Goal: Information Seeking & Learning: Learn about a topic

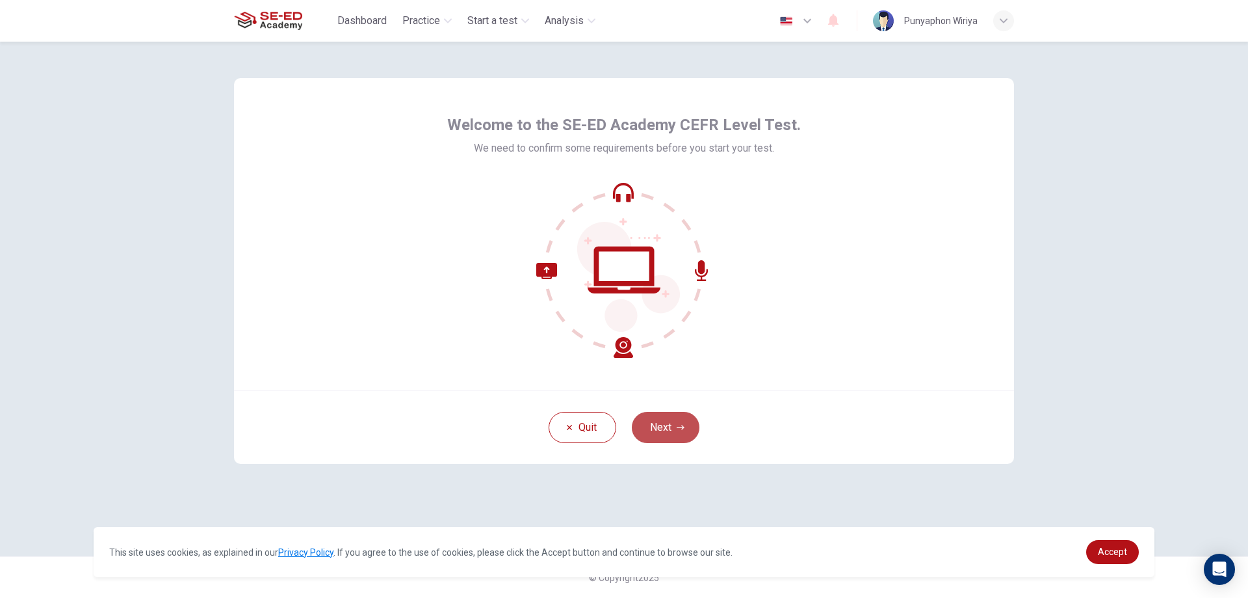
click at [670, 432] on button "Next" at bounding box center [666, 427] width 68 height 31
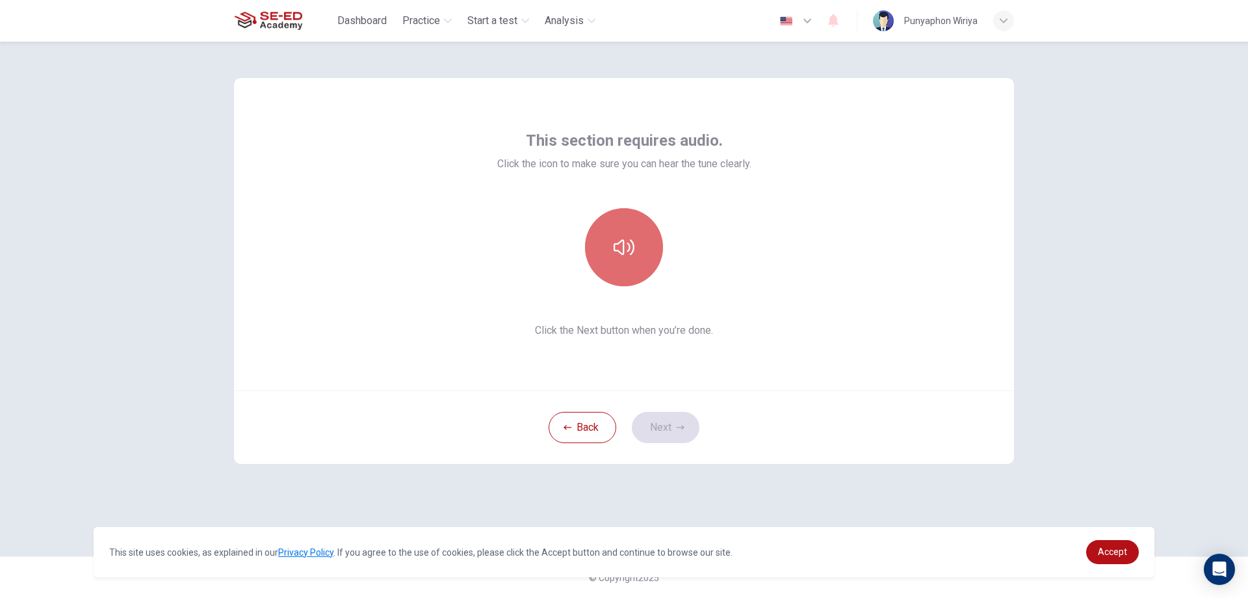
click at [635, 263] on button "button" at bounding box center [624, 247] width 78 height 78
click at [606, 252] on button "button" at bounding box center [624, 247] width 78 height 78
click at [614, 239] on icon "button" at bounding box center [624, 247] width 21 height 21
click at [651, 271] on button "button" at bounding box center [624, 247] width 78 height 78
click at [625, 271] on button "button" at bounding box center [624, 247] width 78 height 78
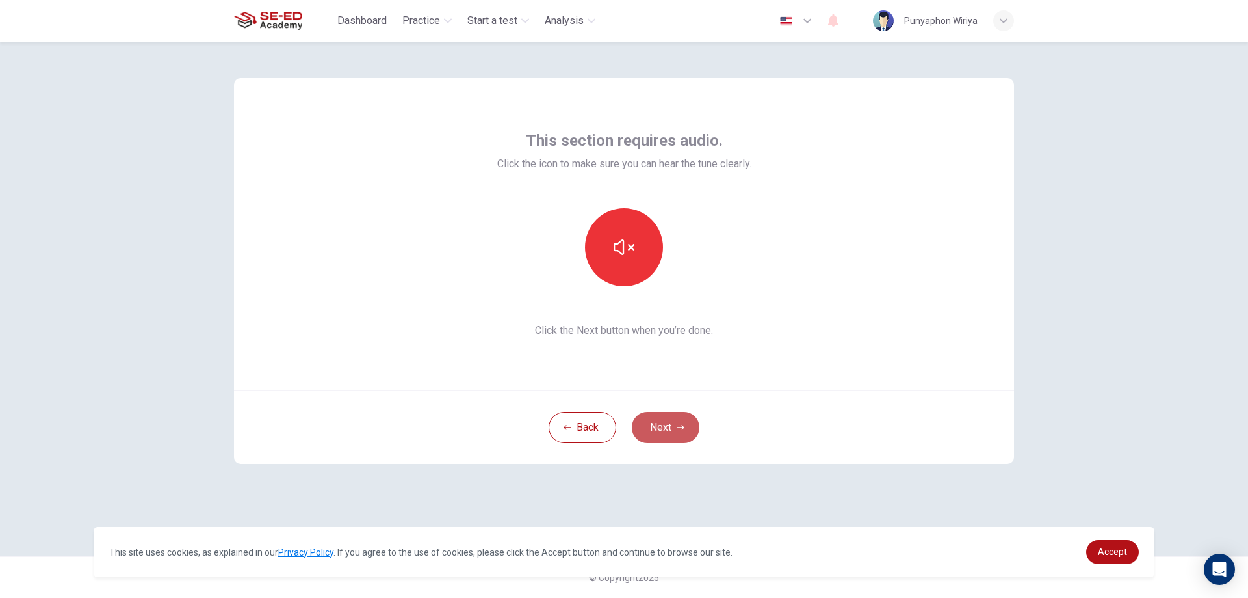
drag, startPoint x: 642, startPoint y: 417, endPoint x: 624, endPoint y: 391, distance: 31.6
click at [642, 415] on button "Next" at bounding box center [666, 427] width 68 height 31
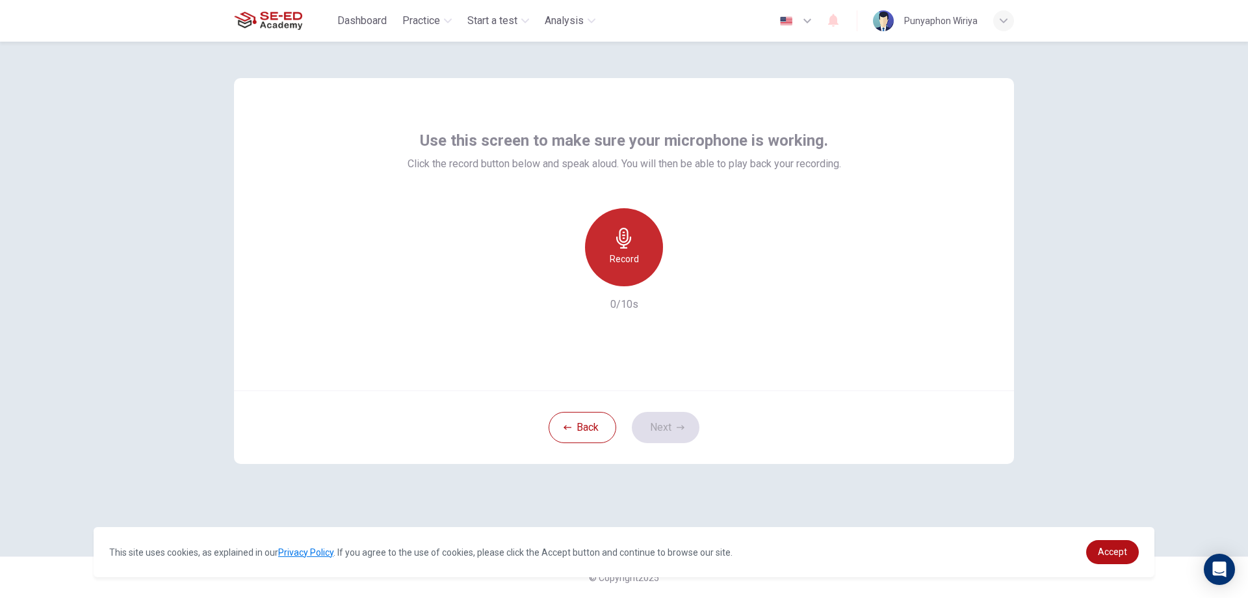
click at [616, 242] on icon "button" at bounding box center [624, 238] width 21 height 21
click at [694, 279] on div "button" at bounding box center [684, 275] width 21 height 21
click at [687, 274] on icon "button" at bounding box center [683, 275] width 13 height 13
click at [568, 278] on icon "button" at bounding box center [565, 276] width 12 height 12
click at [629, 248] on icon "button" at bounding box center [624, 238] width 21 height 21
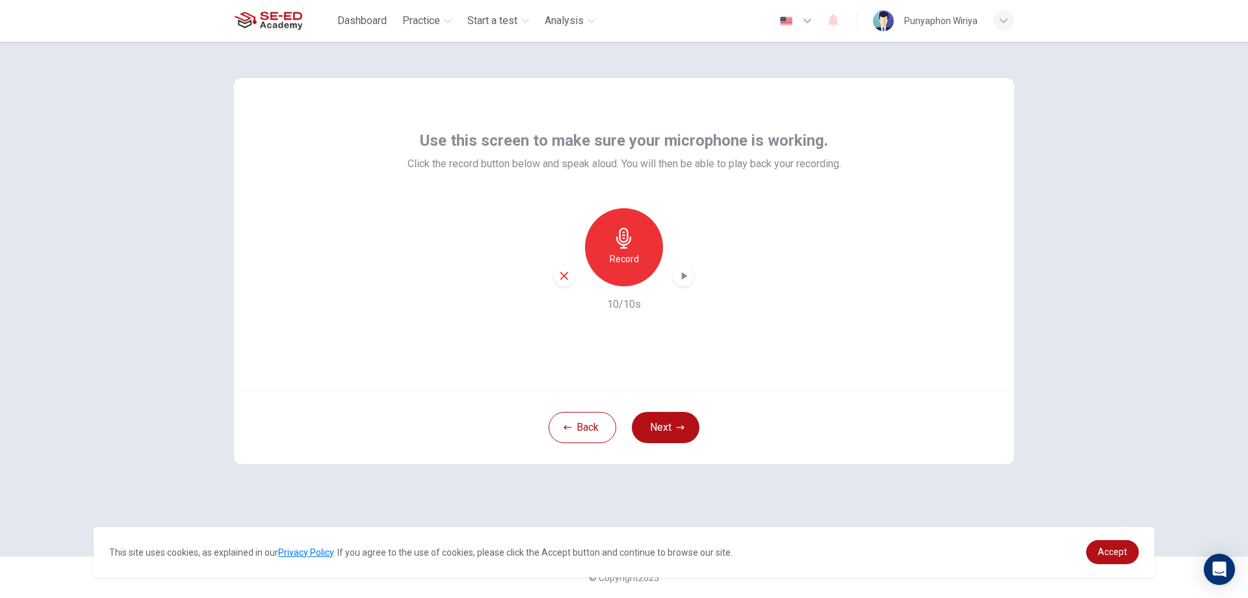
click at [677, 277] on icon "button" at bounding box center [683, 275] width 13 height 13
click at [561, 281] on icon "button" at bounding box center [565, 276] width 12 height 12
click at [611, 257] on h6 "Record" at bounding box center [624, 259] width 29 height 16
click at [680, 283] on div "button" at bounding box center [684, 275] width 21 height 21
click at [559, 278] on icon "button" at bounding box center [565, 276] width 12 height 12
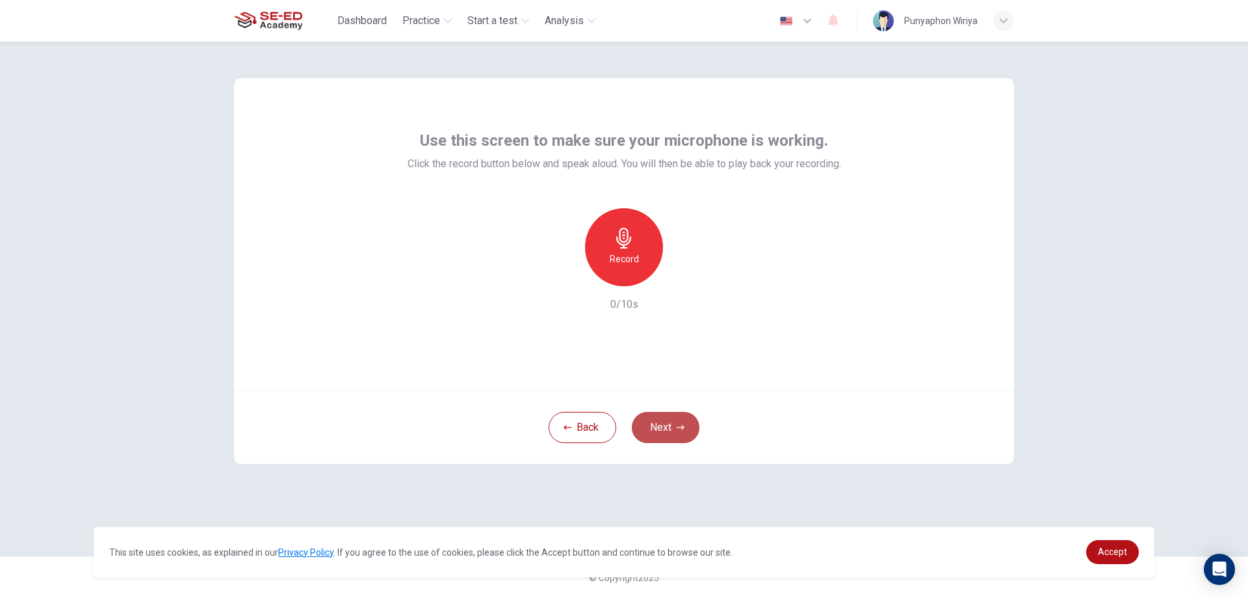
drag, startPoint x: 664, startPoint y: 417, endPoint x: 671, endPoint y: 423, distance: 8.3
click at [671, 423] on button "Next" at bounding box center [666, 427] width 68 height 31
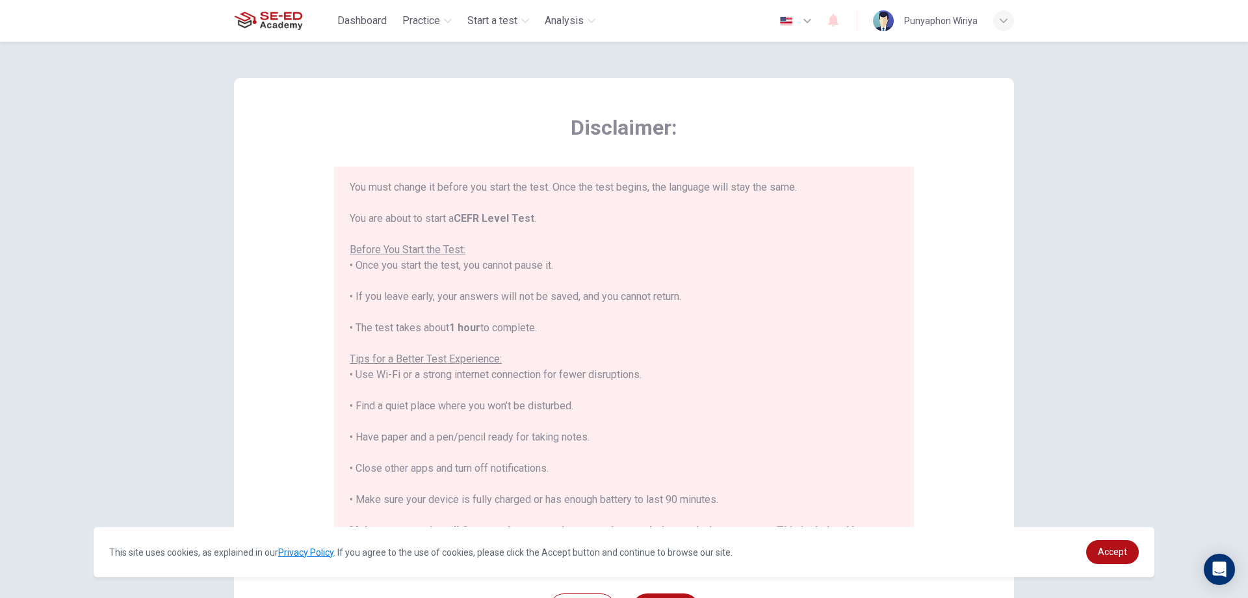
scroll to position [124, 0]
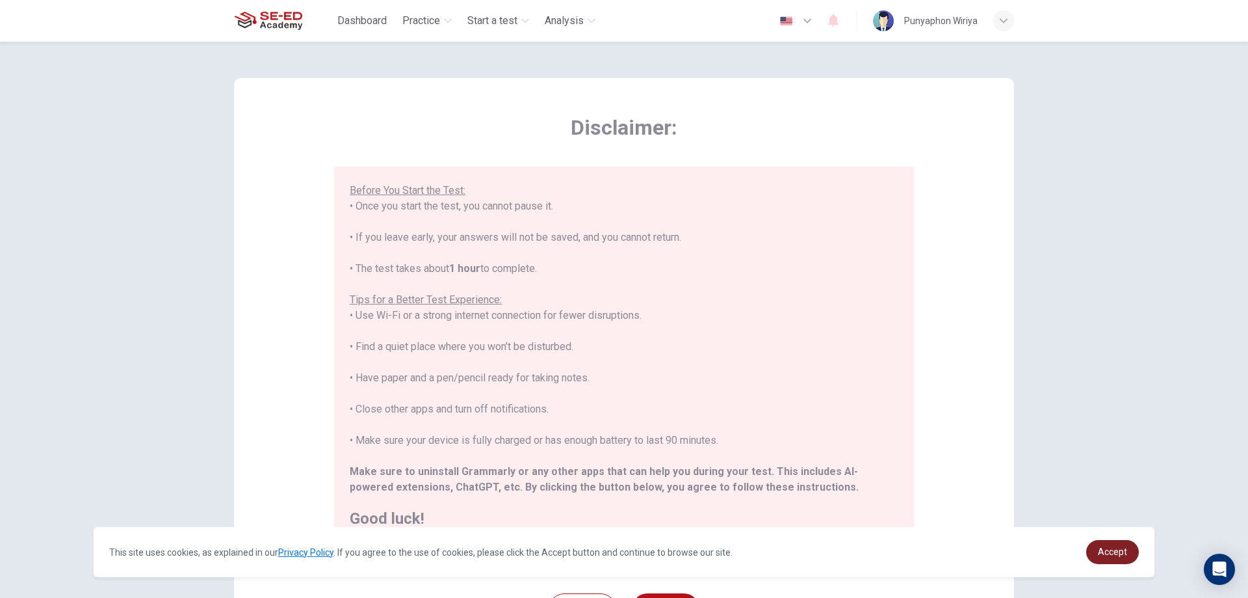
click at [1107, 558] on link "Accept" at bounding box center [1112, 552] width 53 height 24
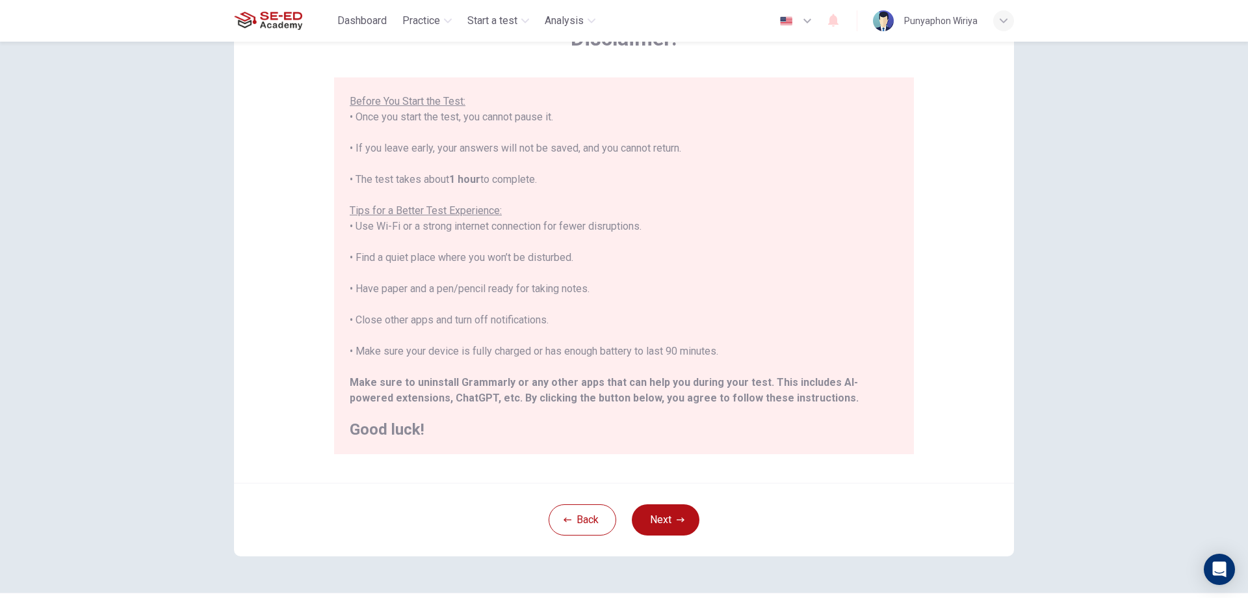
scroll to position [125, 0]
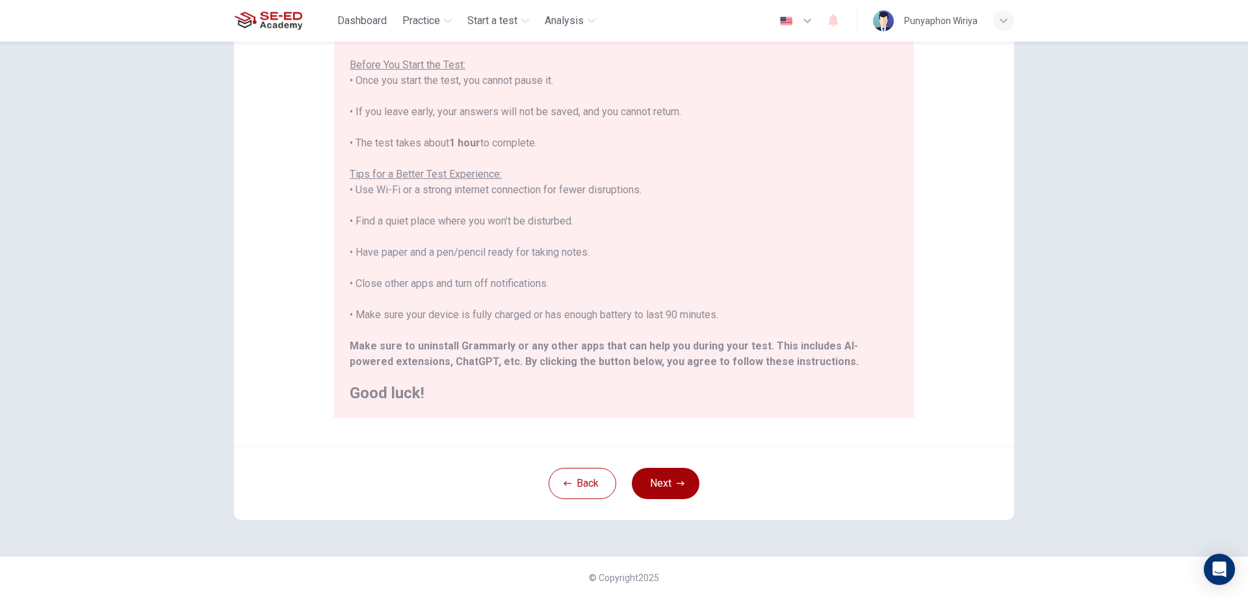
click at [664, 477] on button "Next" at bounding box center [666, 482] width 68 height 31
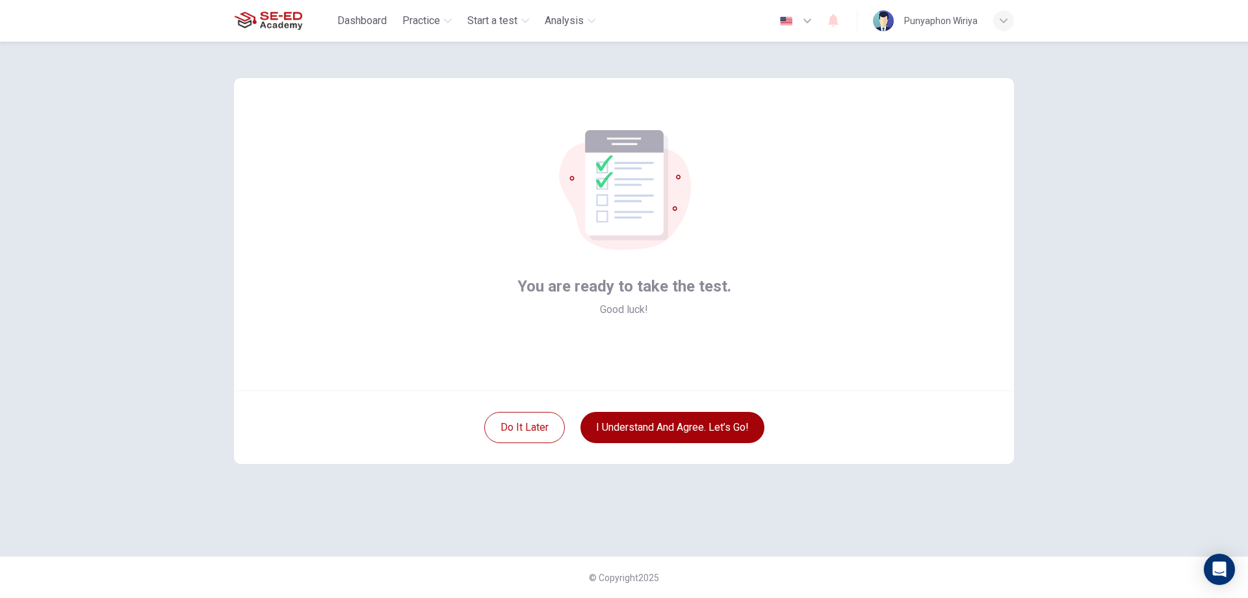
scroll to position [0, 0]
click at [645, 436] on button "I understand and agree. Let’s go!" at bounding box center [673, 427] width 184 height 31
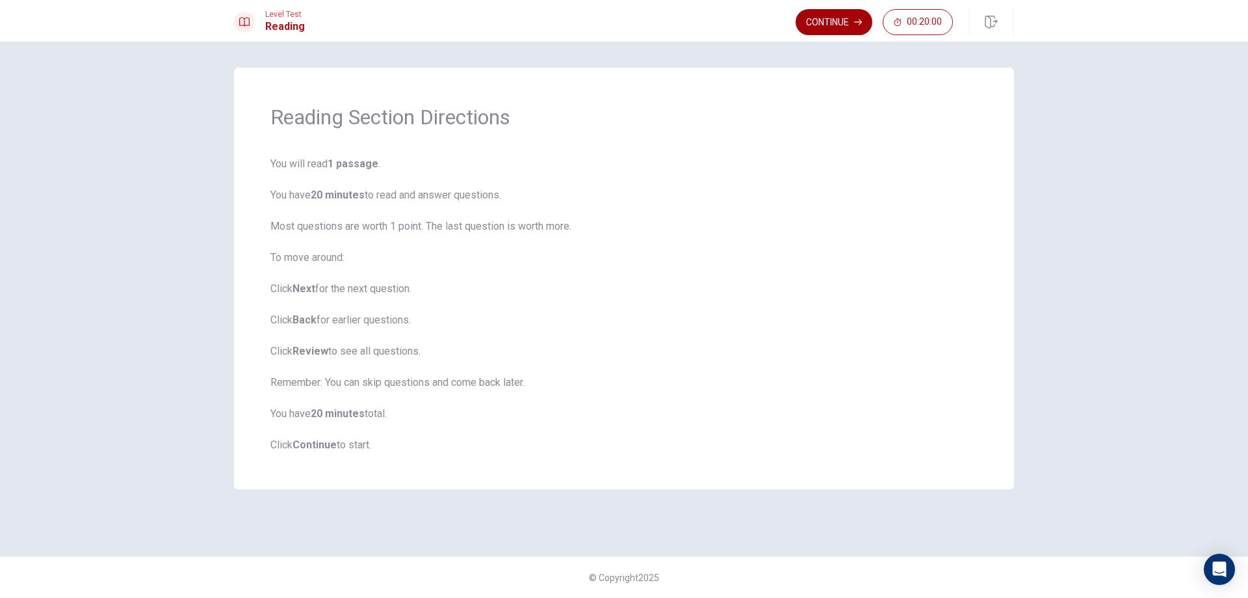
click at [831, 26] on button "Continue" at bounding box center [834, 22] width 77 height 26
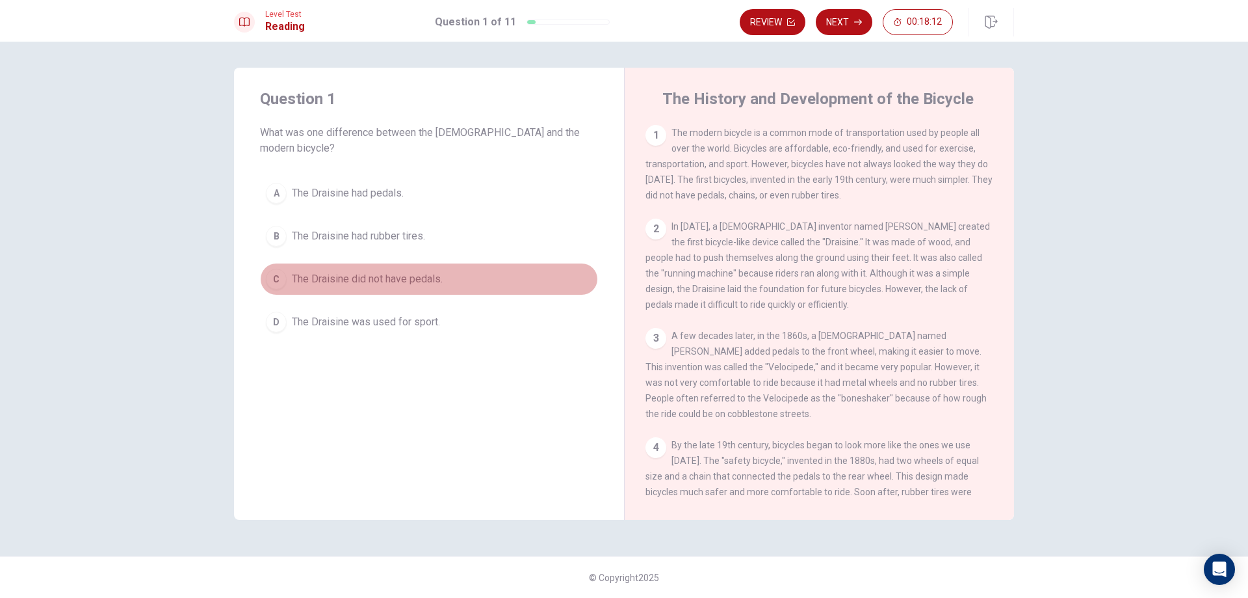
click at [361, 271] on span "The Draisine did not have pedals." at bounding box center [367, 279] width 151 height 16
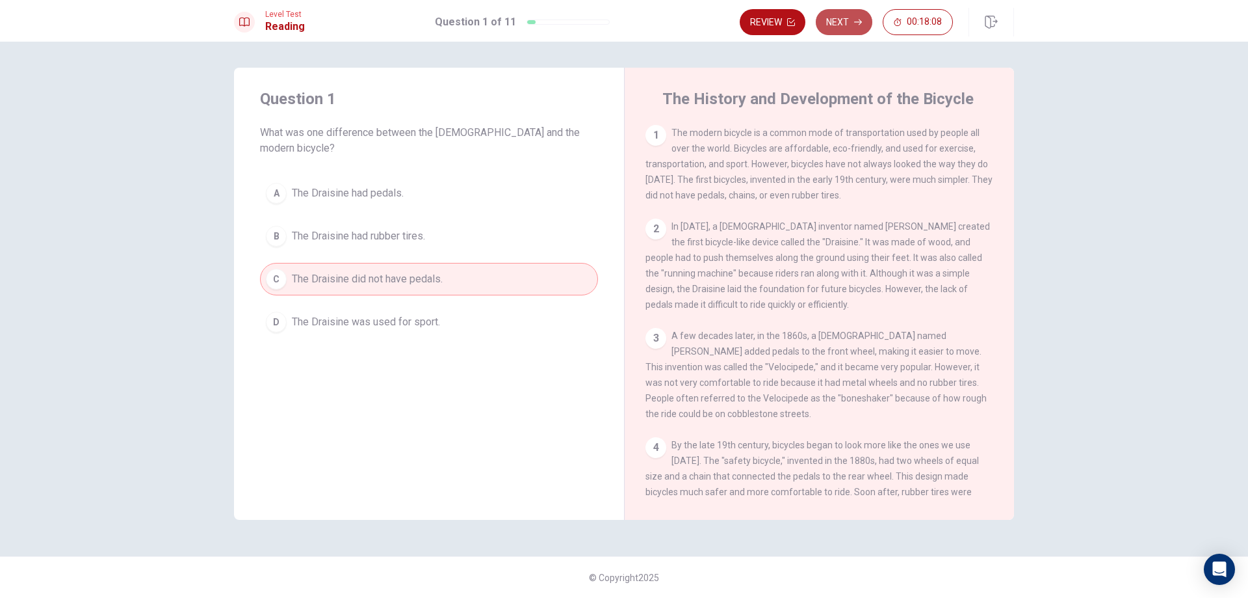
click at [833, 25] on button "Next" at bounding box center [844, 22] width 57 height 26
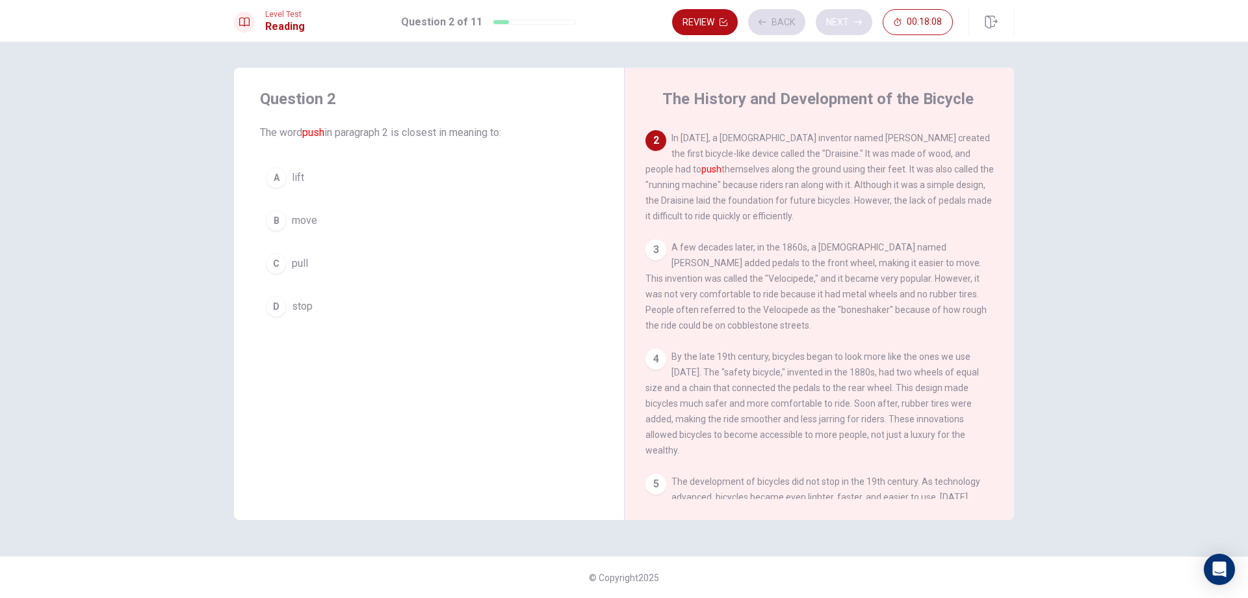
scroll to position [97, 0]
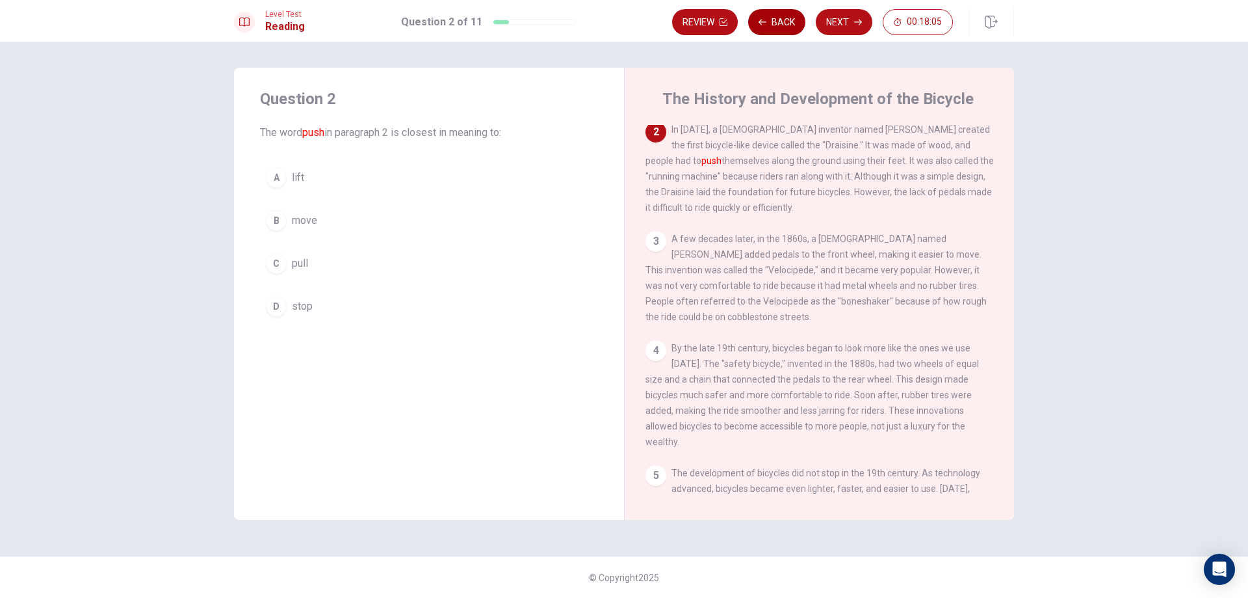
click at [793, 21] on button "Back" at bounding box center [776, 22] width 57 height 26
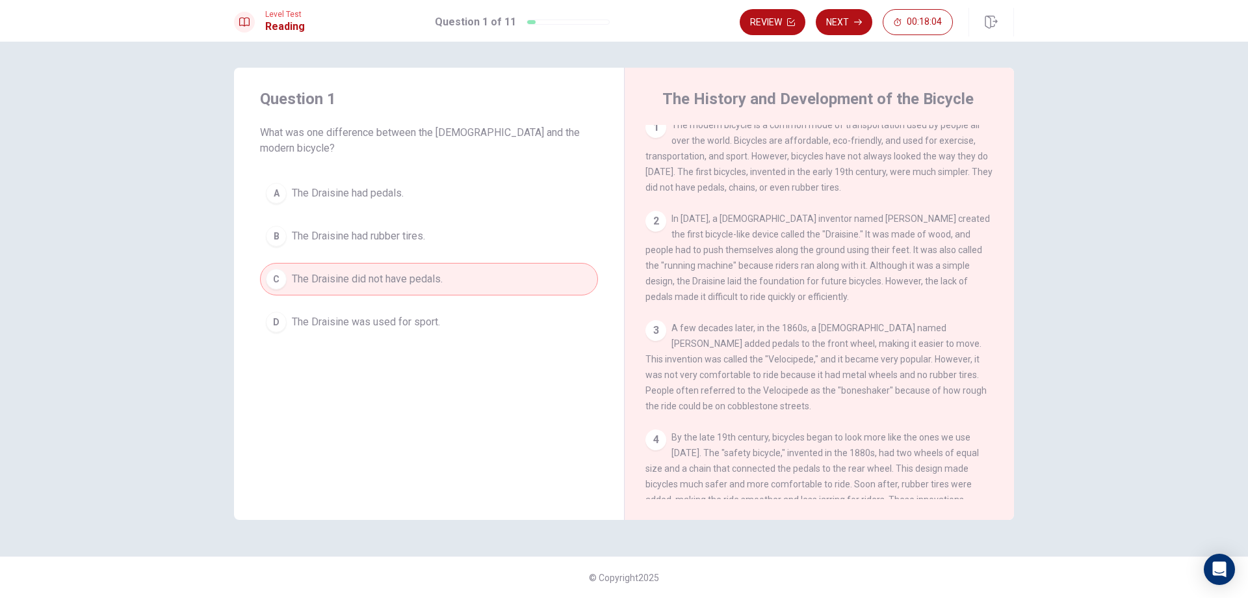
scroll to position [0, 0]
click at [851, 13] on button "Next" at bounding box center [844, 22] width 57 height 26
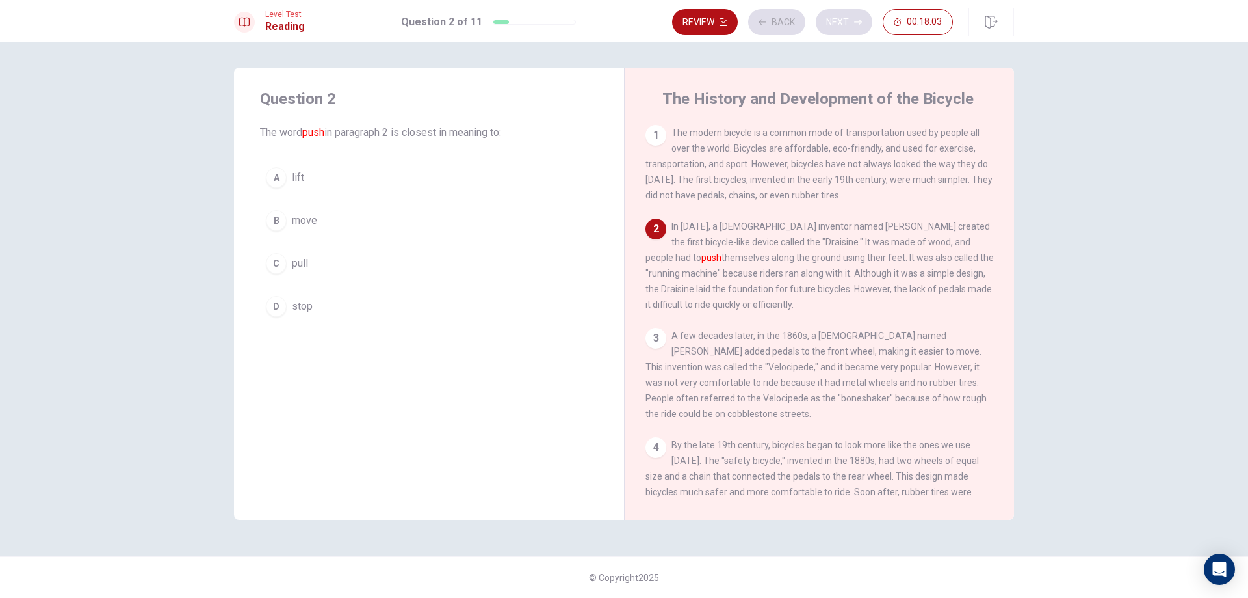
scroll to position [97, 0]
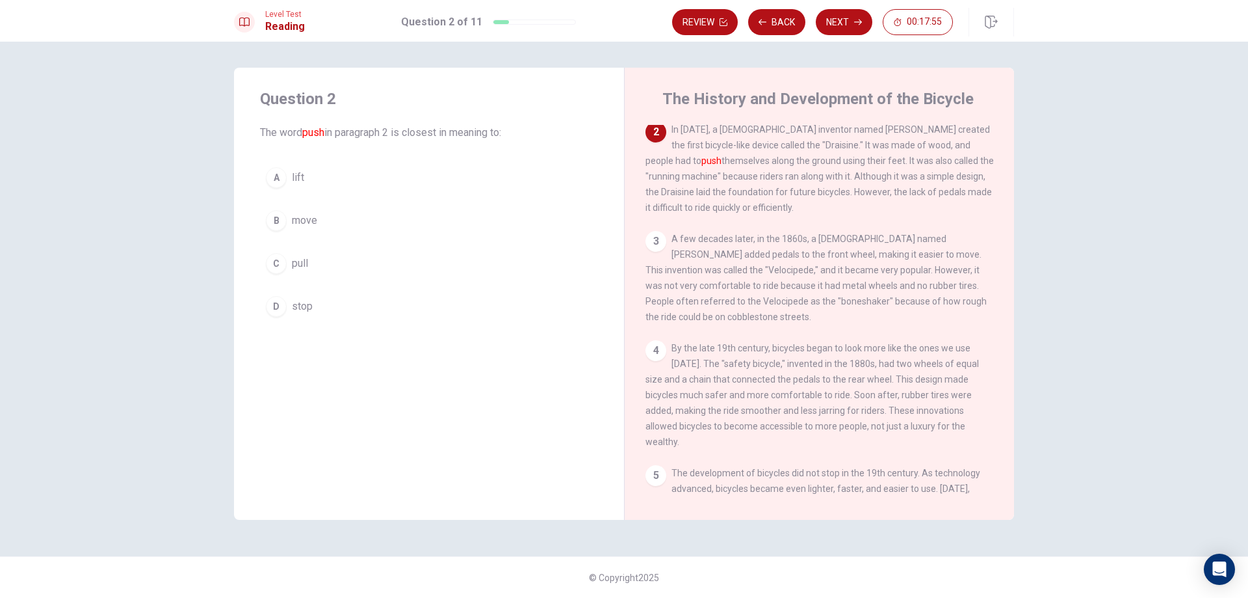
click at [296, 179] on span "lift" at bounding box center [298, 178] width 12 height 16
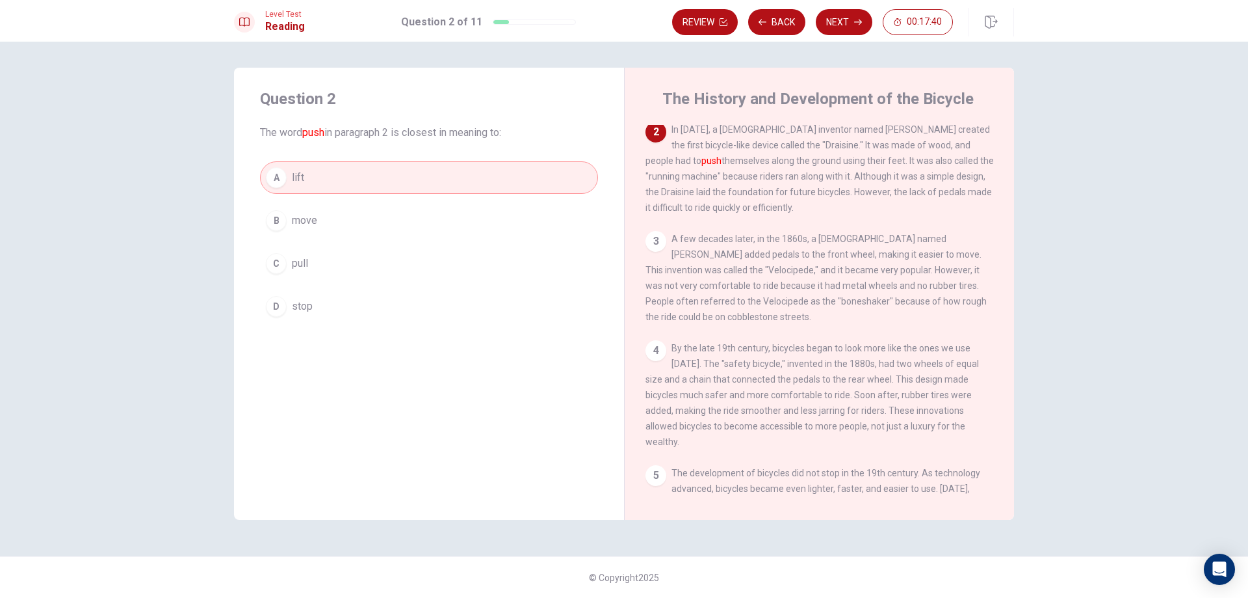
click at [362, 224] on button "B move" at bounding box center [429, 220] width 338 height 33
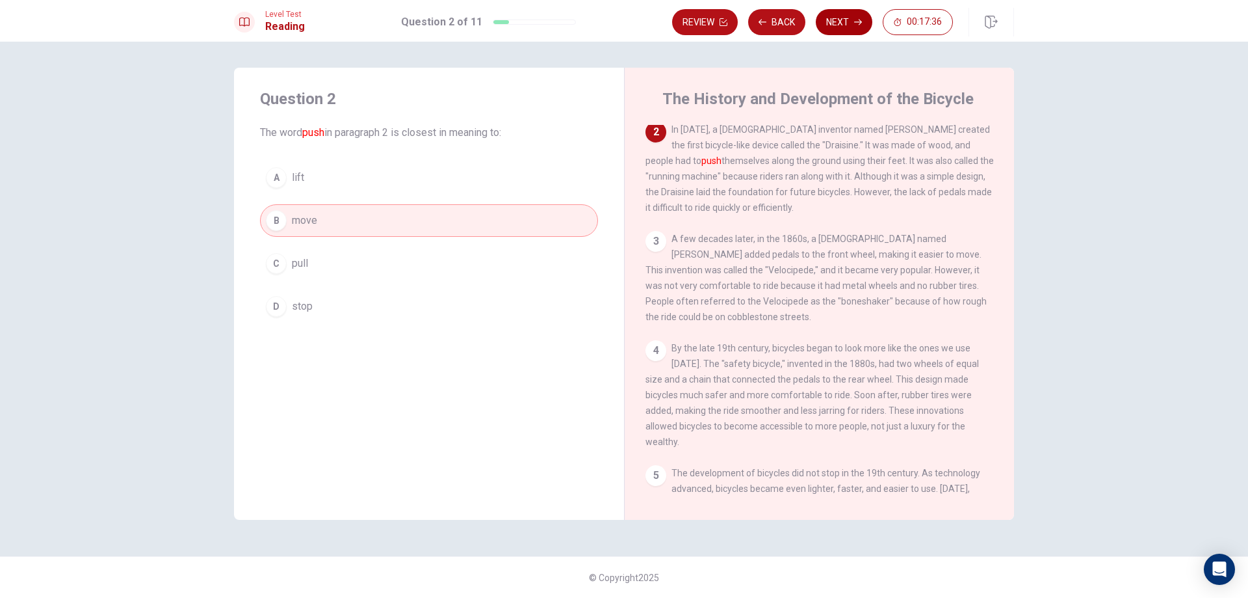
click at [837, 27] on button "Next" at bounding box center [844, 22] width 57 height 26
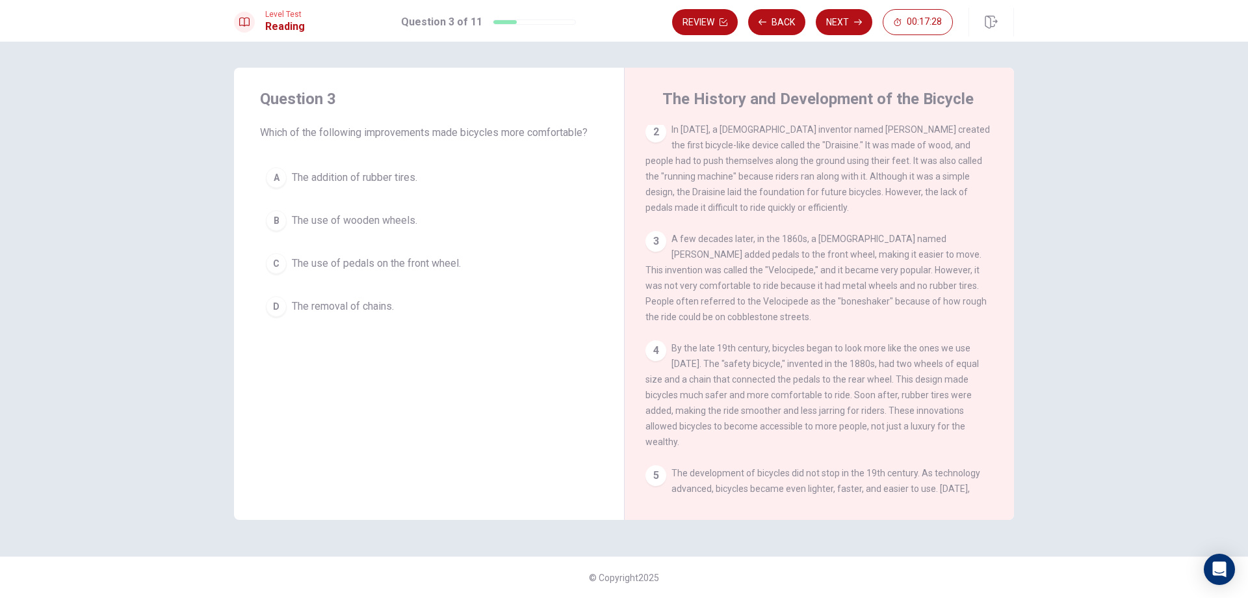
click at [417, 183] on span "The addition of rubber tires." at bounding box center [354, 178] width 125 height 16
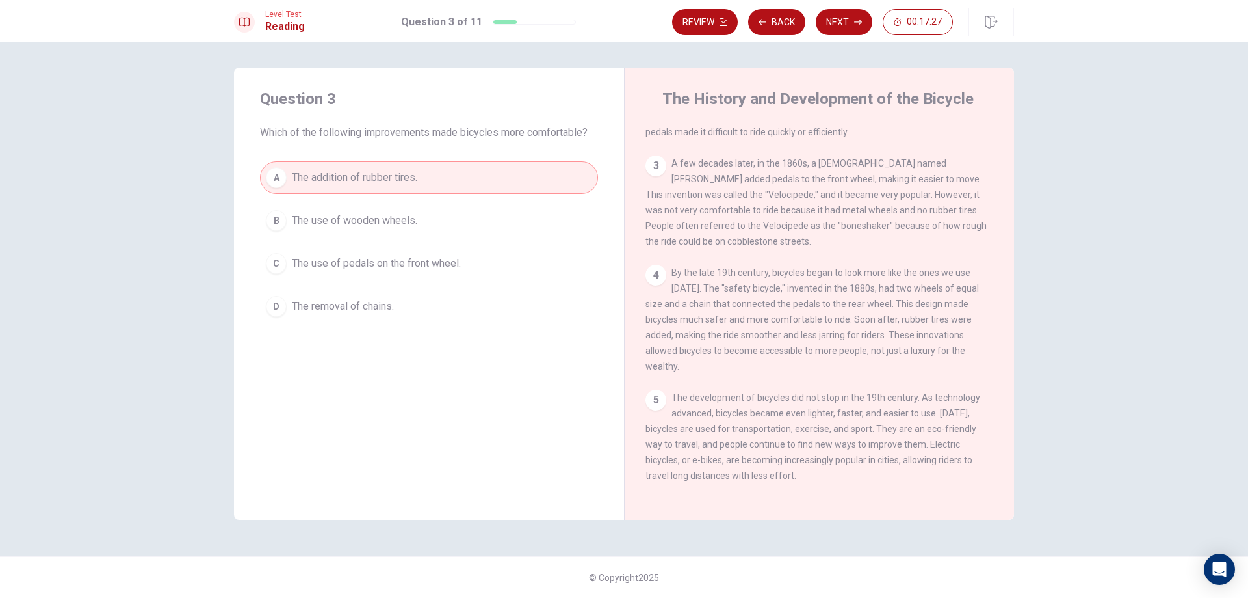
scroll to position [176, 0]
click at [830, 17] on button "Next" at bounding box center [844, 22] width 57 height 26
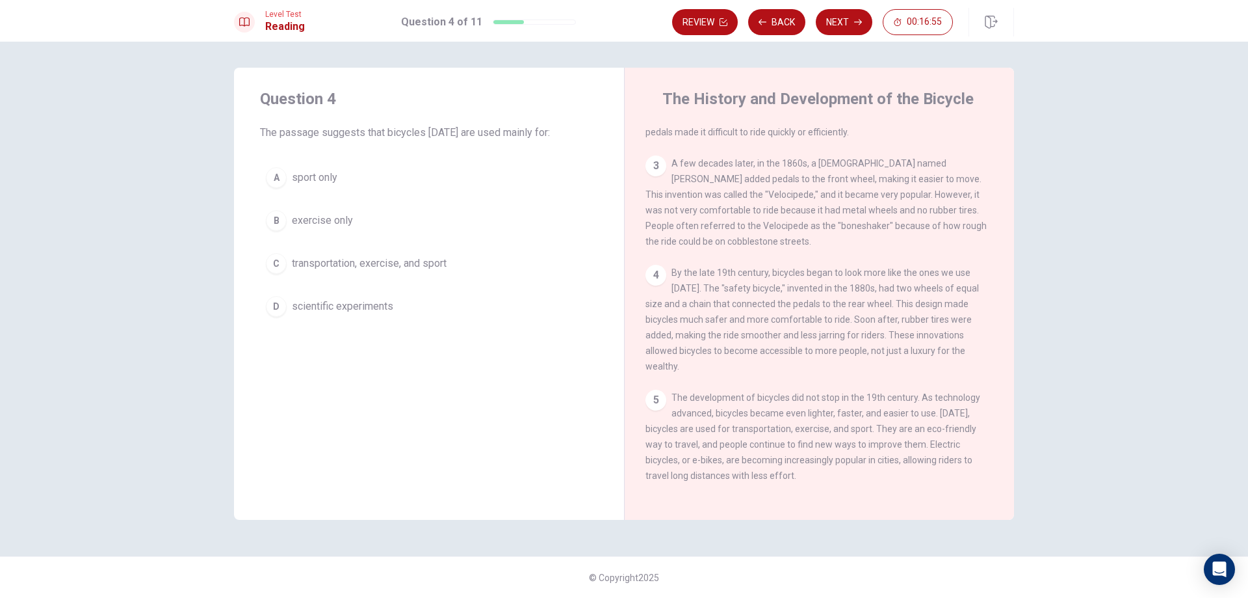
click at [393, 265] on span "transportation, exercise, and sport" at bounding box center [369, 264] width 155 height 16
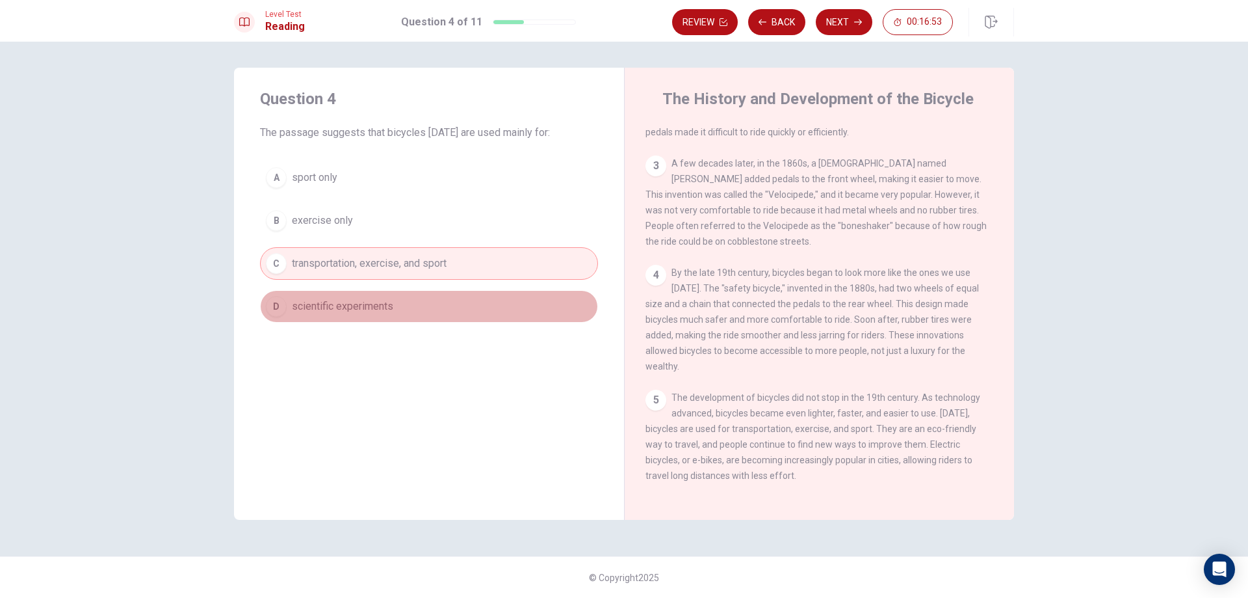
click at [405, 313] on button "D scientific experiments" at bounding box center [429, 306] width 338 height 33
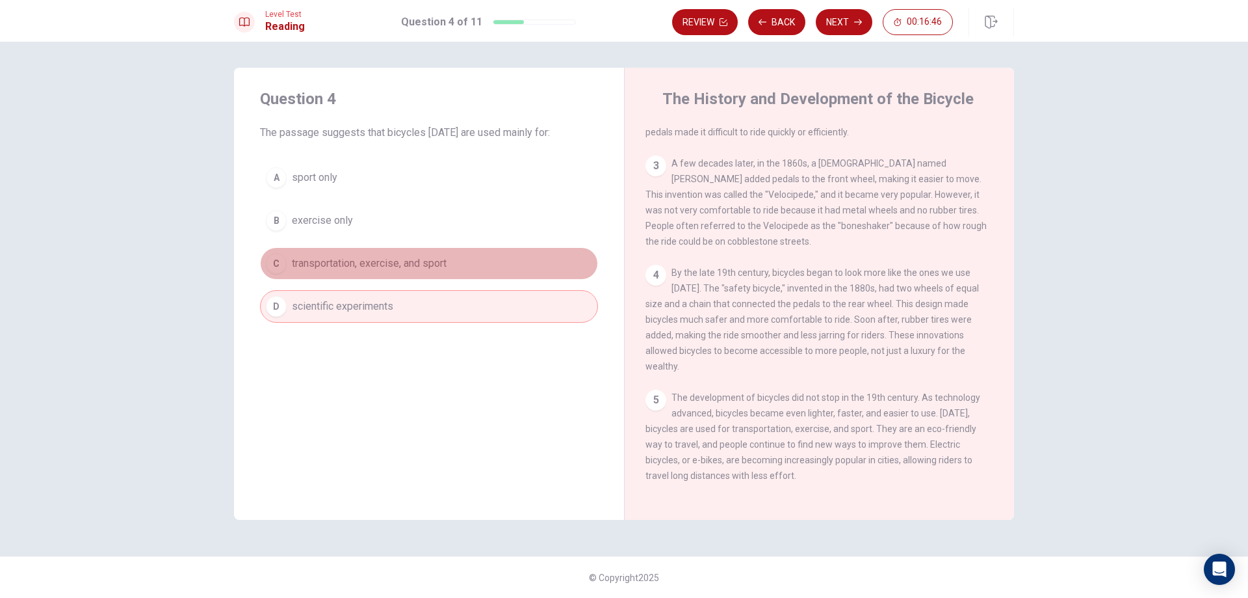
click at [453, 265] on button "C transportation, exercise, and sport" at bounding box center [429, 263] width 338 height 33
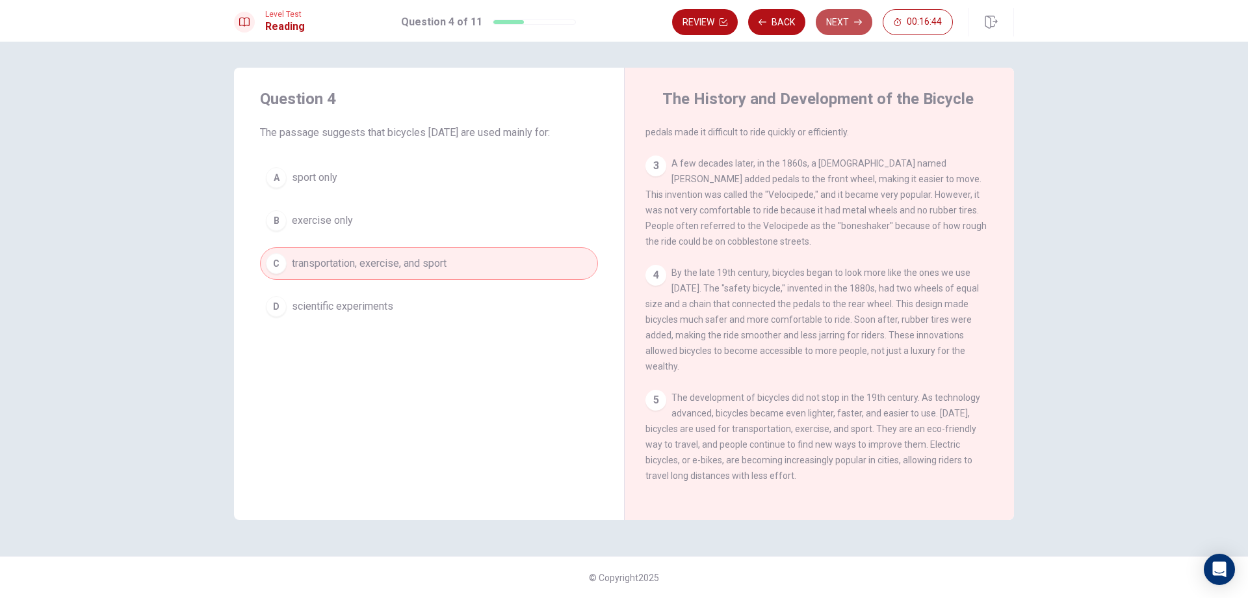
click at [856, 17] on button "Next" at bounding box center [844, 22] width 57 height 26
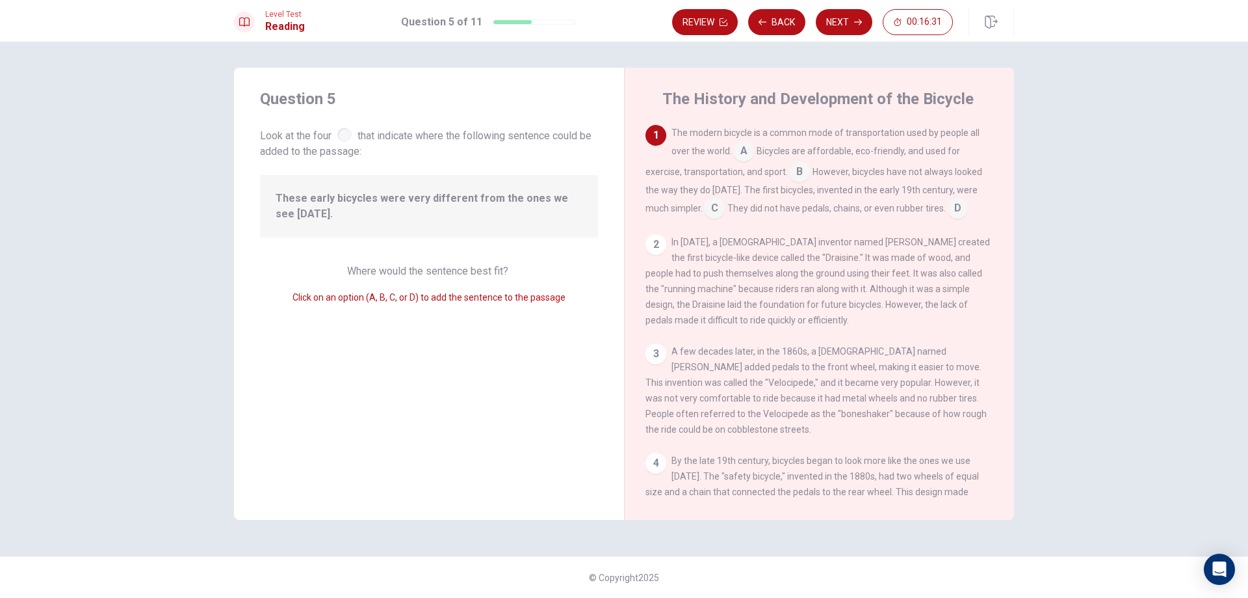
click at [415, 192] on span "These early bicycles were very different from the ones we see [DATE]." at bounding box center [429, 206] width 307 height 31
click at [412, 194] on span "These early bicycles were very different from the ones we see [DATE]." at bounding box center [429, 206] width 307 height 31
click at [963, 207] on input at bounding box center [957, 209] width 21 height 21
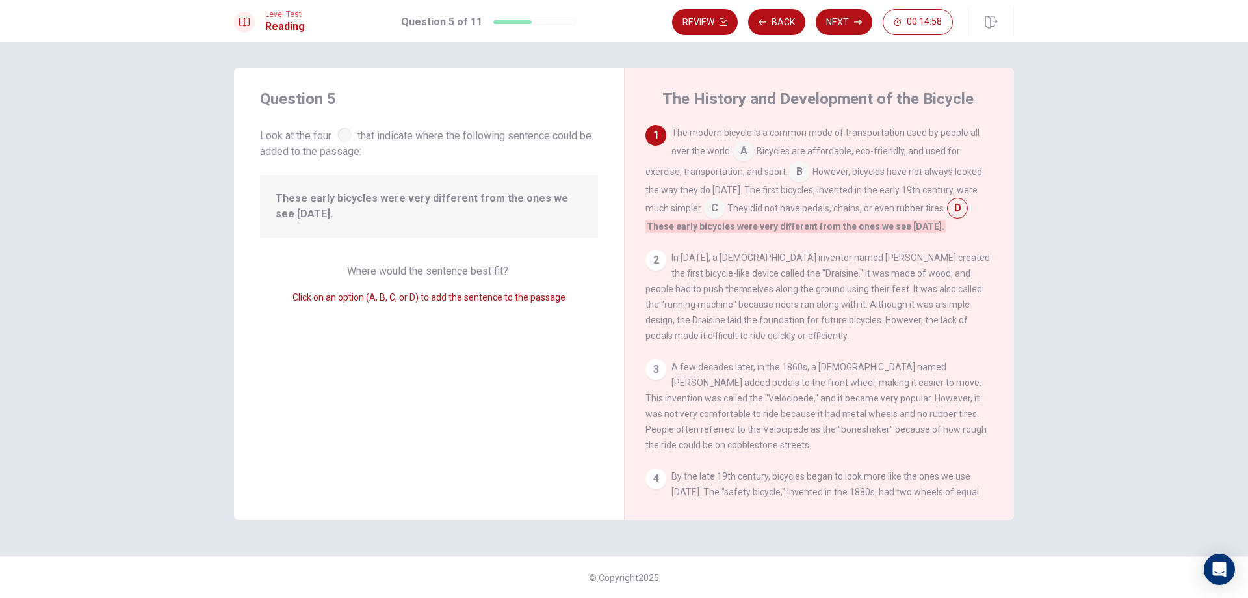
click at [953, 213] on input at bounding box center [957, 209] width 21 height 21
click at [715, 213] on input at bounding box center [714, 209] width 21 height 21
click at [806, 175] on input at bounding box center [799, 173] width 21 height 21
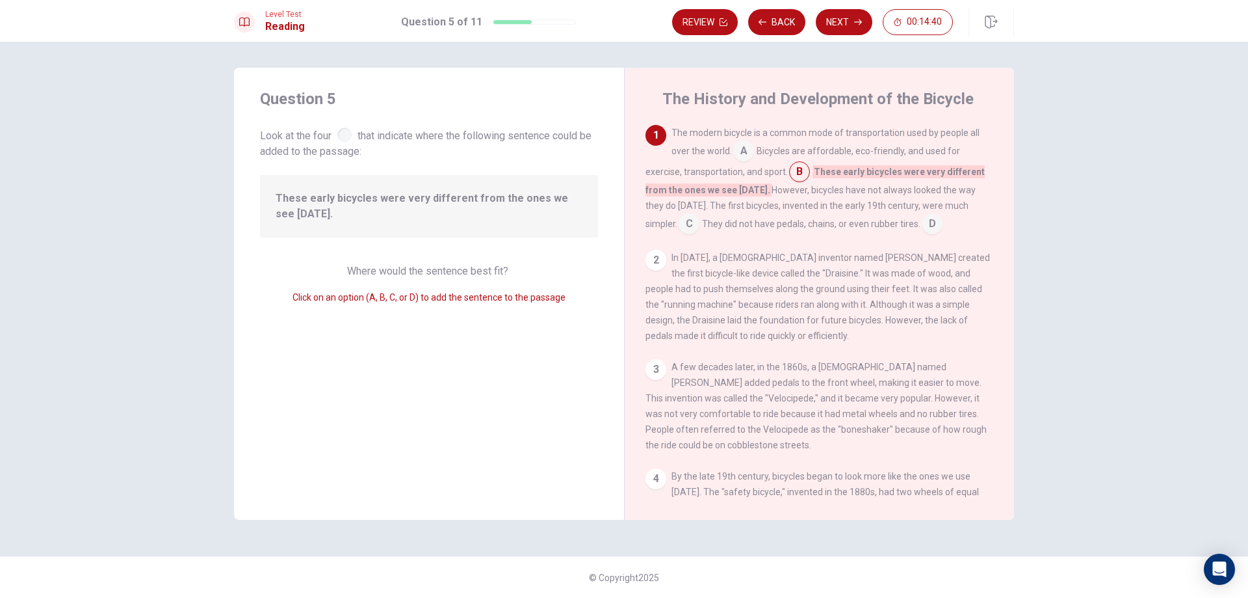
click at [679, 222] on input at bounding box center [689, 225] width 21 height 21
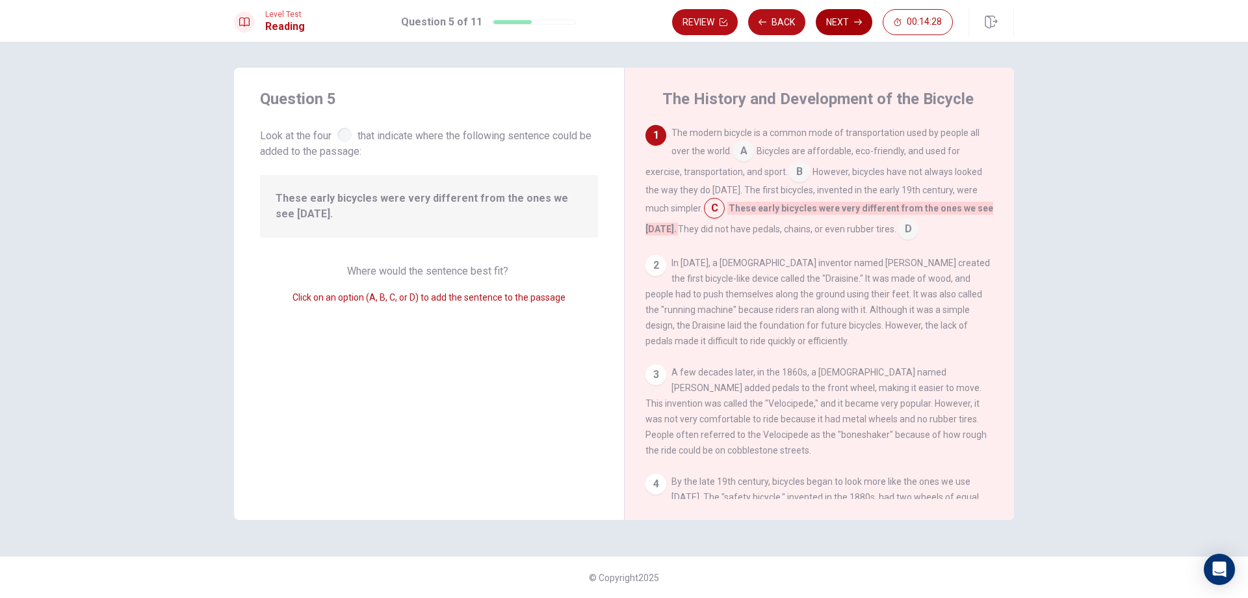
click at [843, 12] on button "Next" at bounding box center [844, 22] width 57 height 26
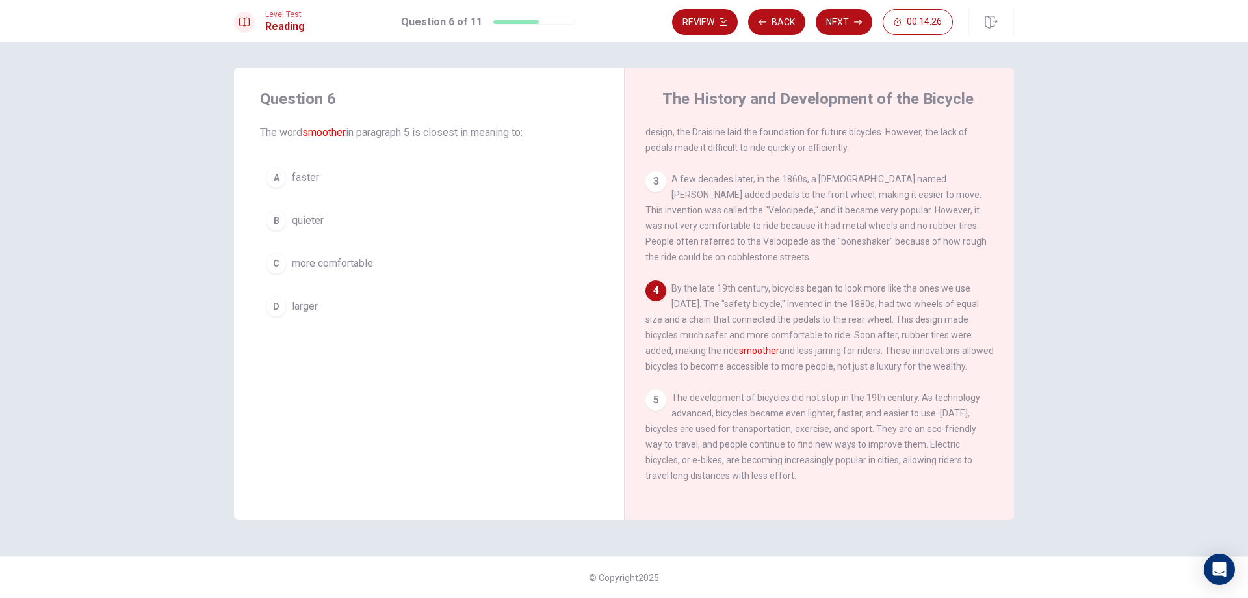
scroll to position [176, 0]
click at [759, 19] on icon "button" at bounding box center [763, 22] width 8 height 8
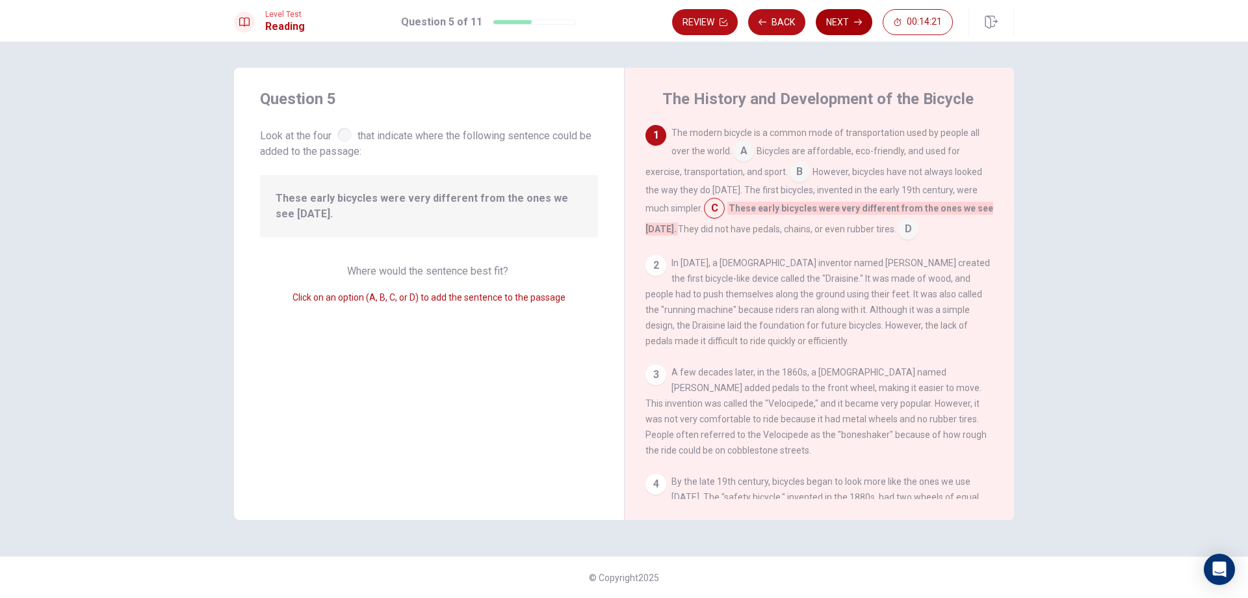
click at [830, 20] on button "Next" at bounding box center [844, 22] width 57 height 26
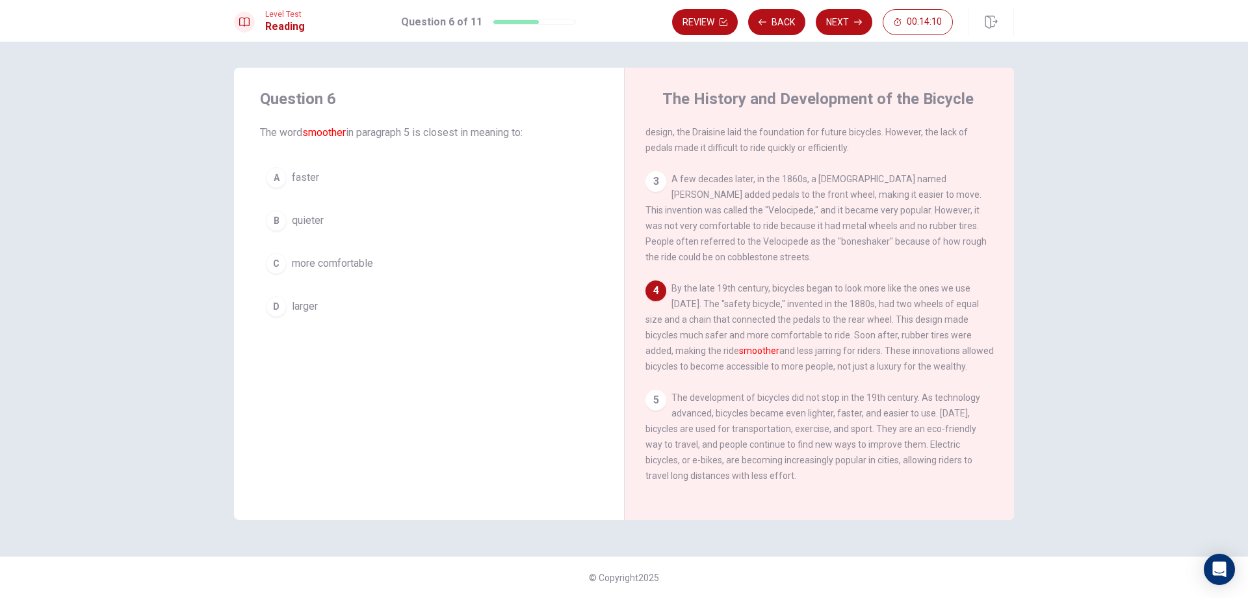
click at [310, 265] on span "more comfortable" at bounding box center [332, 264] width 81 height 16
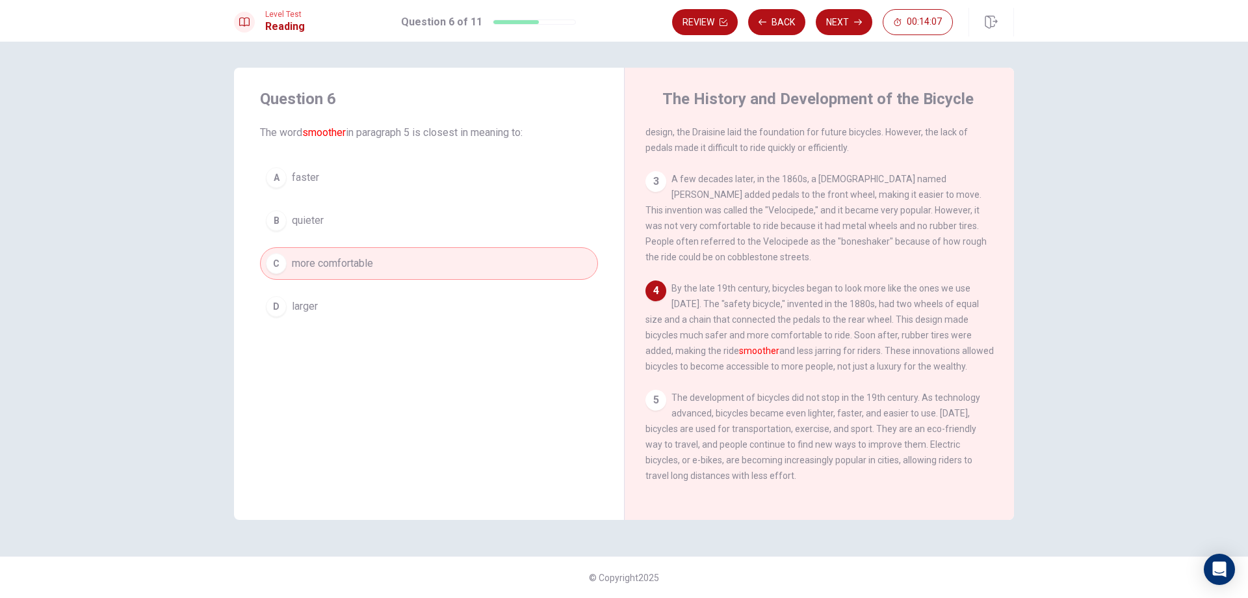
click at [335, 207] on button "B quieter" at bounding box center [429, 220] width 338 height 33
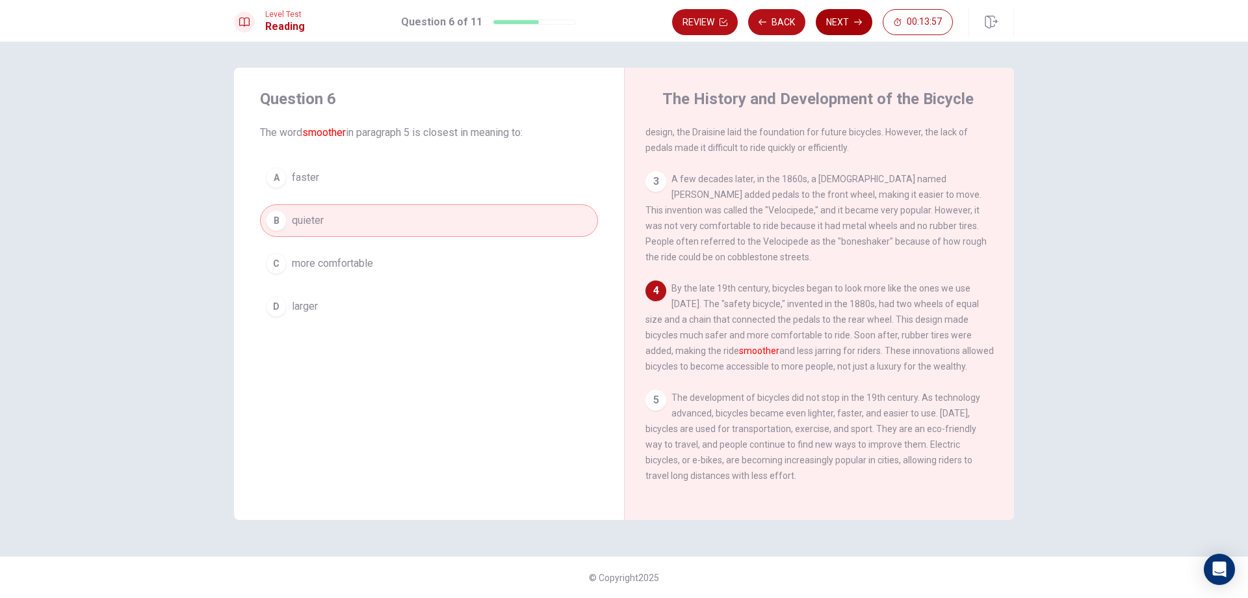
click at [830, 22] on button "Next" at bounding box center [844, 22] width 57 height 26
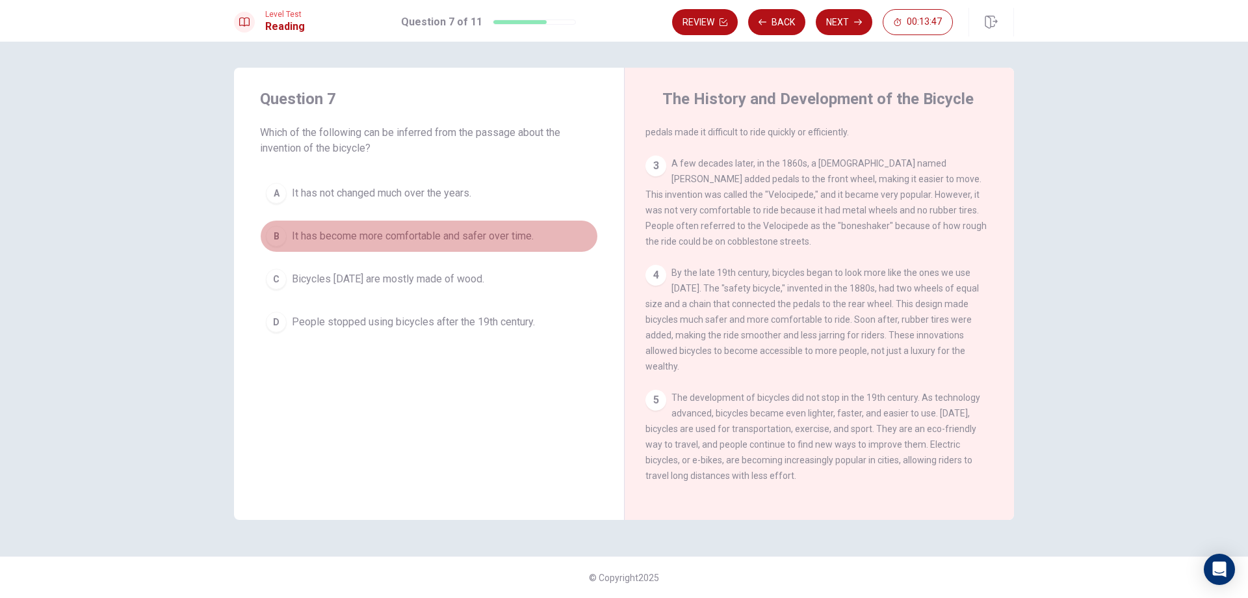
click at [355, 243] on span "It has become more comfortable and safer over time." at bounding box center [413, 236] width 242 height 16
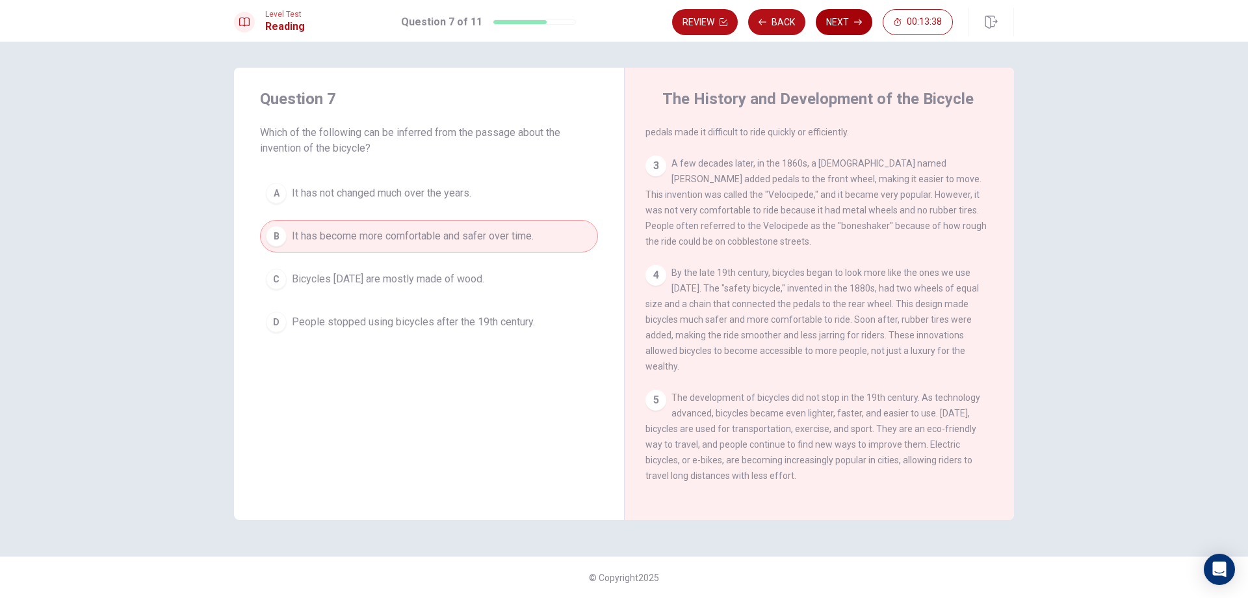
click at [847, 18] on button "Next" at bounding box center [844, 22] width 57 height 26
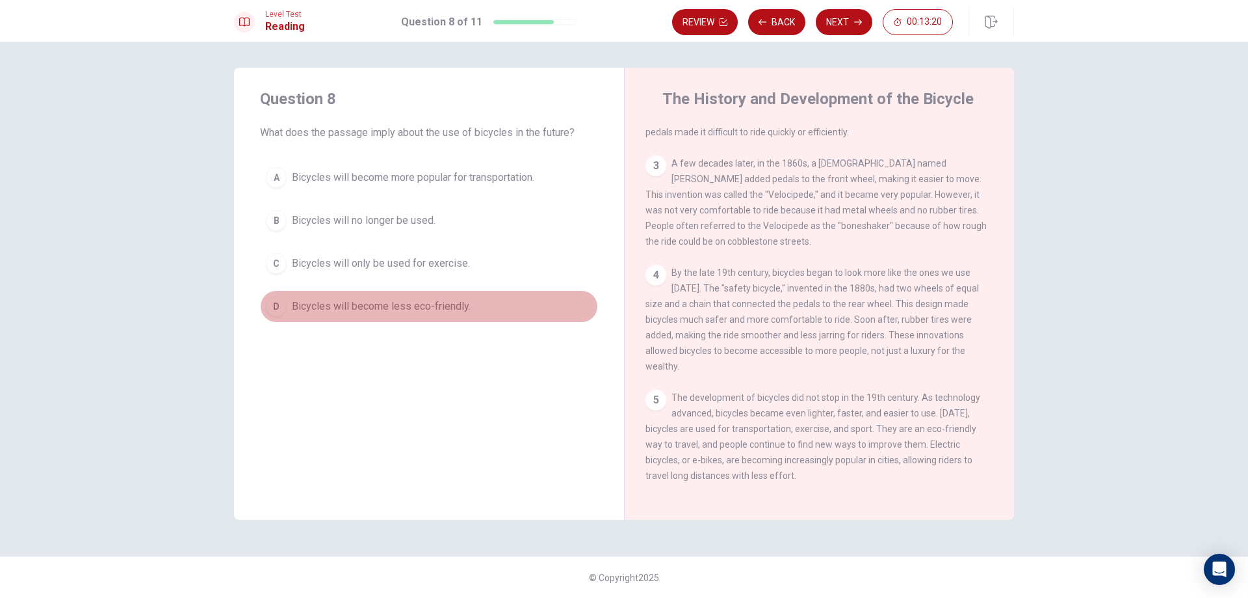
click at [426, 309] on span "Bicycles will become less eco-friendly." at bounding box center [381, 306] width 179 height 16
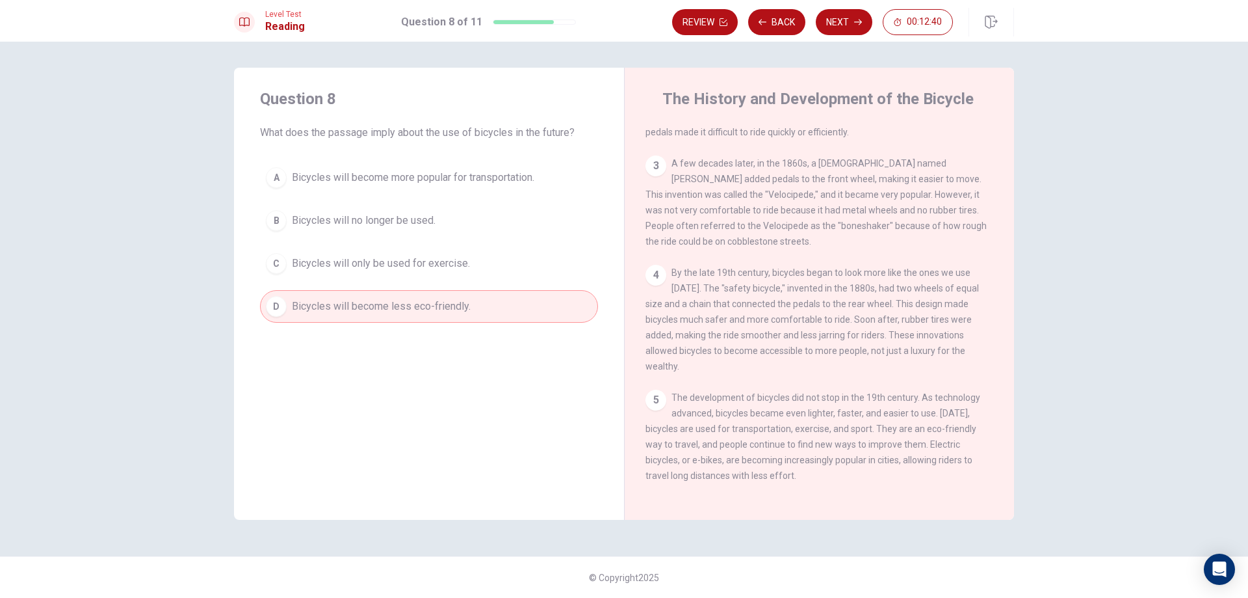
click at [442, 177] on span "Bicycles will become more popular for transportation." at bounding box center [413, 178] width 243 height 16
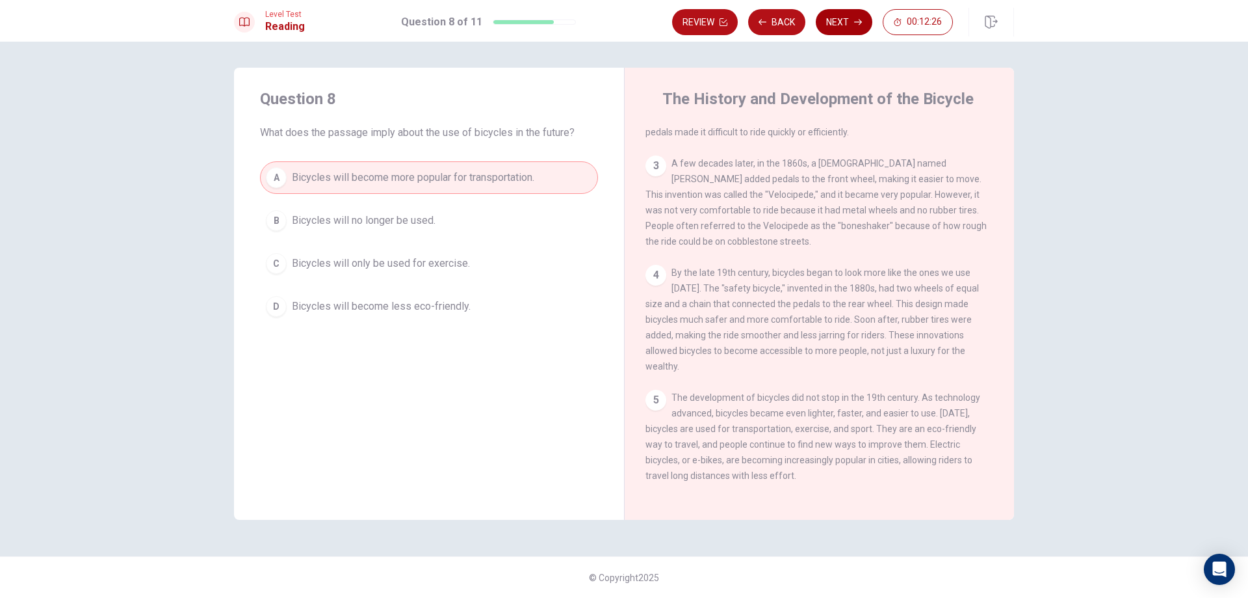
click at [854, 31] on button "Next" at bounding box center [844, 22] width 57 height 26
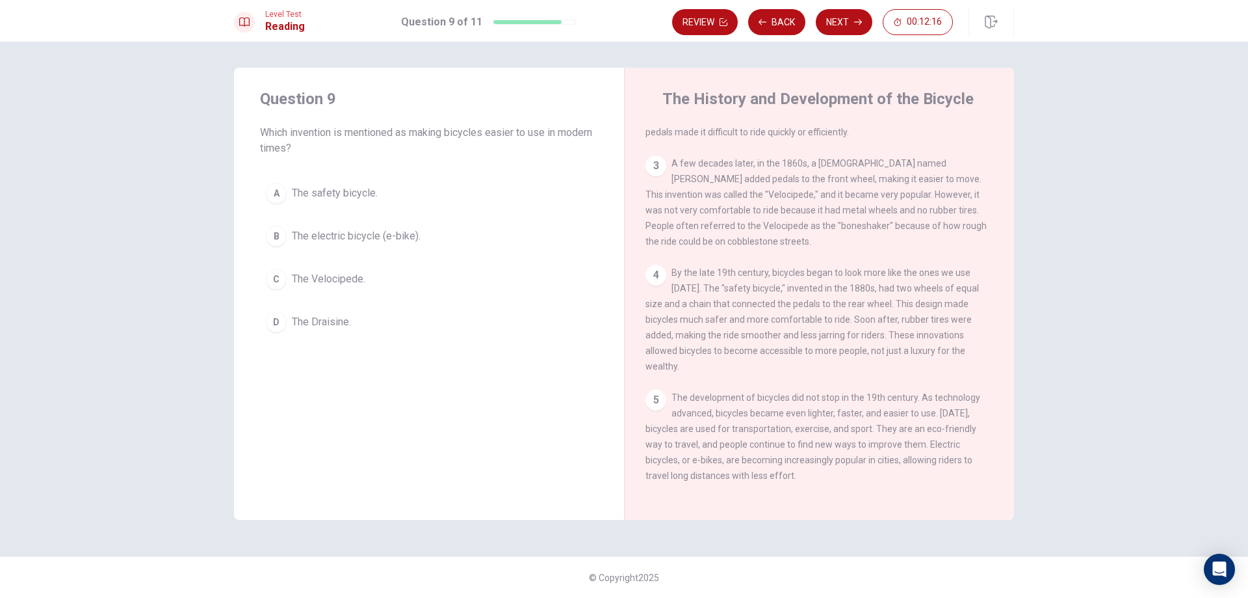
click at [404, 228] on button "B The electric bicycle (e-bike)." at bounding box center [429, 236] width 338 height 33
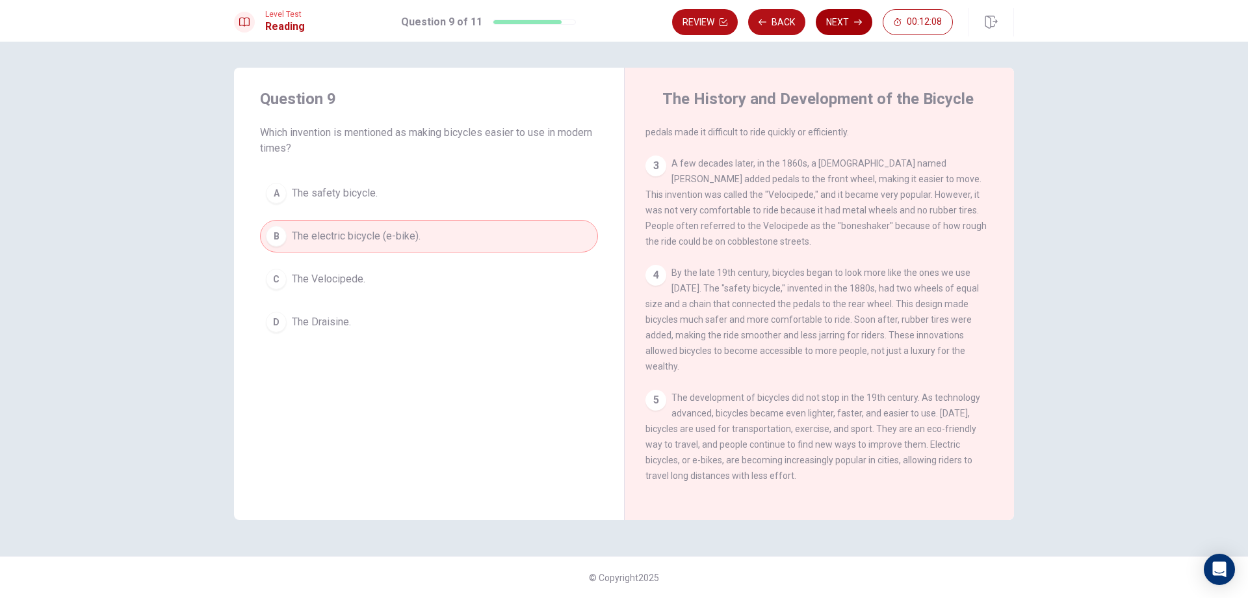
click at [863, 22] on button "Next" at bounding box center [844, 22] width 57 height 26
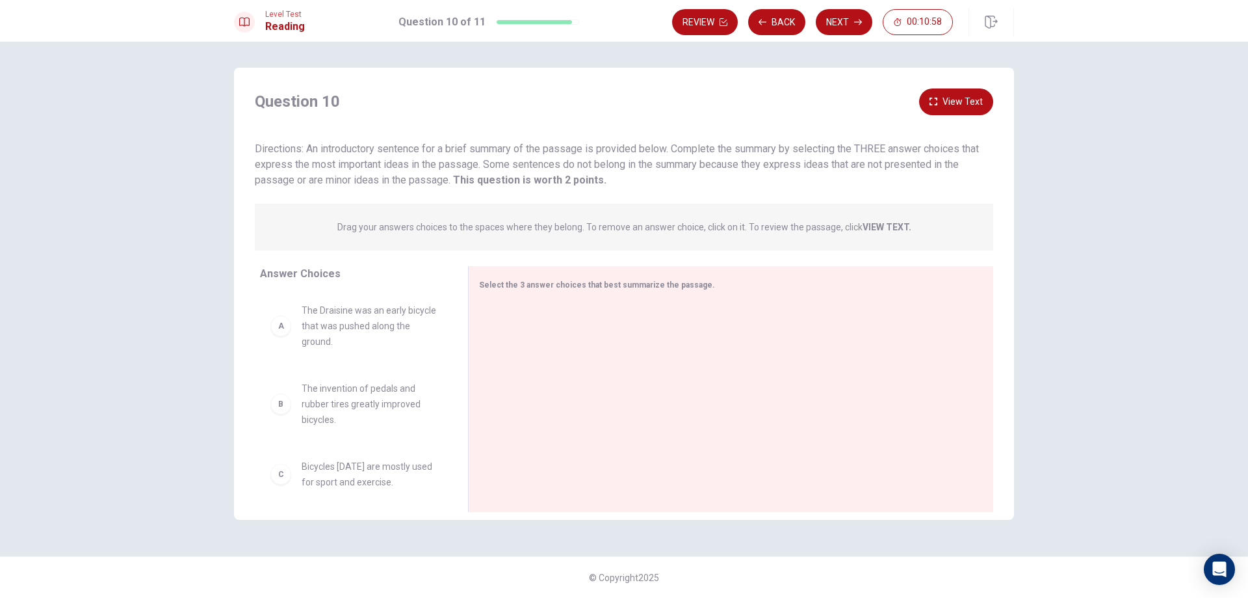
scroll to position [65, 0]
drag, startPoint x: 360, startPoint y: 417, endPoint x: 562, endPoint y: 350, distance: 213.0
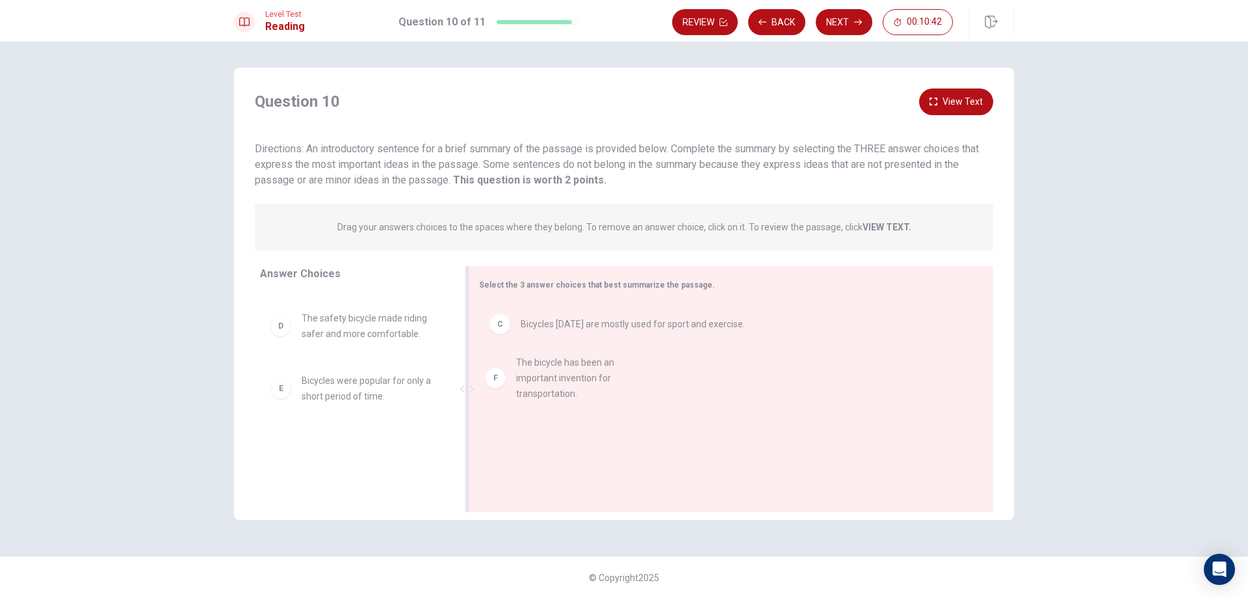
drag, startPoint x: 375, startPoint y: 470, endPoint x: 592, endPoint y: 387, distance: 233.2
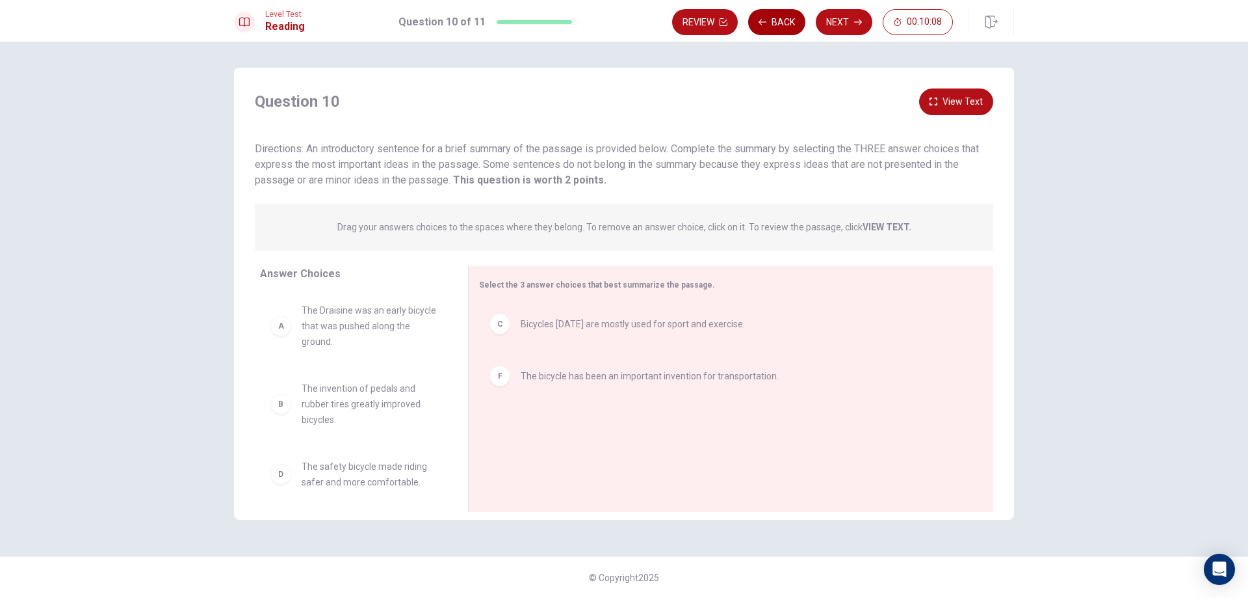
click at [763, 17] on button "Back" at bounding box center [776, 22] width 57 height 26
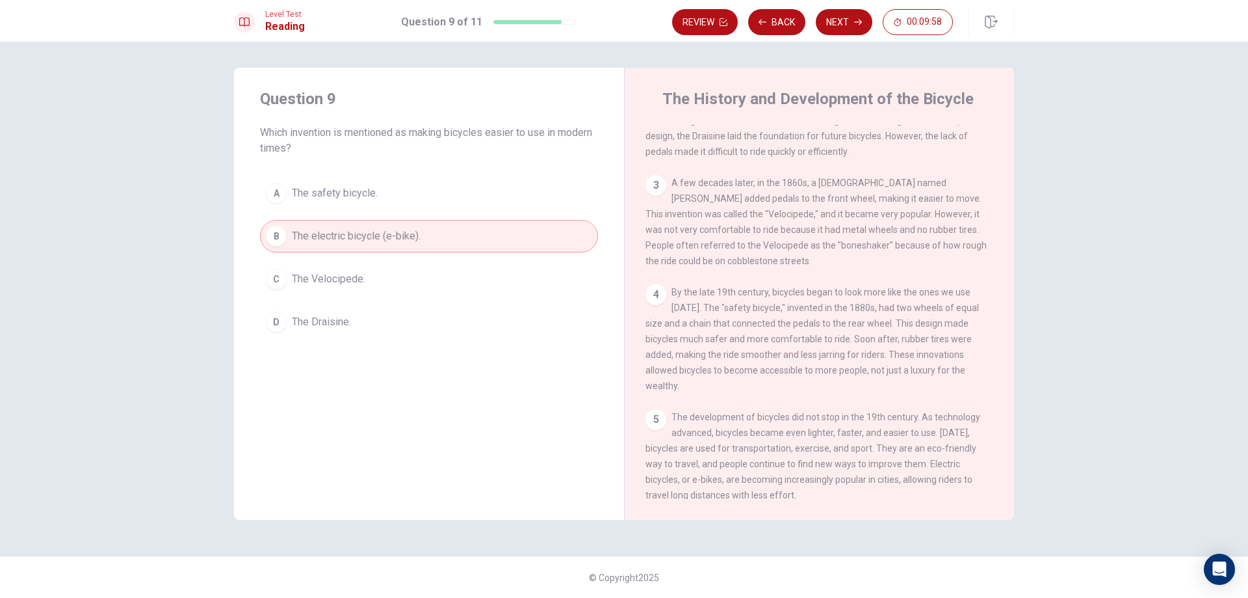
scroll to position [176, 0]
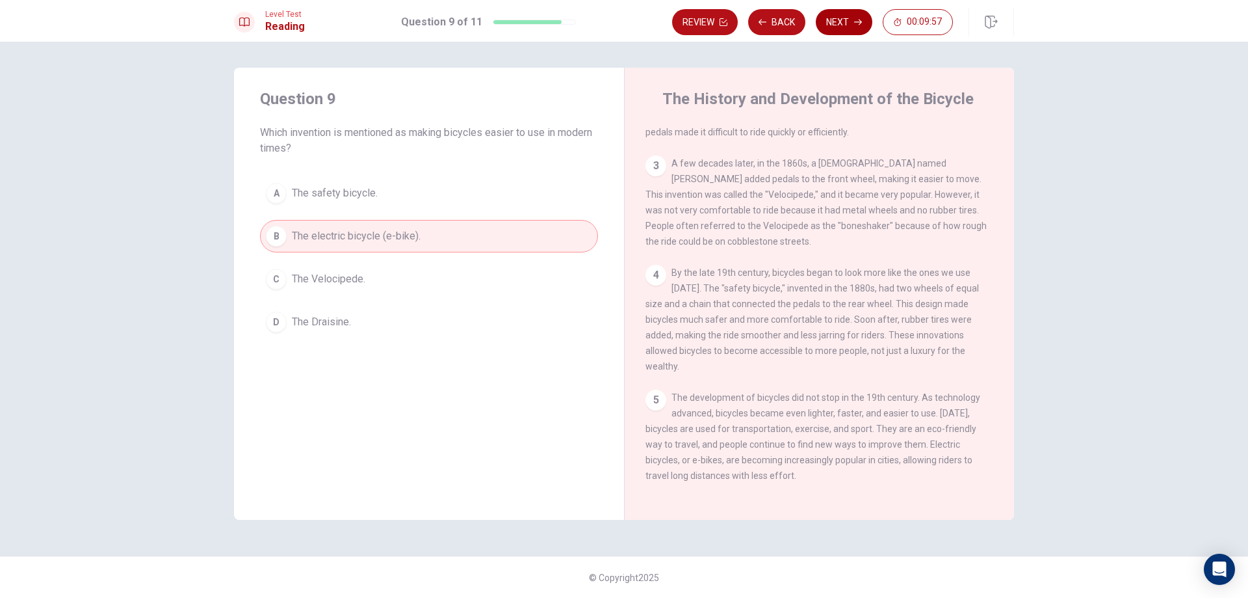
click at [819, 15] on button "Next" at bounding box center [844, 22] width 57 height 26
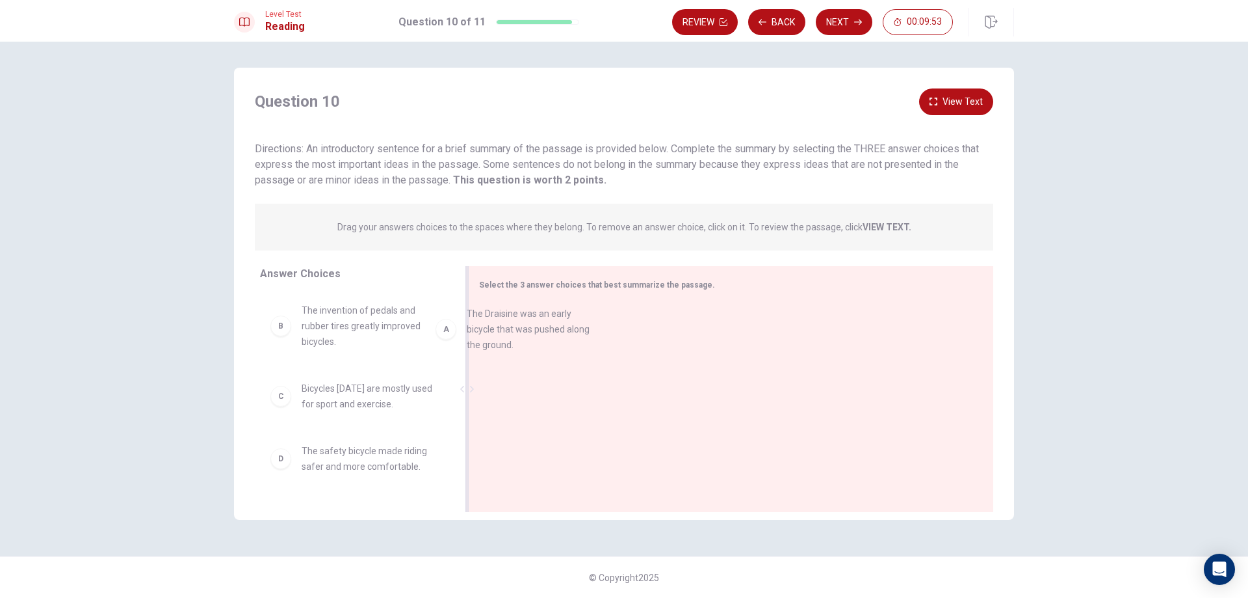
drag, startPoint x: 344, startPoint y: 321, endPoint x: 521, endPoint y: 321, distance: 177.5
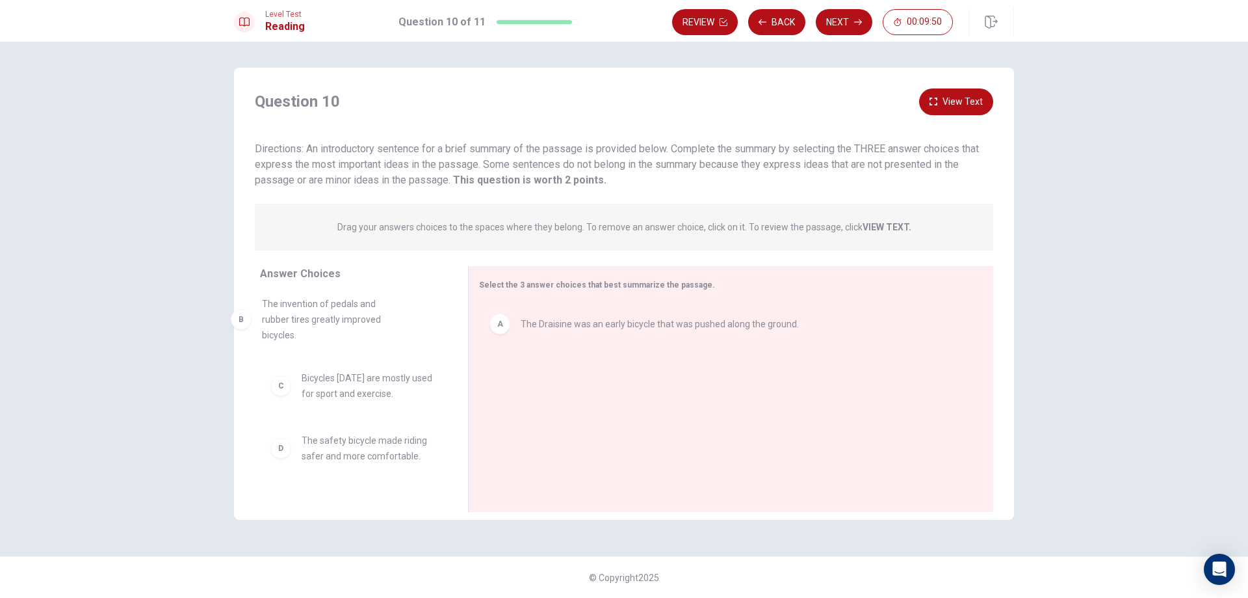
drag, startPoint x: 361, startPoint y: 337, endPoint x: 348, endPoint y: 333, distance: 13.0
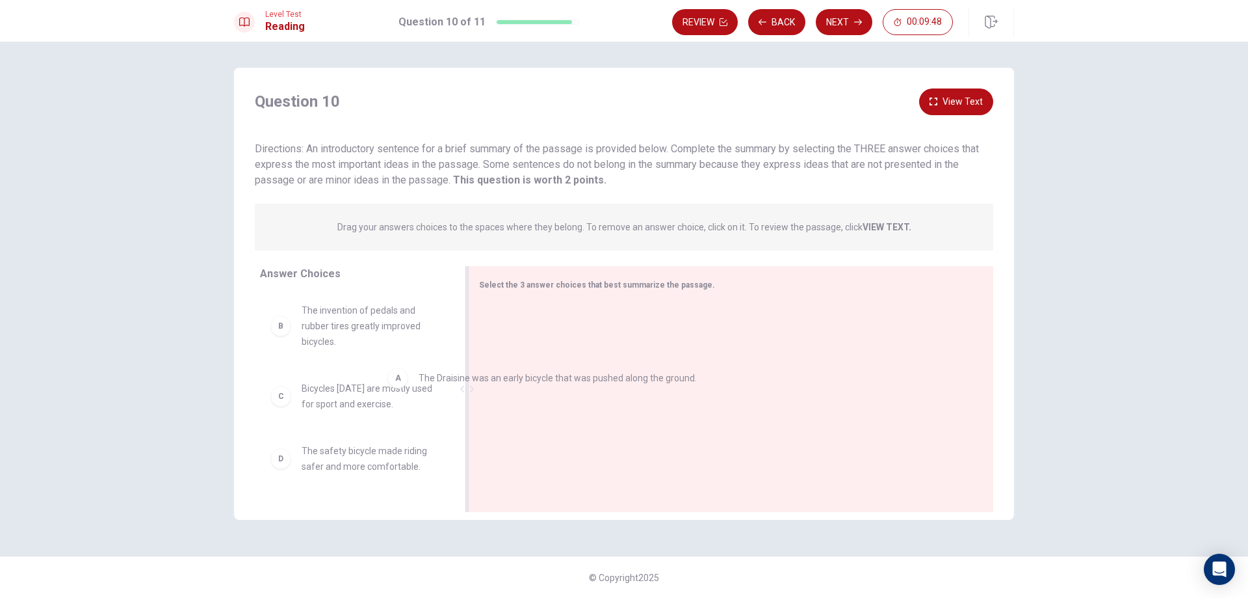
drag, startPoint x: 579, startPoint y: 327, endPoint x: 360, endPoint y: 392, distance: 229.2
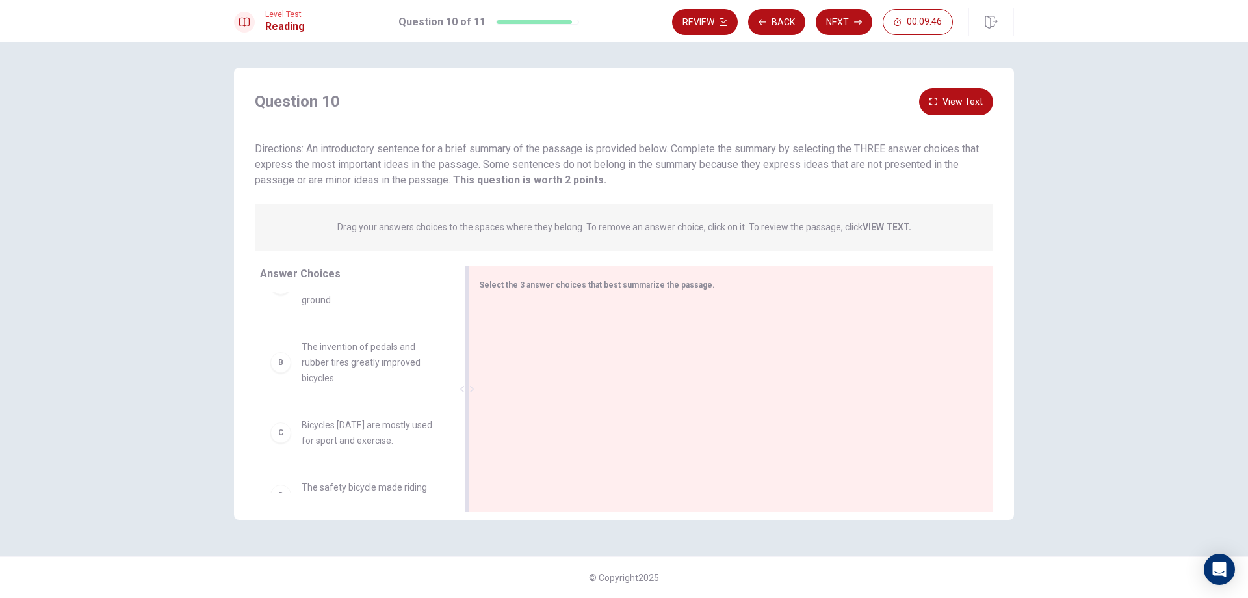
scroll to position [65, 0]
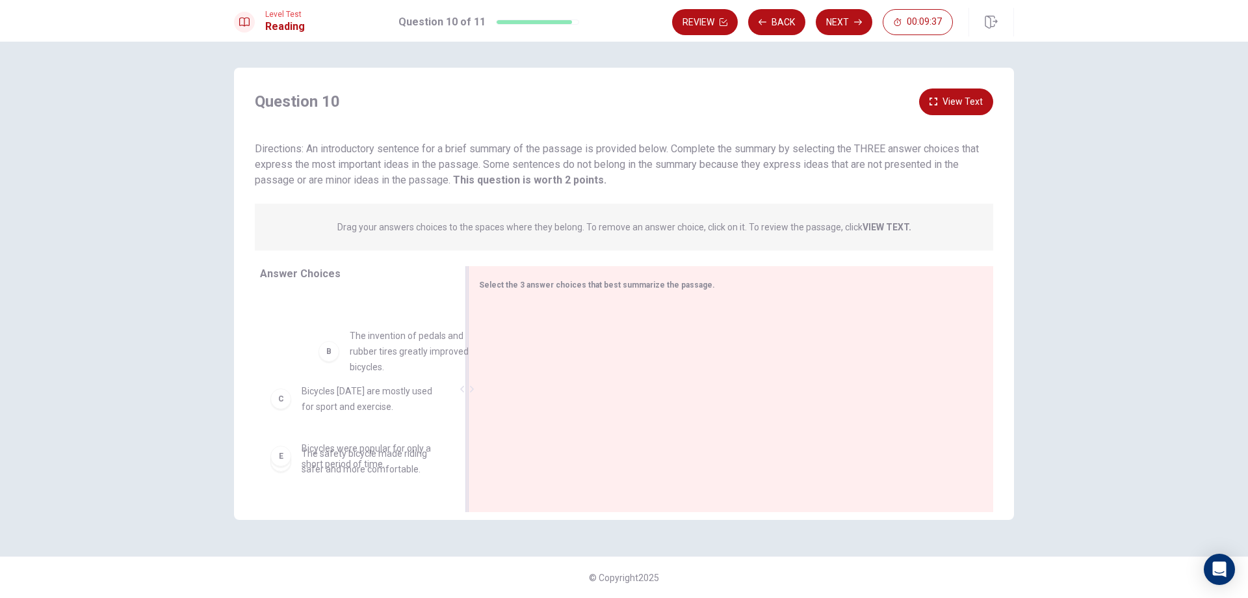
drag, startPoint x: 319, startPoint y: 349, endPoint x: 347, endPoint y: 358, distance: 28.6
drag, startPoint x: 352, startPoint y: 348, endPoint x: 556, endPoint y: 352, distance: 204.2
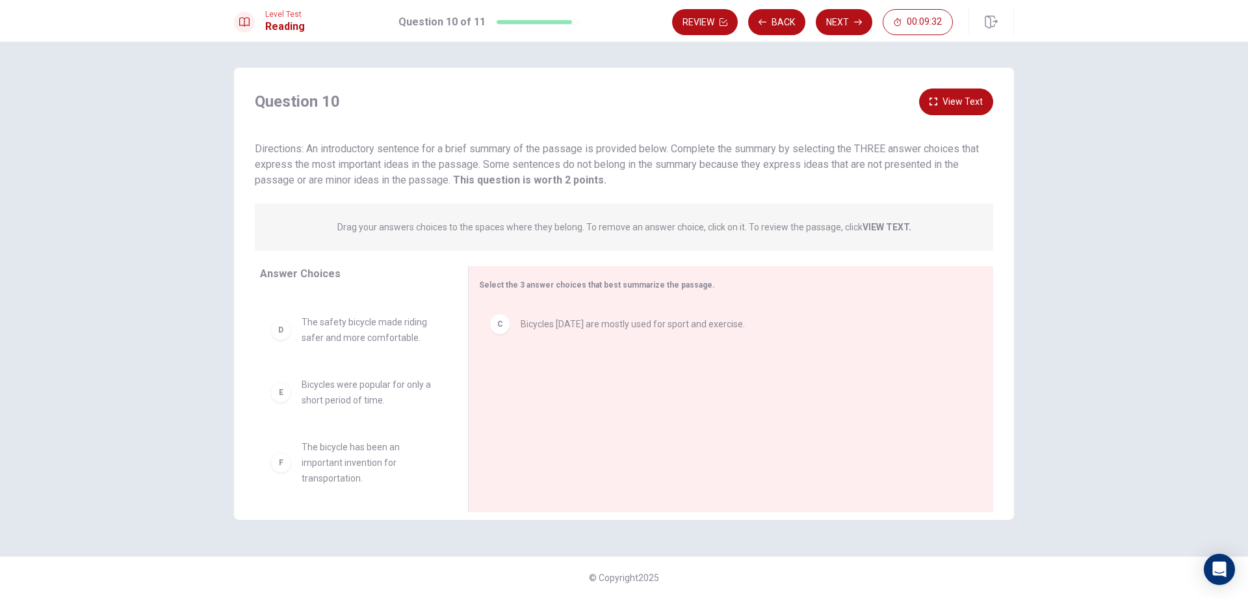
scroll to position [148, 0]
drag, startPoint x: 384, startPoint y: 456, endPoint x: 572, endPoint y: 376, distance: 204.2
drag, startPoint x: 365, startPoint y: 414, endPoint x: 343, endPoint y: 396, distance: 28.2
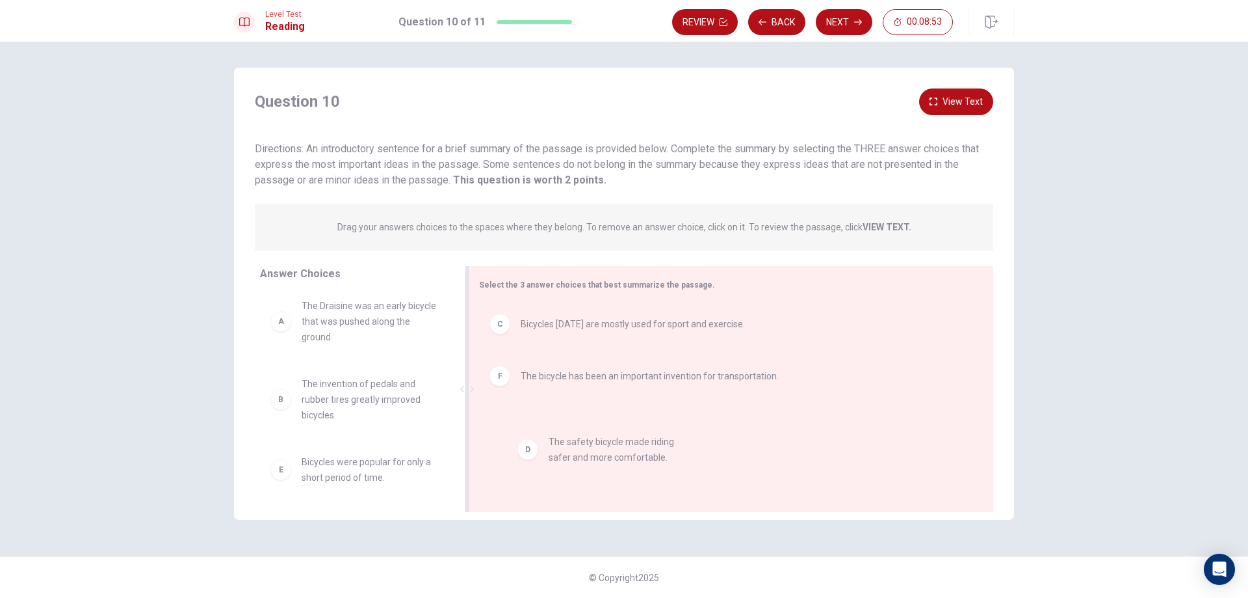
scroll to position [5, 0]
drag, startPoint x: 373, startPoint y: 474, endPoint x: 642, endPoint y: 440, distance: 271.9
click at [971, 106] on button "View Text" at bounding box center [956, 101] width 74 height 27
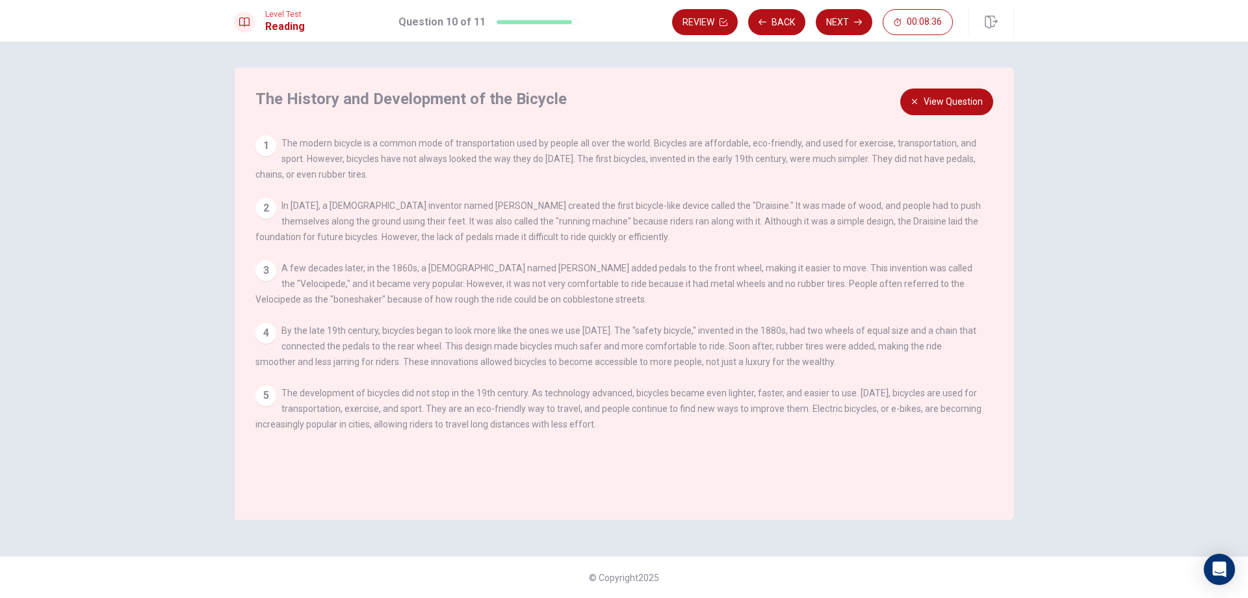
click at [944, 109] on button "View Question" at bounding box center [946, 101] width 93 height 27
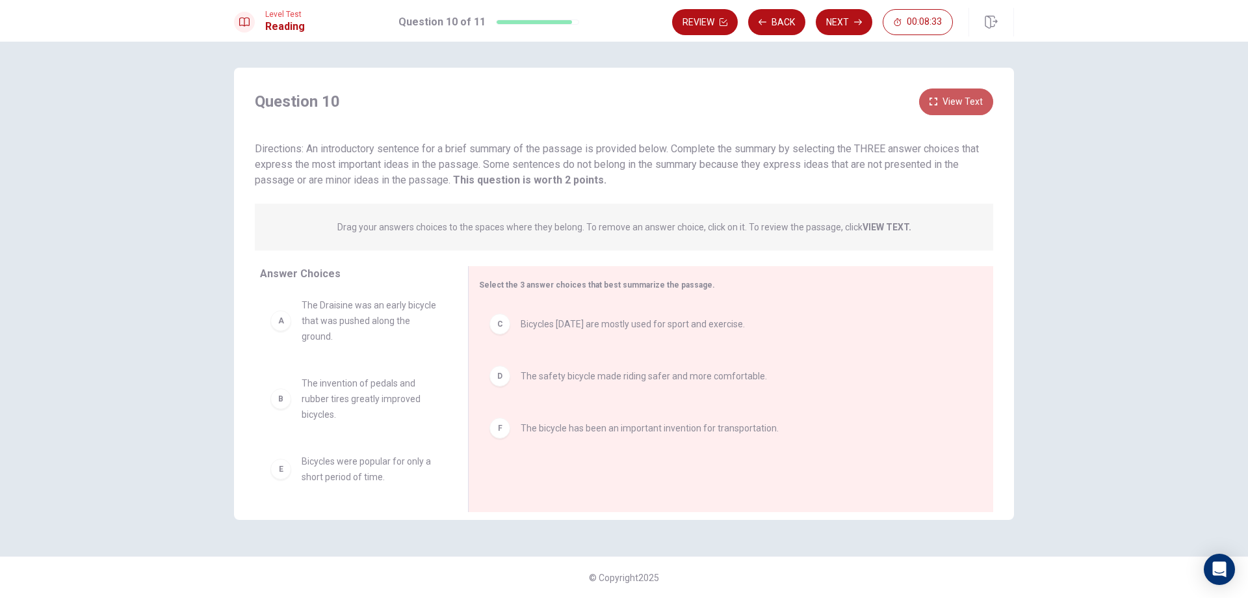
click at [968, 102] on button "View Text" at bounding box center [956, 101] width 74 height 27
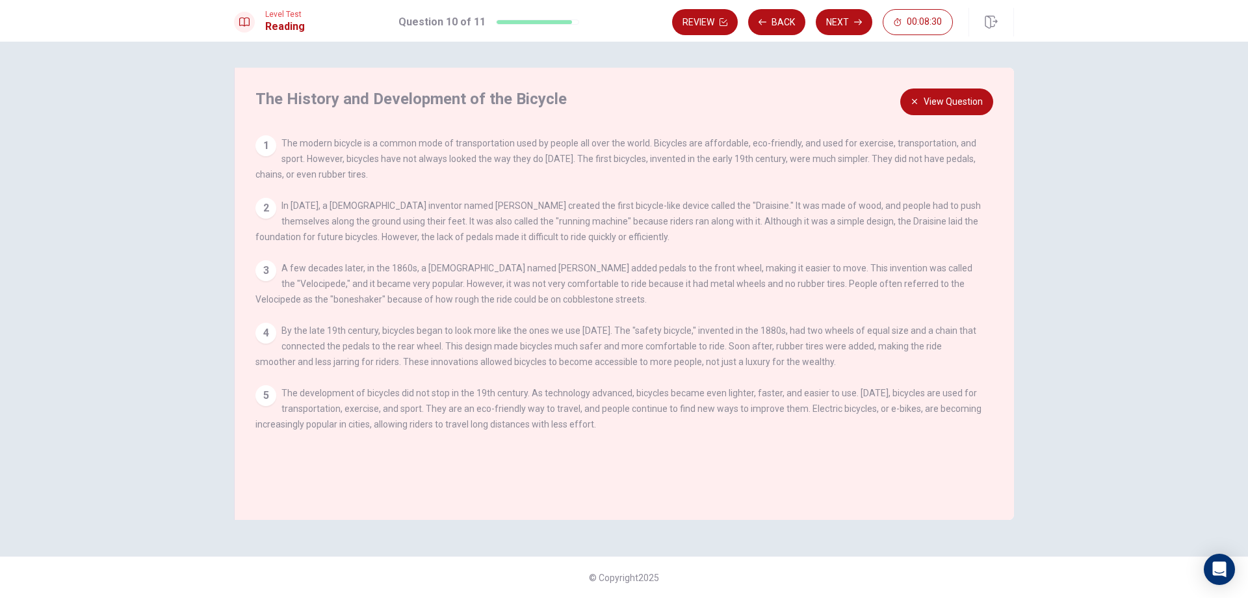
click at [968, 102] on button "View Question" at bounding box center [946, 101] width 93 height 27
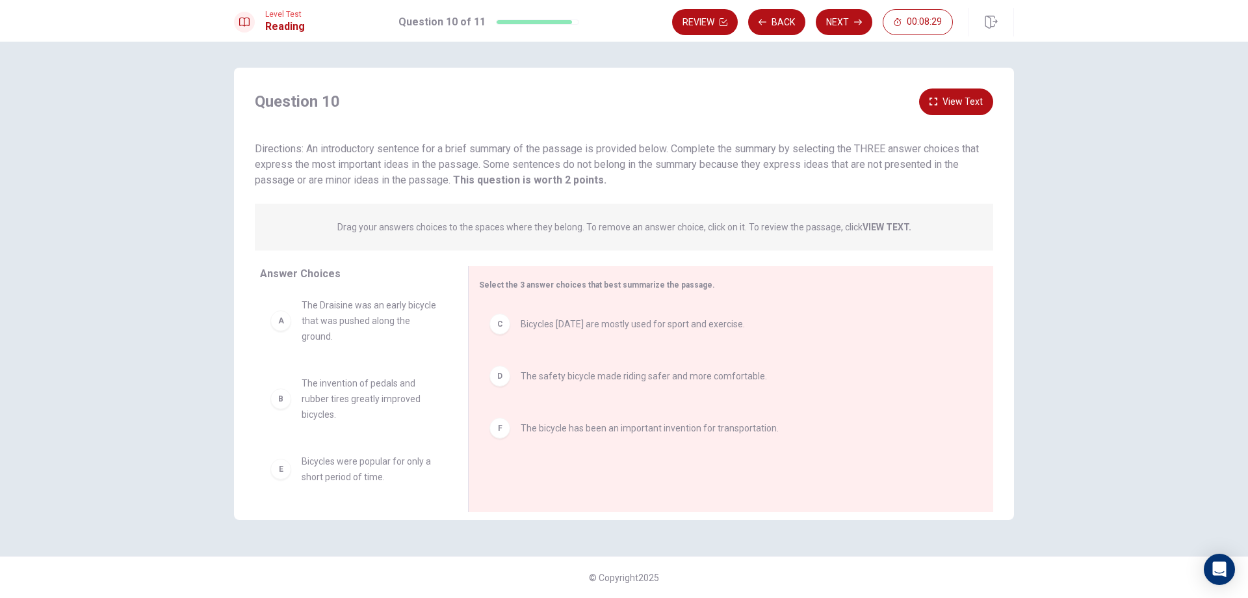
scroll to position [2, 0]
drag, startPoint x: 335, startPoint y: 317, endPoint x: 538, endPoint y: 464, distance: 250.5
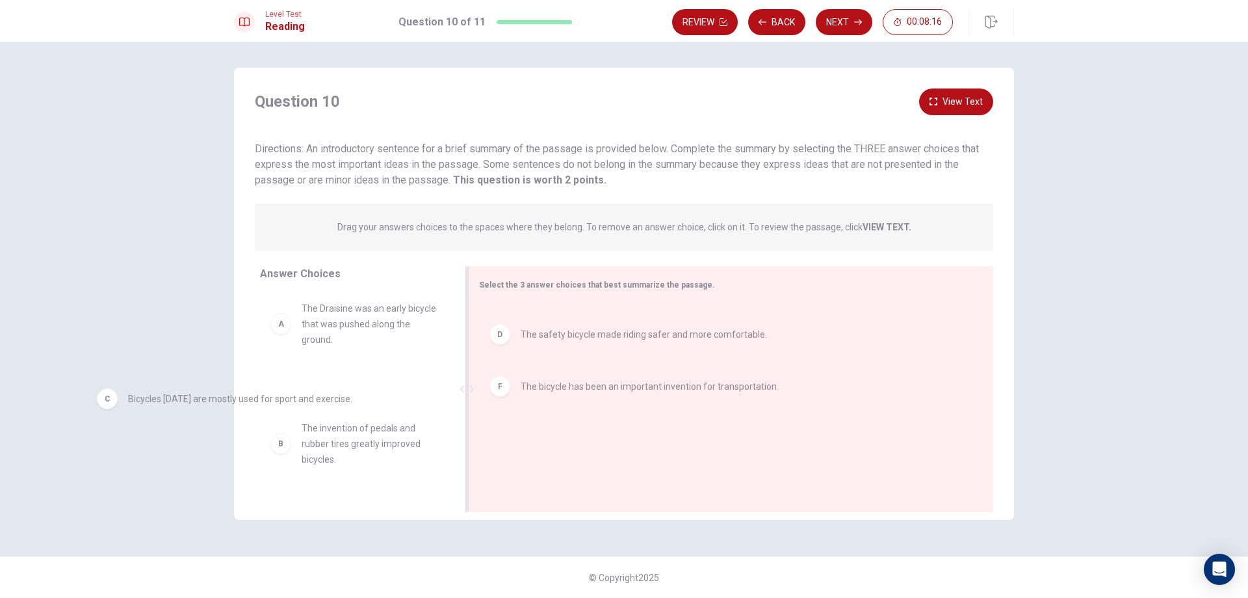
drag, startPoint x: 658, startPoint y: 333, endPoint x: 228, endPoint y: 426, distance: 439.7
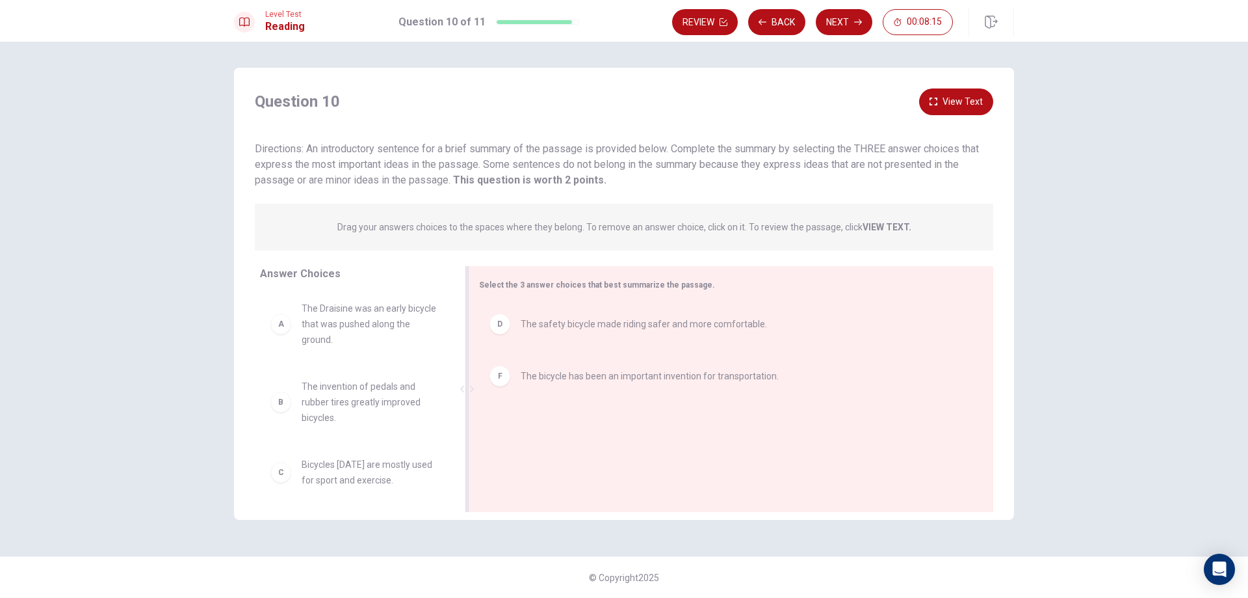
click at [322, 300] on span "The Draisine was an early bicycle that was pushed along the ground." at bounding box center [369, 323] width 135 height 47
drag, startPoint x: 322, startPoint y: 315, endPoint x: 575, endPoint y: 388, distance: 263.2
click at [936, 104] on icon "button" at bounding box center [934, 102] width 8 height 8
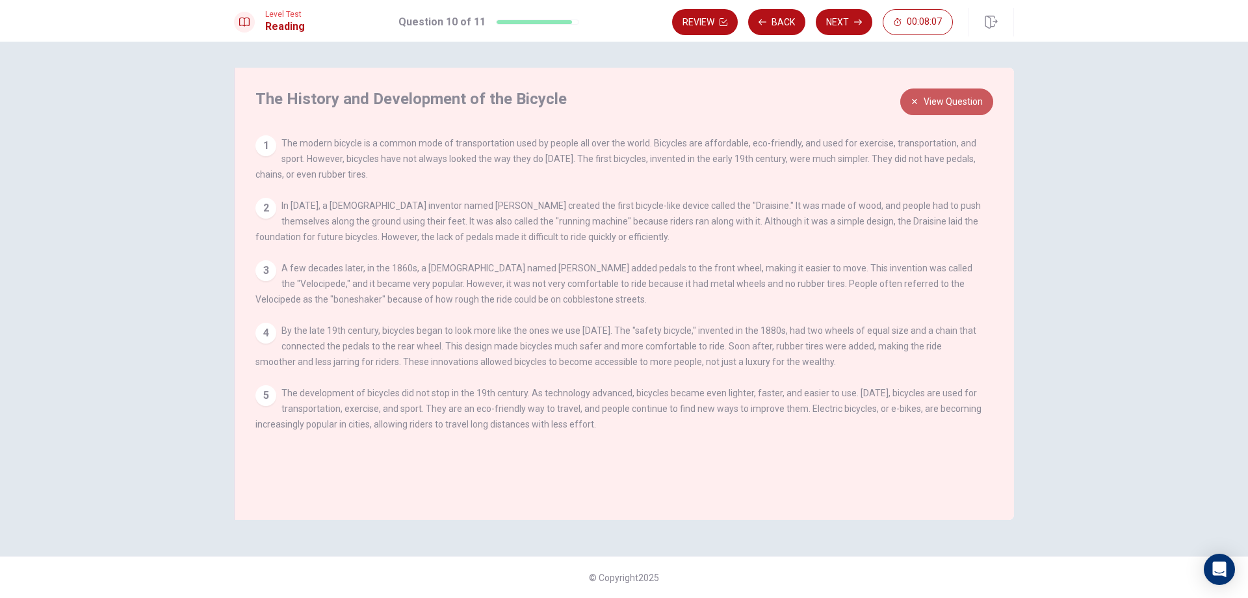
click at [936, 104] on button "View Question" at bounding box center [946, 101] width 93 height 27
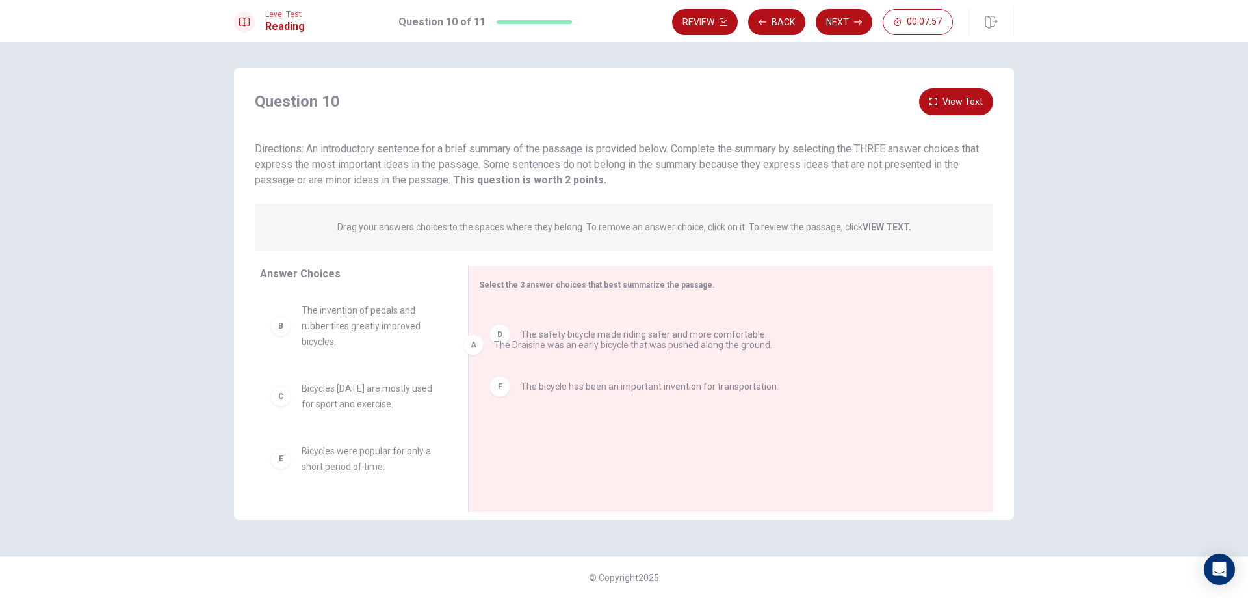
drag, startPoint x: 566, startPoint y: 351, endPoint x: 369, endPoint y: 381, distance: 199.9
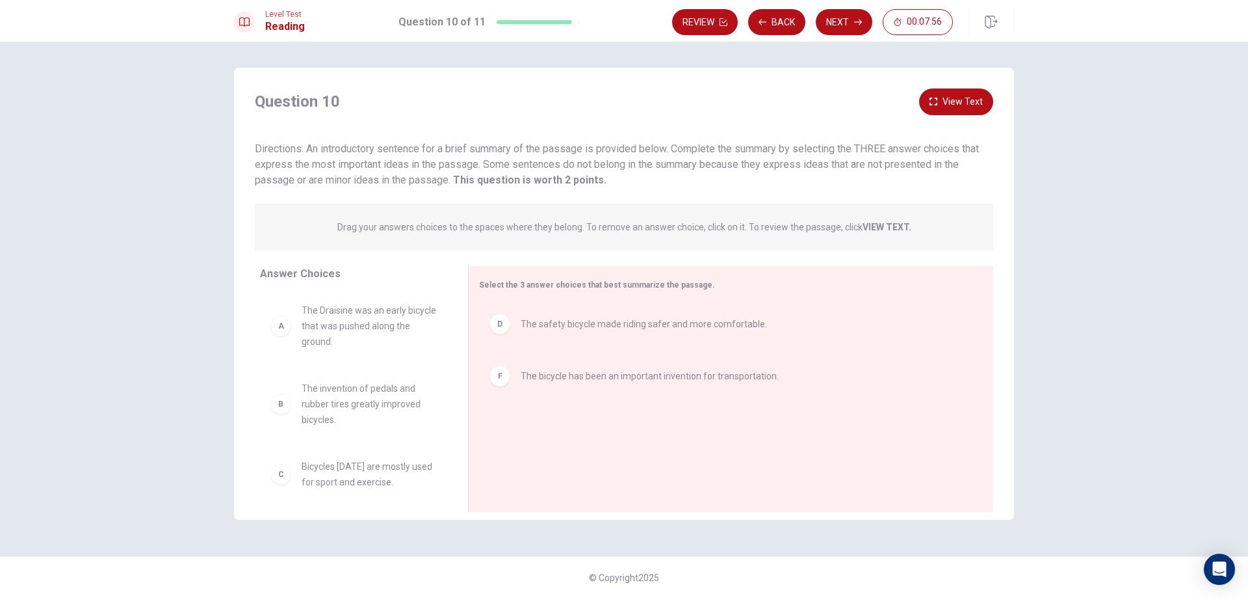
click at [363, 332] on span "The Draisine was an early bicycle that was pushed along the ground." at bounding box center [369, 325] width 135 height 47
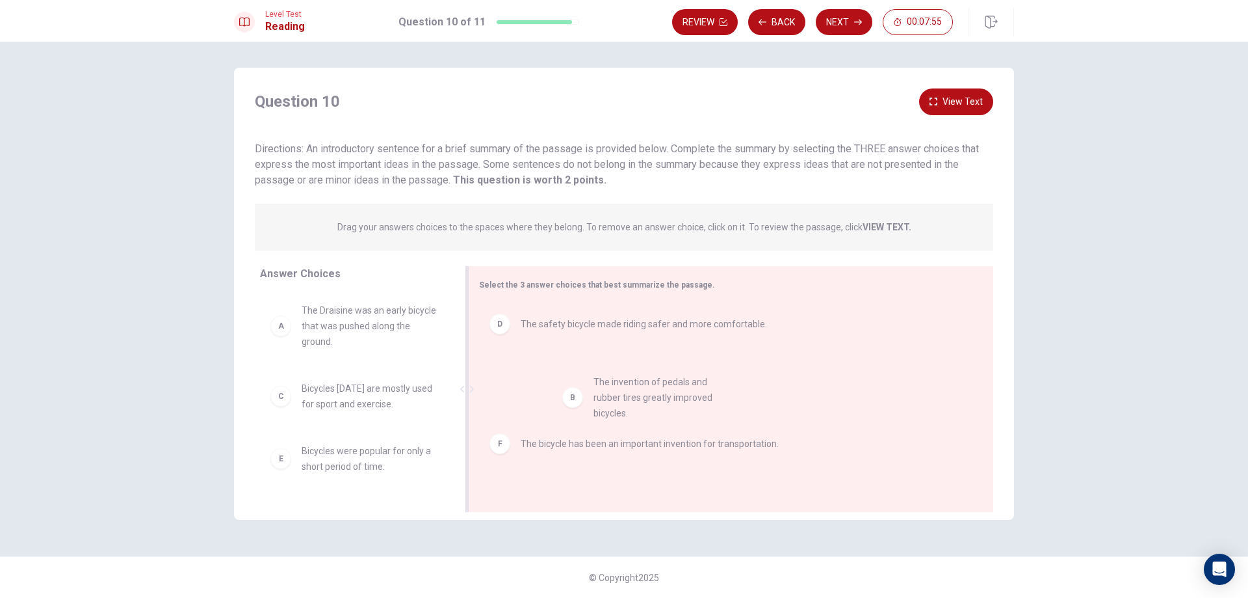
drag, startPoint x: 341, startPoint y: 399, endPoint x: 651, endPoint y: 396, distance: 309.5
drag, startPoint x: 613, startPoint y: 381, endPoint x: 596, endPoint y: 432, distance: 53.5
drag, startPoint x: 596, startPoint y: 376, endPoint x: 585, endPoint y: 435, distance: 60.1
drag, startPoint x: 596, startPoint y: 436, endPoint x: 417, endPoint y: 453, distance: 179.7
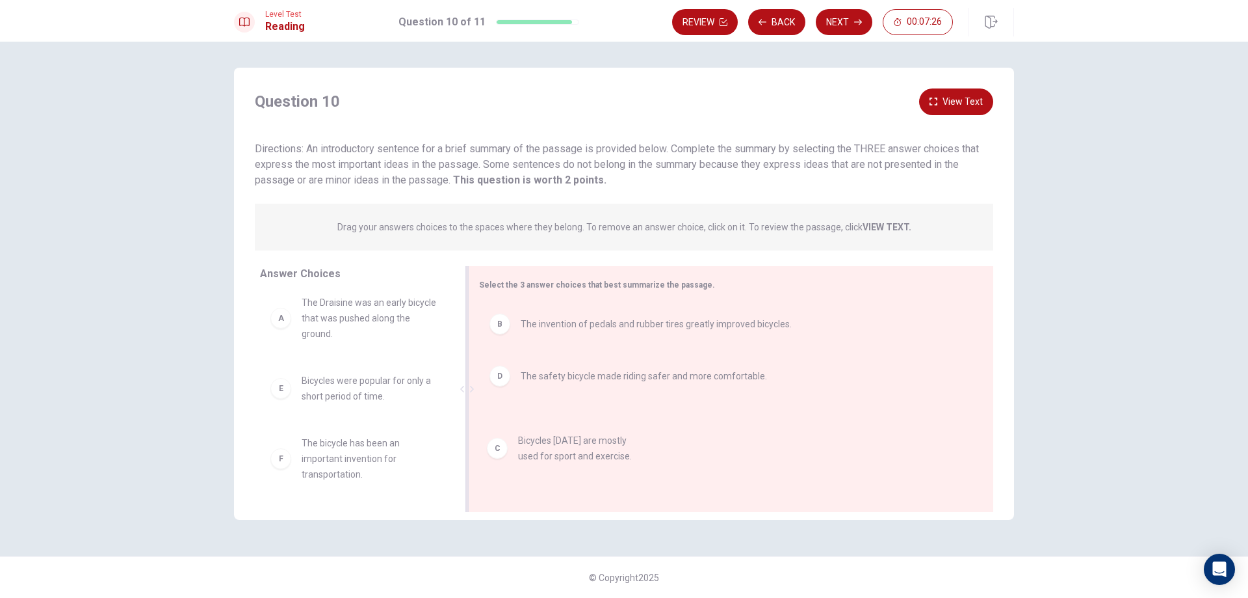
drag, startPoint x: 382, startPoint y: 389, endPoint x: 607, endPoint y: 450, distance: 232.9
click at [848, 23] on button "Next" at bounding box center [844, 22] width 57 height 26
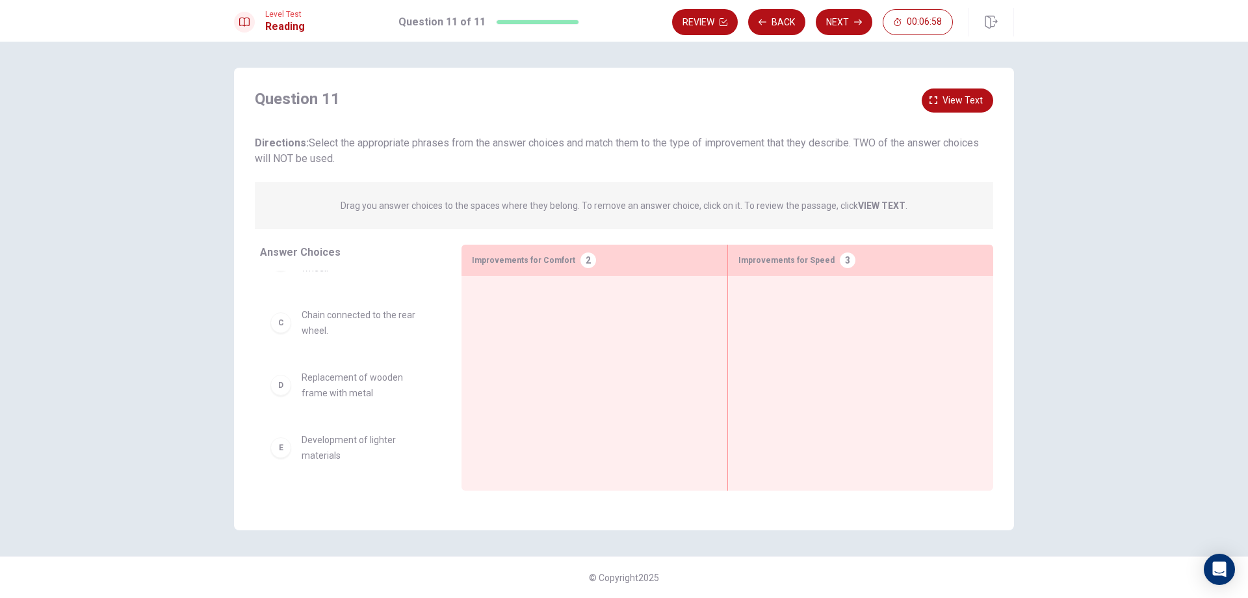
scroll to position [205, 0]
drag, startPoint x: 348, startPoint y: 408, endPoint x: 357, endPoint y: 414, distance: 11.2
drag, startPoint x: 335, startPoint y: 400, endPoint x: 850, endPoint y: 322, distance: 521.4
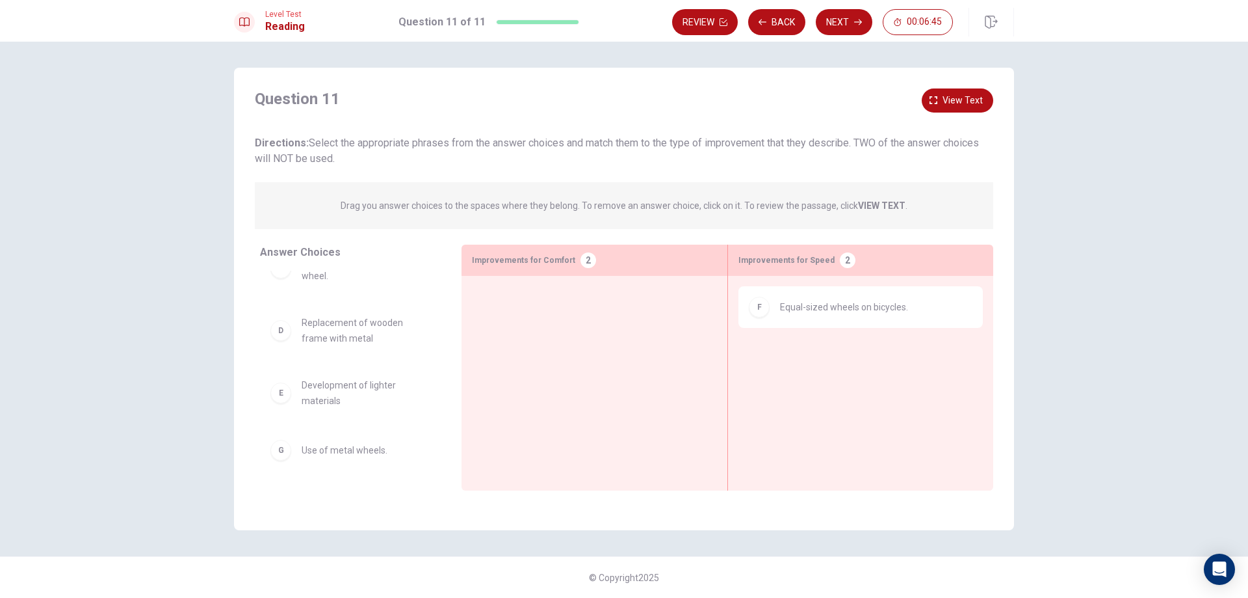
scroll to position [143, 0]
drag, startPoint x: 345, startPoint y: 458, endPoint x: 351, endPoint y: 462, distance: 7.4
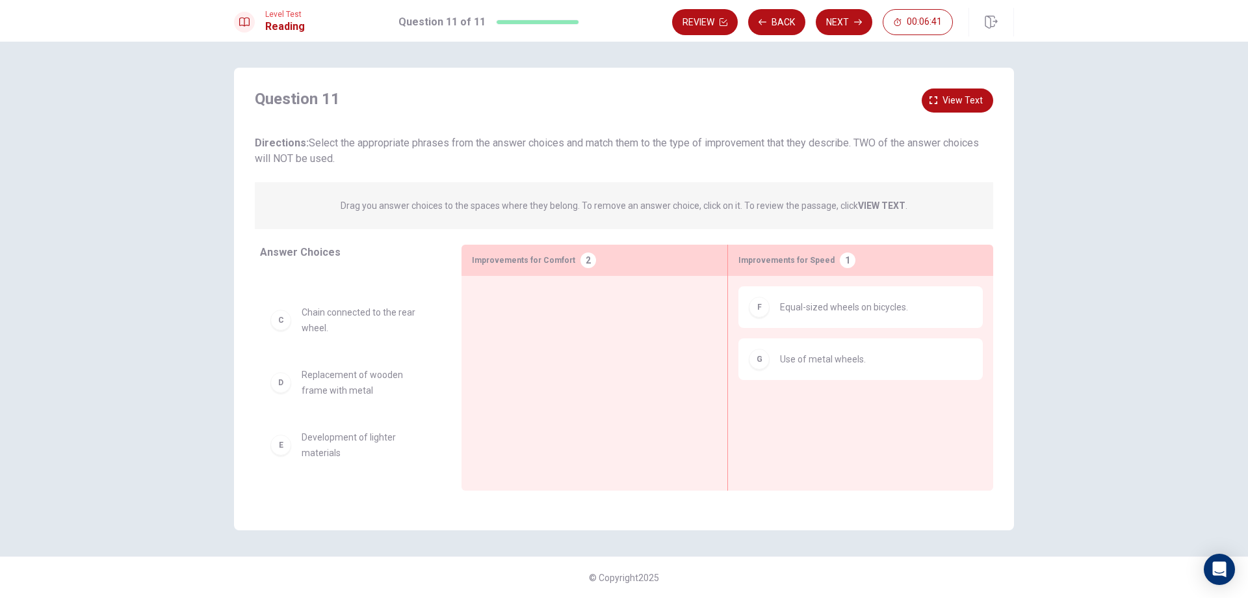
scroll to position [91, 0]
drag, startPoint x: 365, startPoint y: 453, endPoint x: 379, endPoint y: 432, distance: 25.8
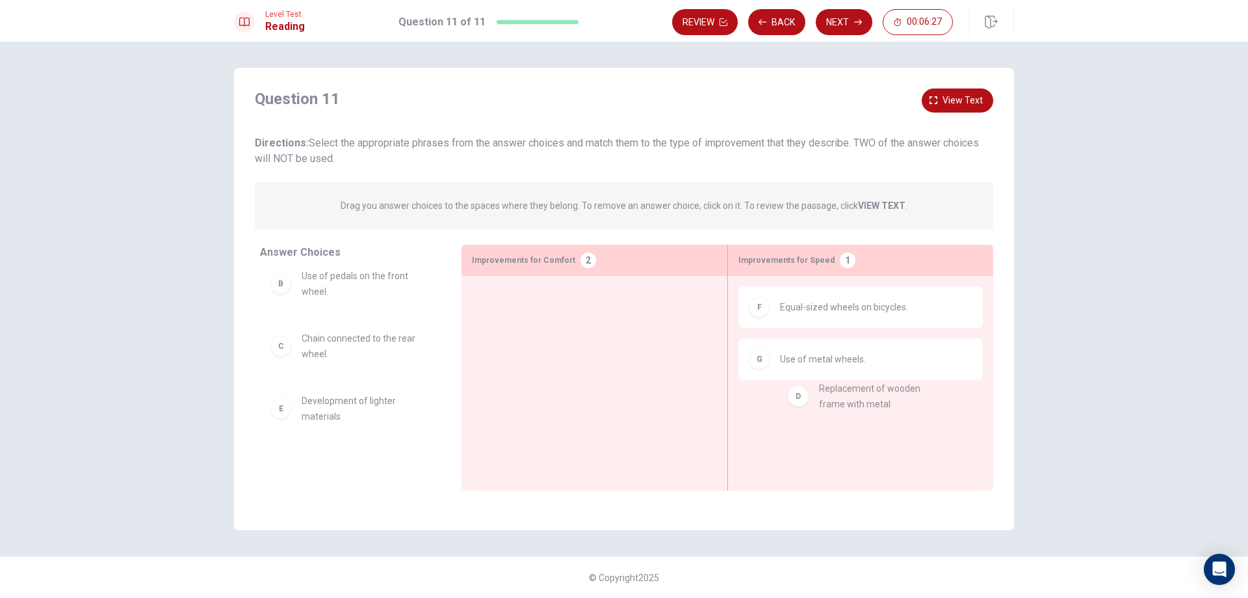
drag, startPoint x: 361, startPoint y: 419, endPoint x: 887, endPoint y: 406, distance: 526.2
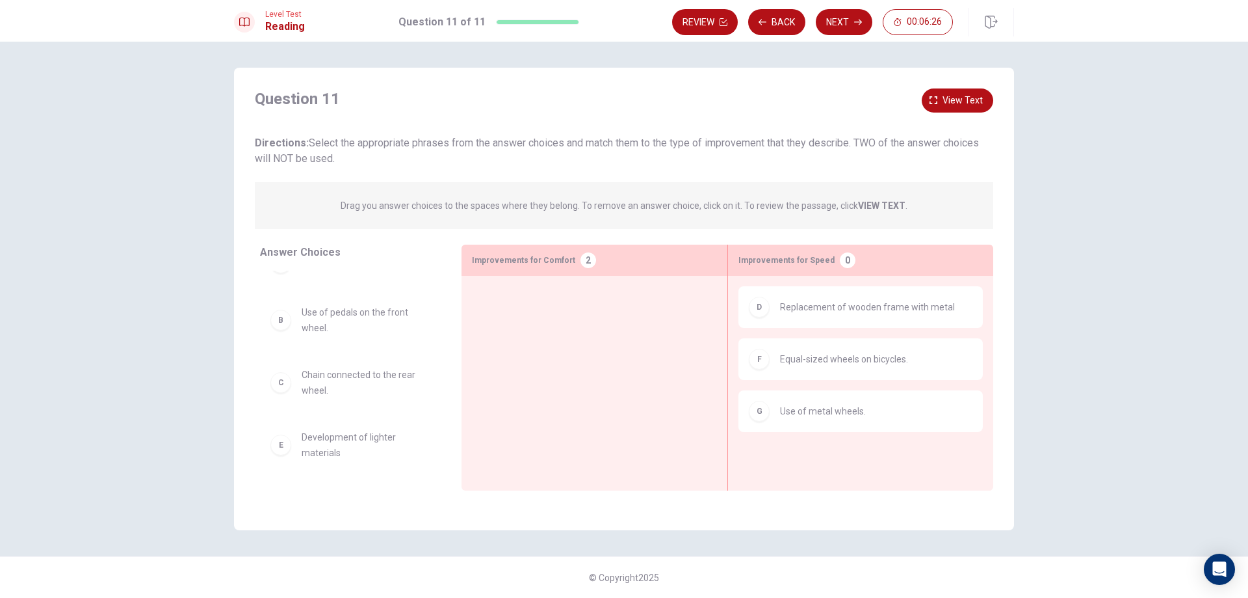
scroll to position [29, 0]
drag, startPoint x: 341, startPoint y: 400, endPoint x: 845, endPoint y: 472, distance: 509.0
drag, startPoint x: 380, startPoint y: 391, endPoint x: 876, endPoint y: 462, distance: 501.0
drag, startPoint x: 783, startPoint y: 415, endPoint x: 803, endPoint y: 445, distance: 35.5
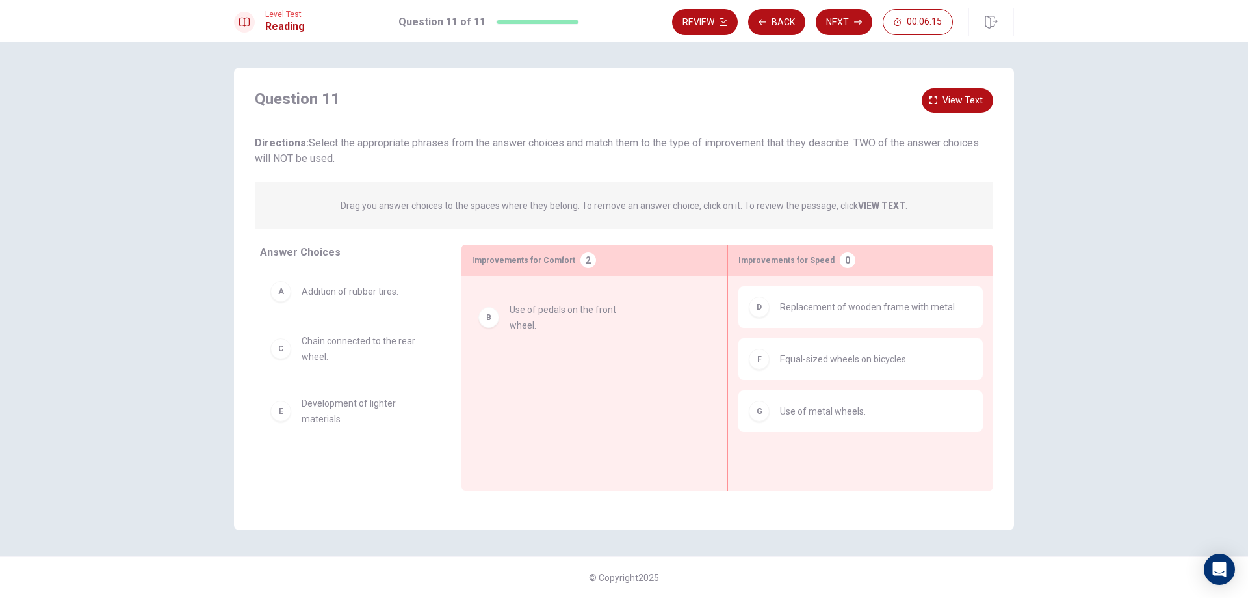
drag, startPoint x: 347, startPoint y: 356, endPoint x: 559, endPoint y: 325, distance: 213.6
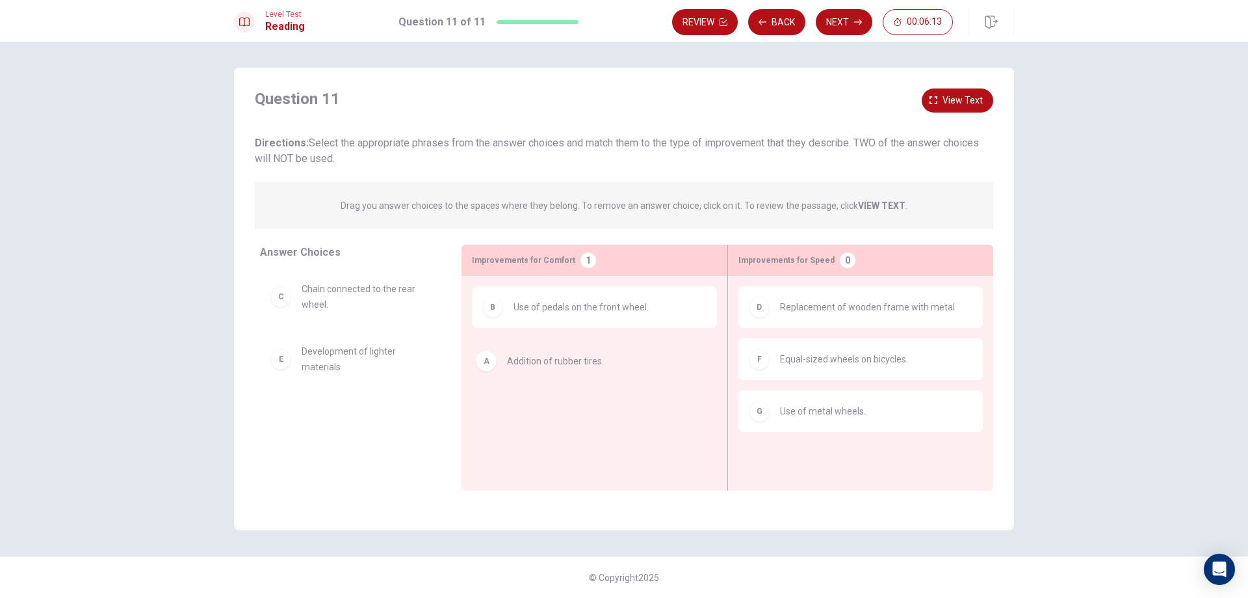
drag, startPoint x: 343, startPoint y: 294, endPoint x: 553, endPoint y: 363, distance: 221.8
click at [824, 418] on span "Use of metal wheels." at bounding box center [823, 411] width 86 height 16
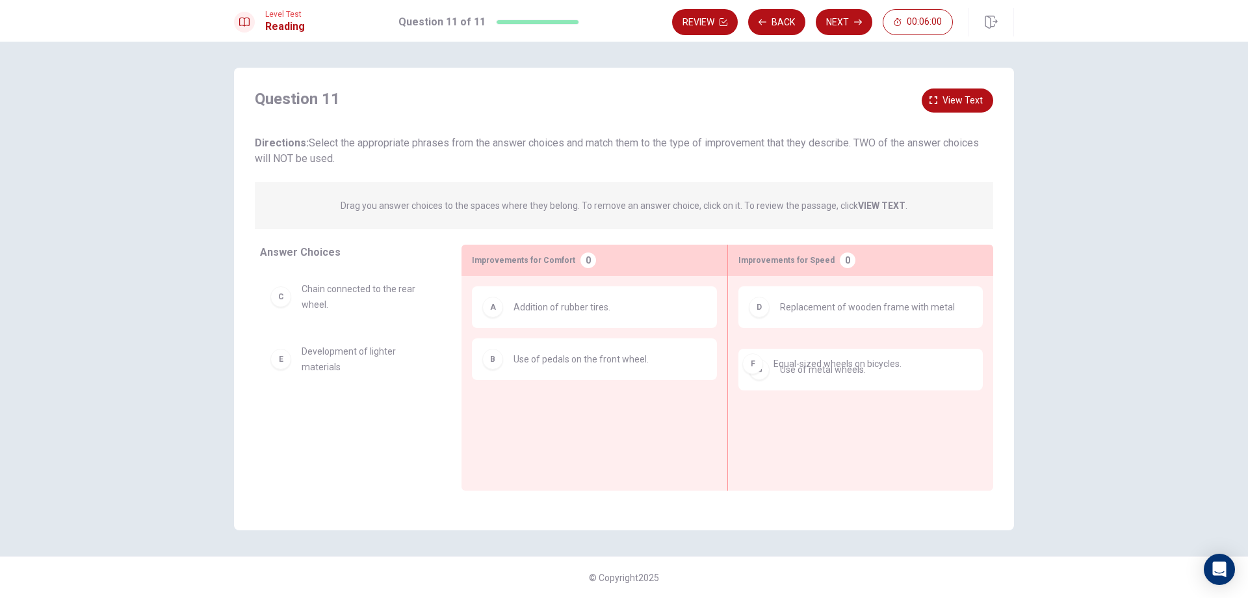
drag, startPoint x: 831, startPoint y: 376, endPoint x: 821, endPoint y: 384, distance: 12.1
drag, startPoint x: 840, startPoint y: 368, endPoint x: 302, endPoint y: 367, distance: 538.3
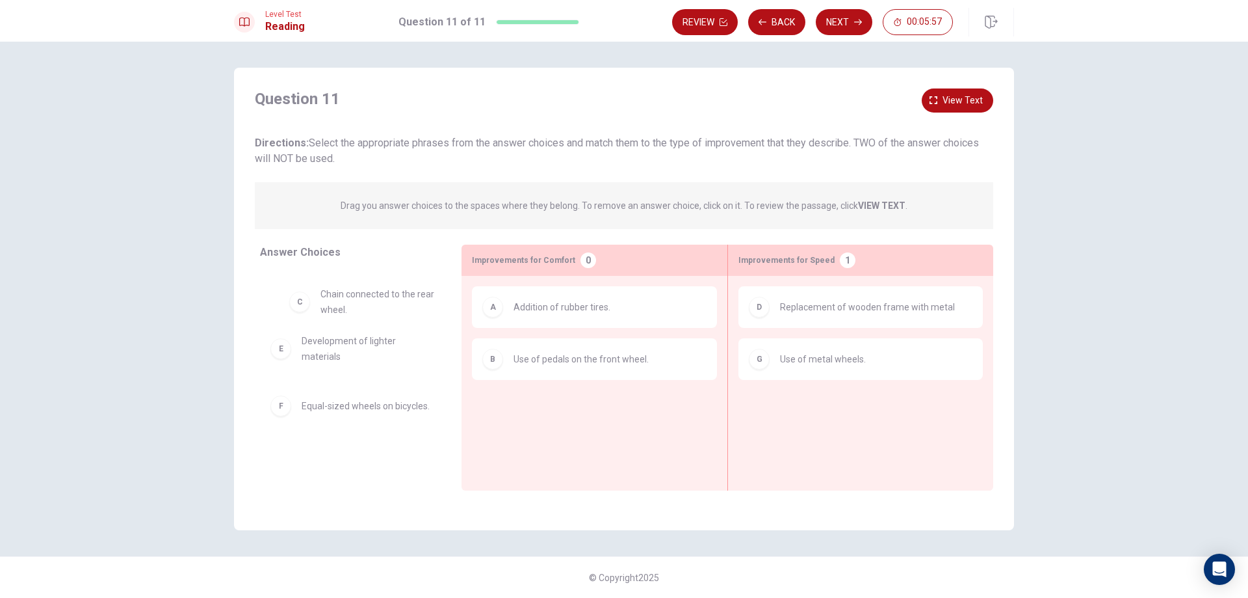
drag, startPoint x: 343, startPoint y: 298, endPoint x: 368, endPoint y: 308, distance: 26.9
drag, startPoint x: 364, startPoint y: 293, endPoint x: 846, endPoint y: 415, distance: 497.0
drag, startPoint x: 796, startPoint y: 400, endPoint x: 643, endPoint y: 419, distance: 154.6
drag, startPoint x: 864, startPoint y: 417, endPoint x: 312, endPoint y: 419, distance: 552.0
drag, startPoint x: 361, startPoint y: 408, endPoint x: 816, endPoint y: 412, distance: 455.1
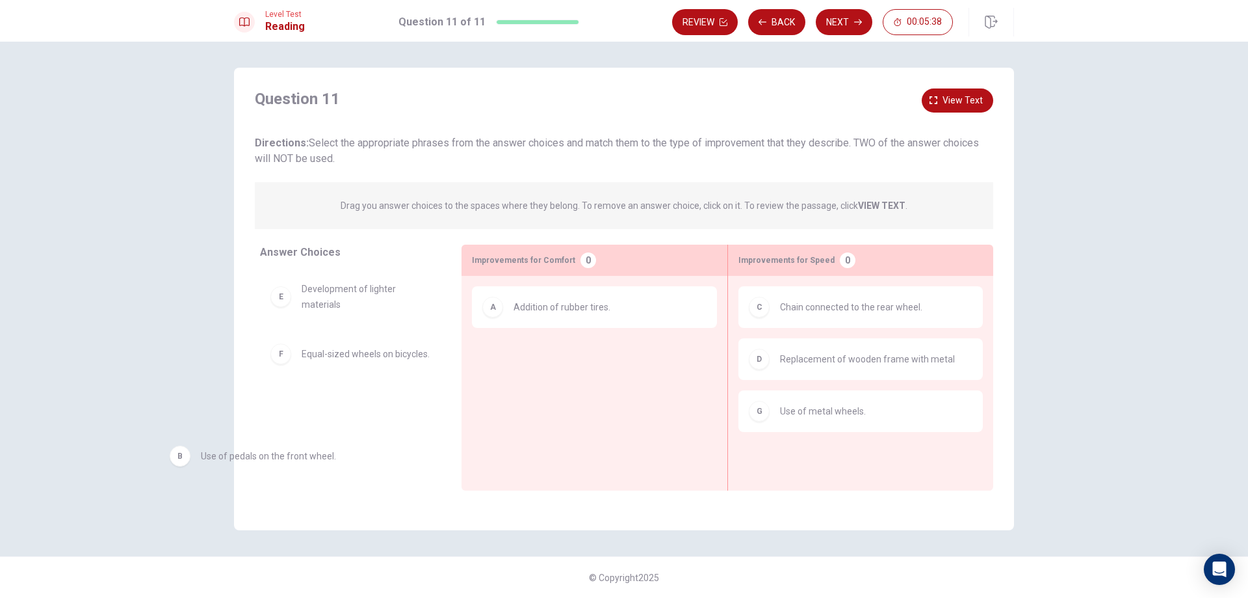
drag, startPoint x: 700, startPoint y: 369, endPoint x: 355, endPoint y: 451, distance: 354.8
drag, startPoint x: 347, startPoint y: 304, endPoint x: 605, endPoint y: 364, distance: 264.3
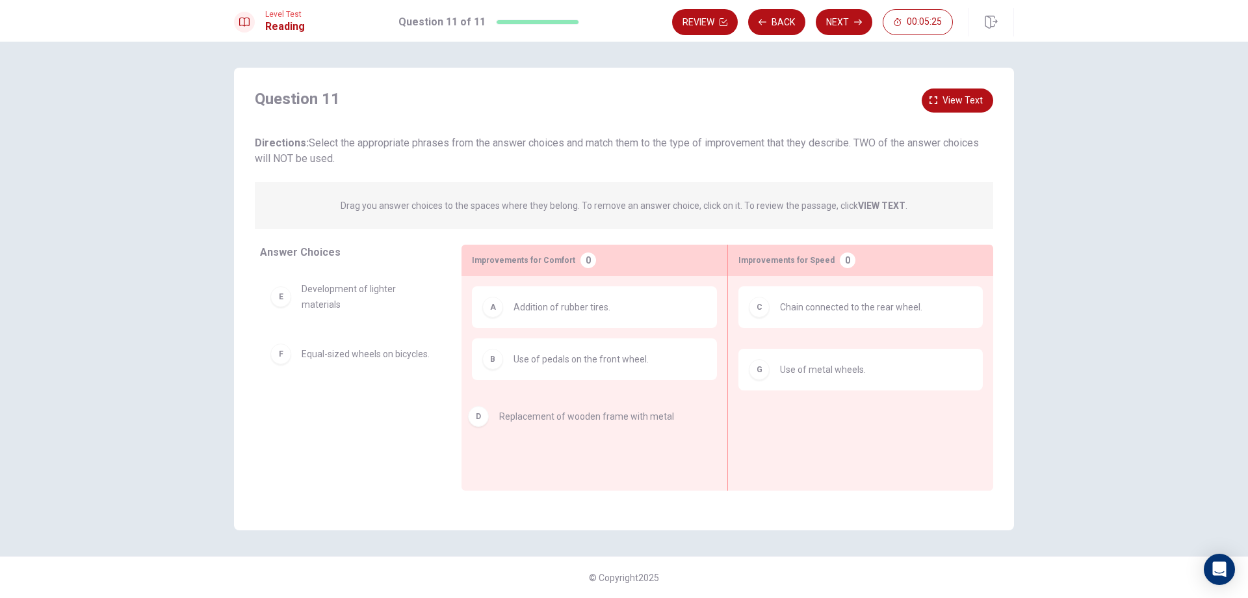
drag, startPoint x: 891, startPoint y: 360, endPoint x: 607, endPoint y: 418, distance: 290.6
drag, startPoint x: 830, startPoint y: 368, endPoint x: 515, endPoint y: 437, distance: 322.8
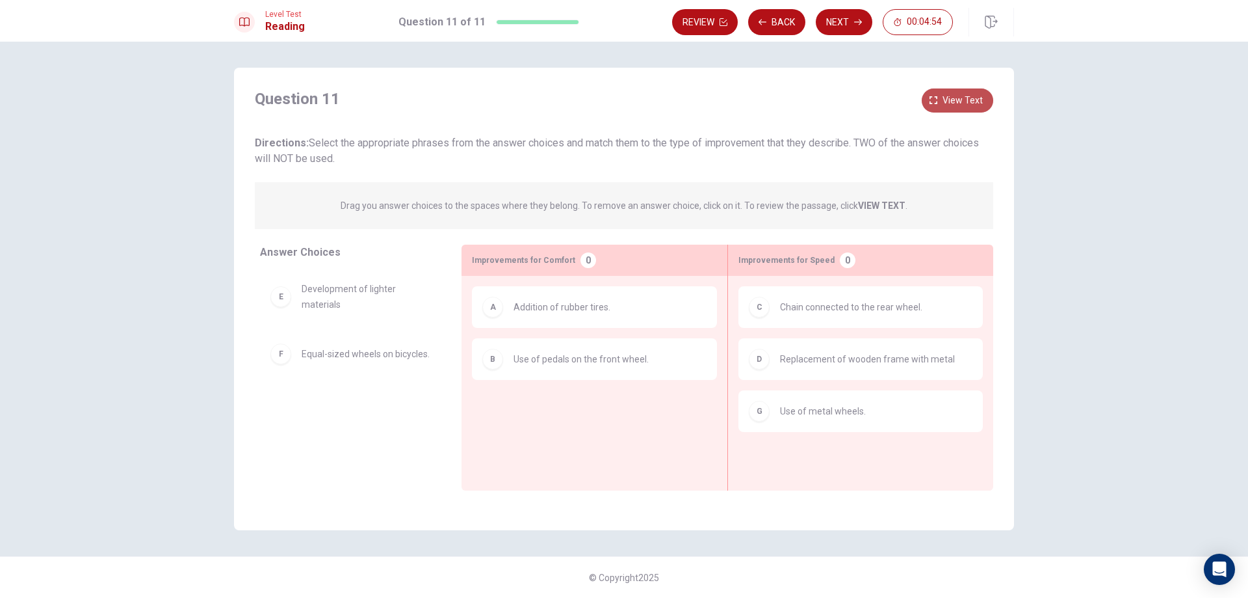
click at [990, 99] on button "View text" at bounding box center [958, 100] width 72 height 24
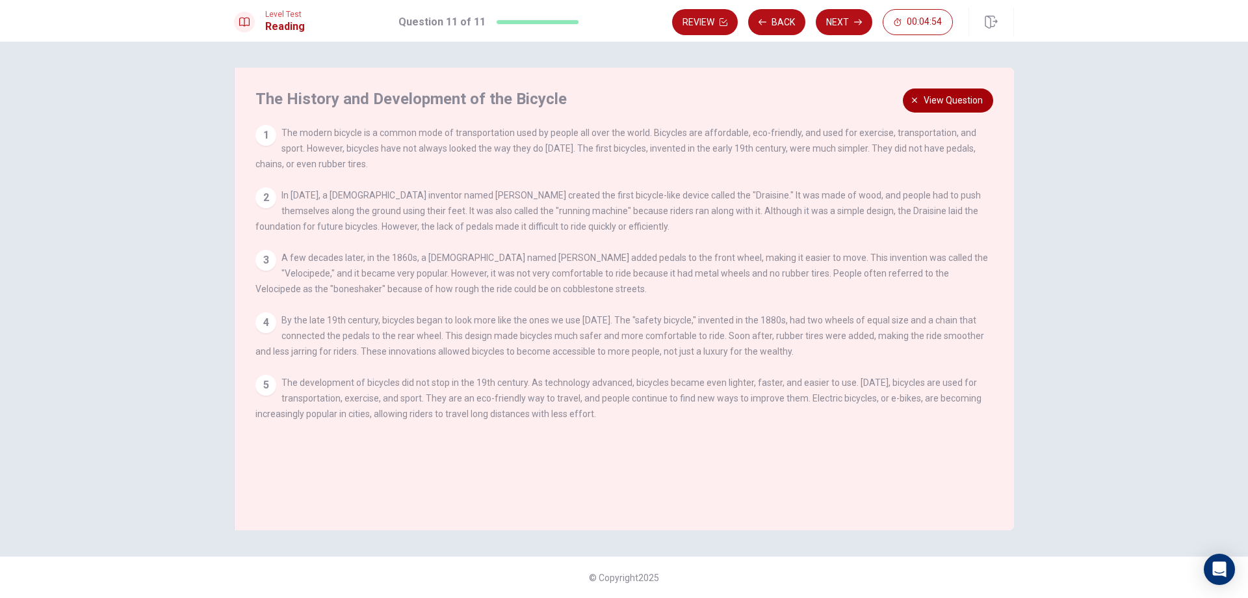
click at [990, 99] on button "View question" at bounding box center [948, 100] width 90 height 24
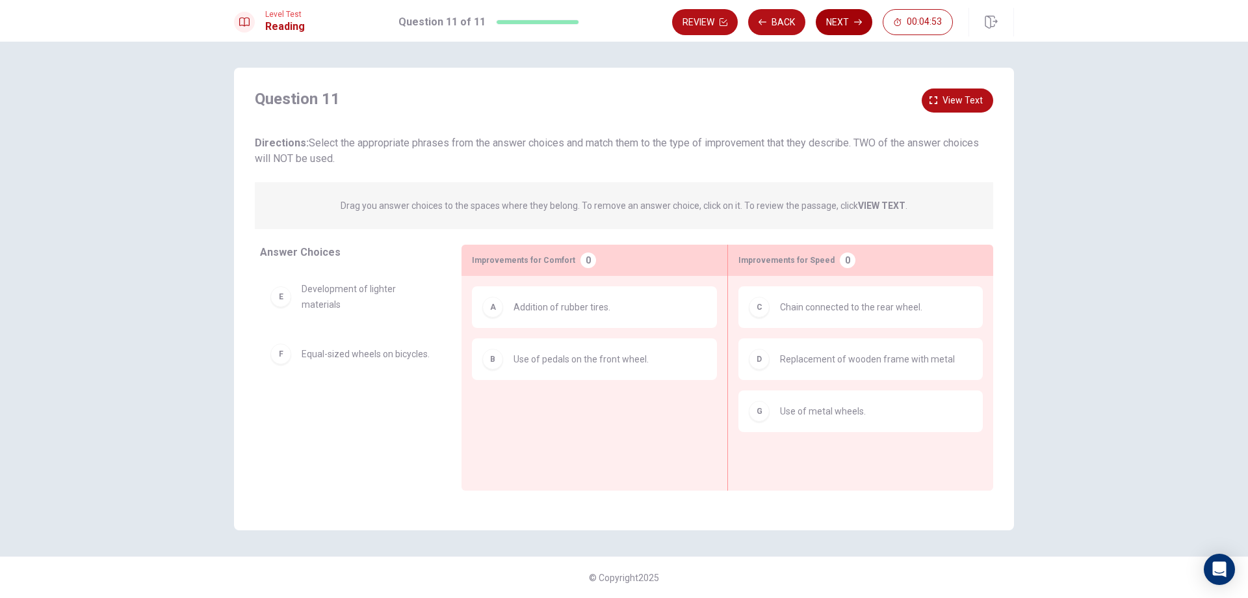
click at [819, 23] on button "Next" at bounding box center [844, 22] width 57 height 26
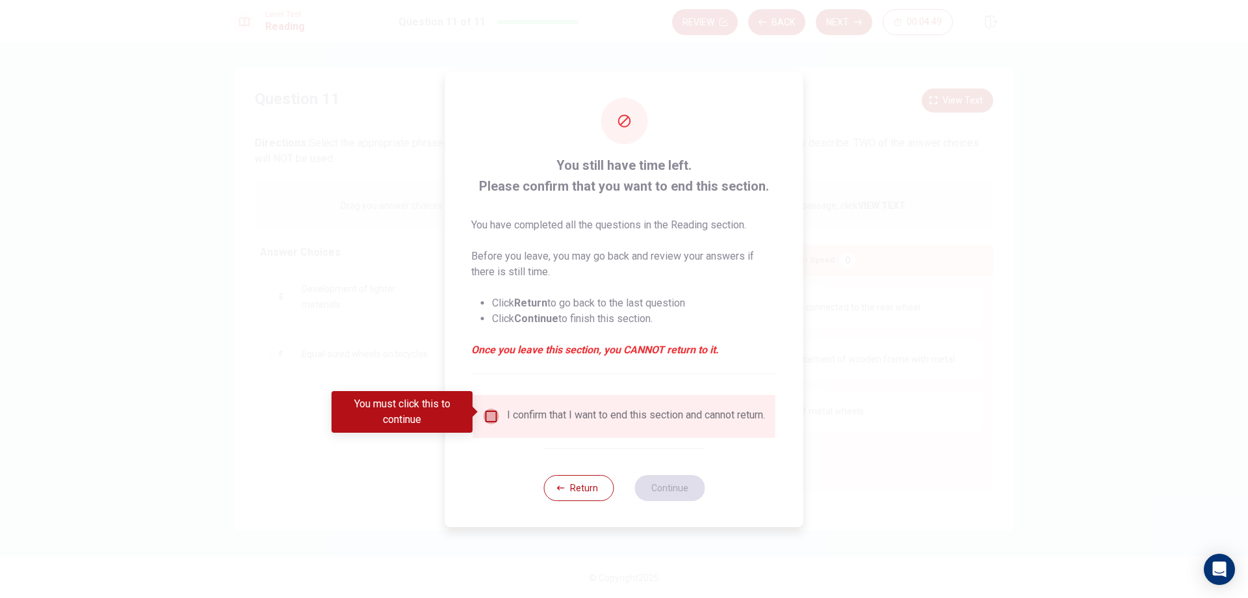
click at [484, 408] on input "You must click this to continue" at bounding box center [492, 416] width 16 height 16
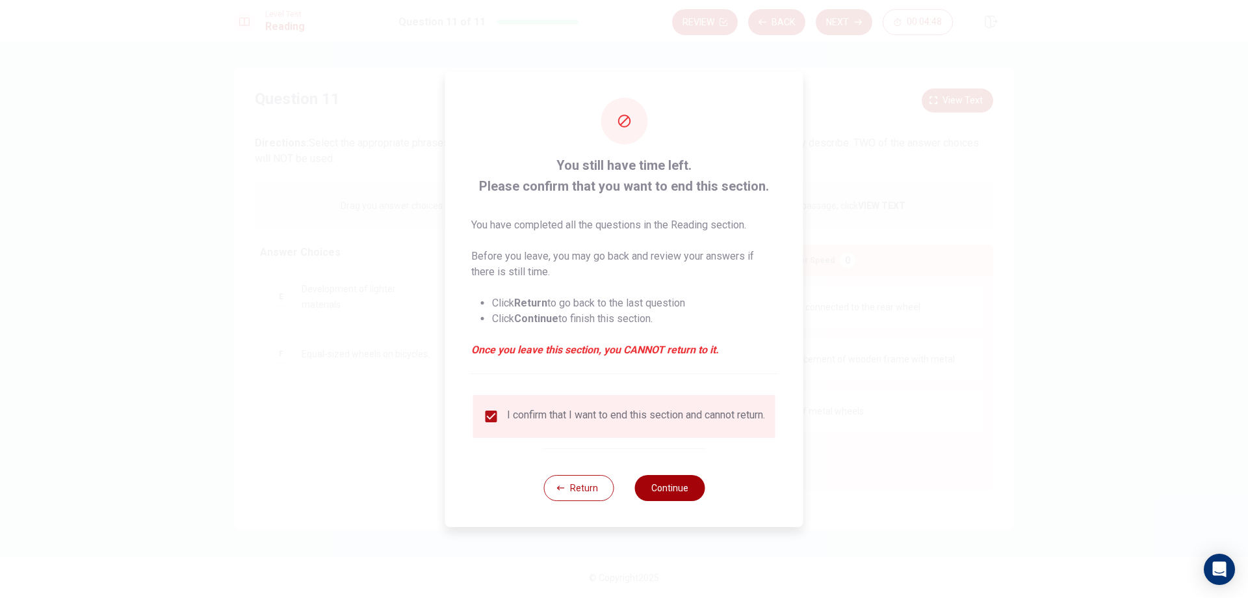
click at [657, 493] on button "Continue" at bounding box center [670, 488] width 70 height 26
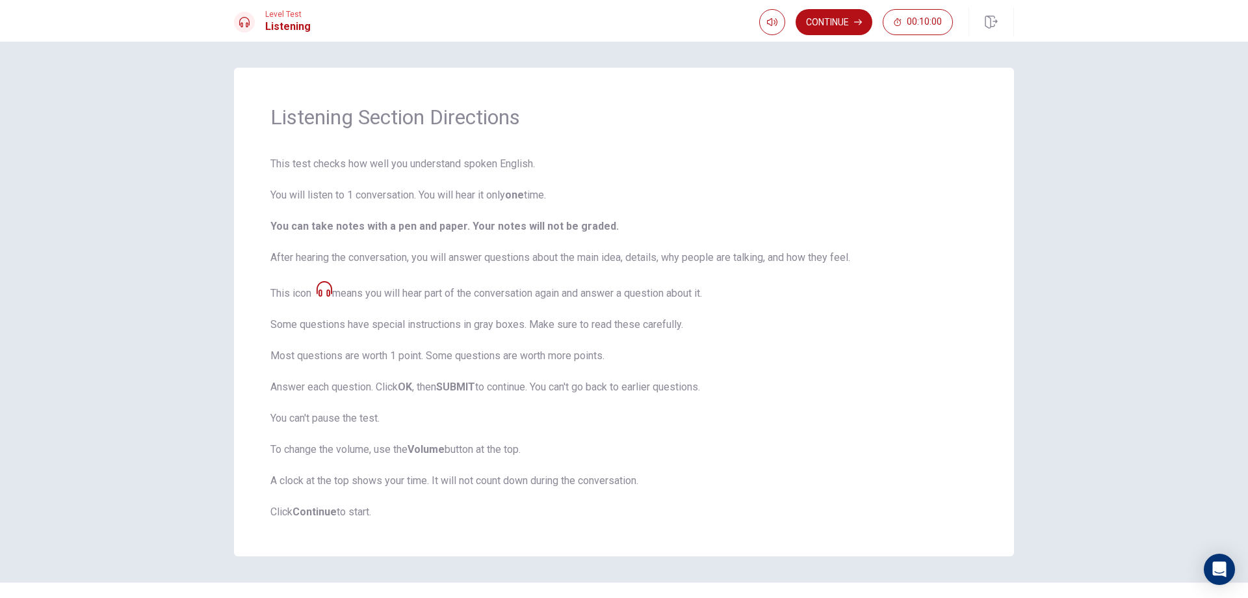
drag, startPoint x: 830, startPoint y: 413, endPoint x: 818, endPoint y: 420, distance: 14.3
click at [828, 417] on span "This test checks how well you understand spoken English. You will listen to 1 c…" at bounding box center [623, 337] width 707 height 363
click at [803, 27] on button "Continue" at bounding box center [834, 22] width 77 height 26
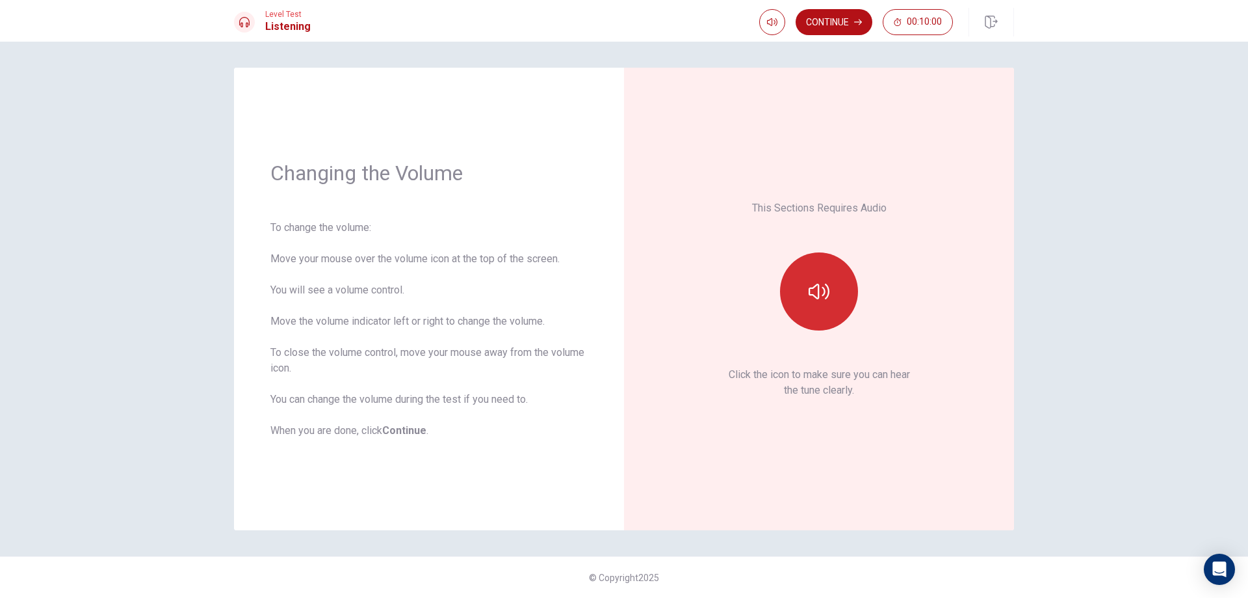
click at [813, 273] on button "button" at bounding box center [819, 291] width 78 height 78
click at [772, 26] on icon "button" at bounding box center [772, 22] width 10 height 10
type input "0.7"
drag, startPoint x: 791, startPoint y: 46, endPoint x: 781, endPoint y: 53, distance: 11.7
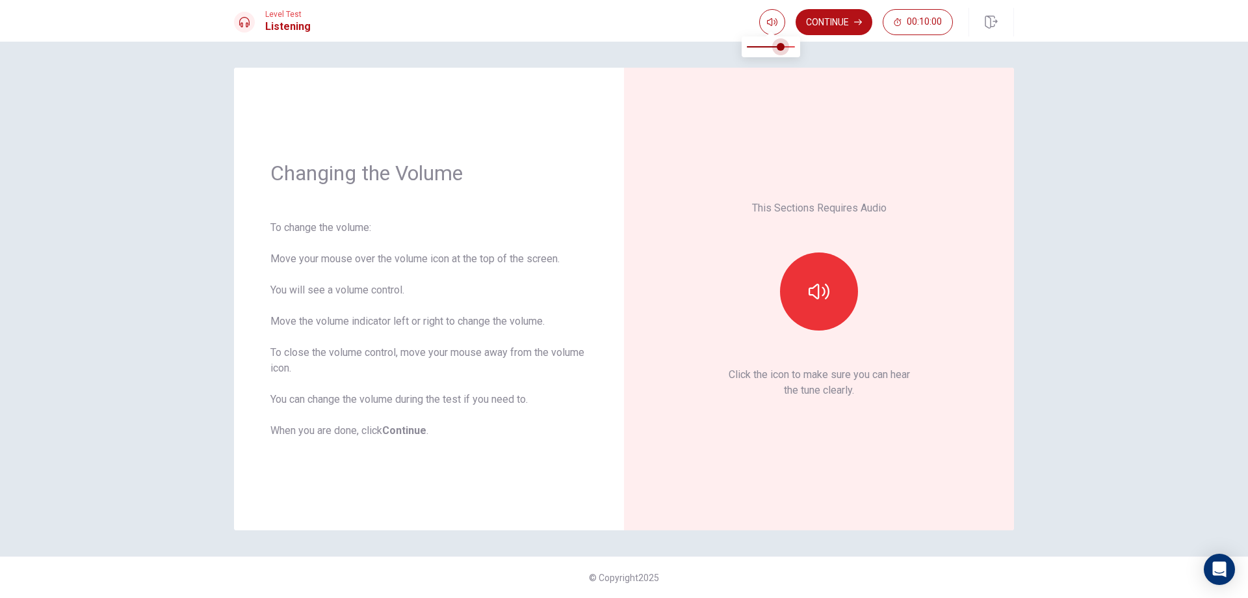
click at [781, 51] on span at bounding box center [781, 47] width 8 height 8
click at [810, 301] on icon "button" at bounding box center [819, 291] width 21 height 21
click at [760, 20] on button "button" at bounding box center [772, 22] width 26 height 26
type input "0.6"
click at [778, 51] on span at bounding box center [776, 47] width 8 height 8
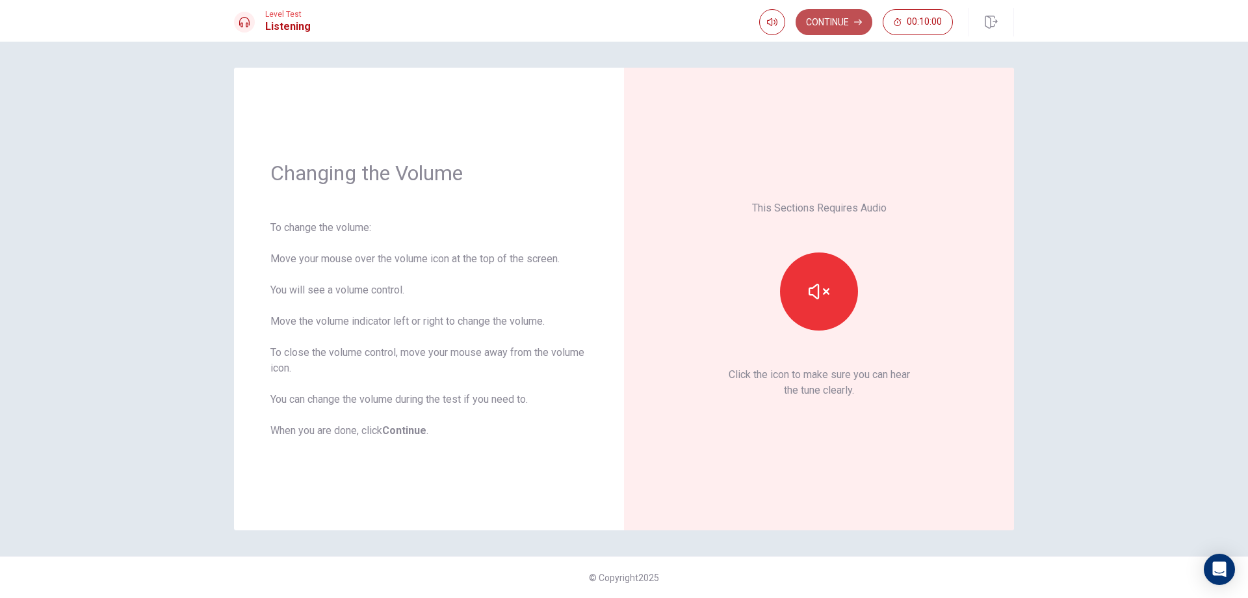
click at [813, 29] on button "Continue" at bounding box center [834, 22] width 77 height 26
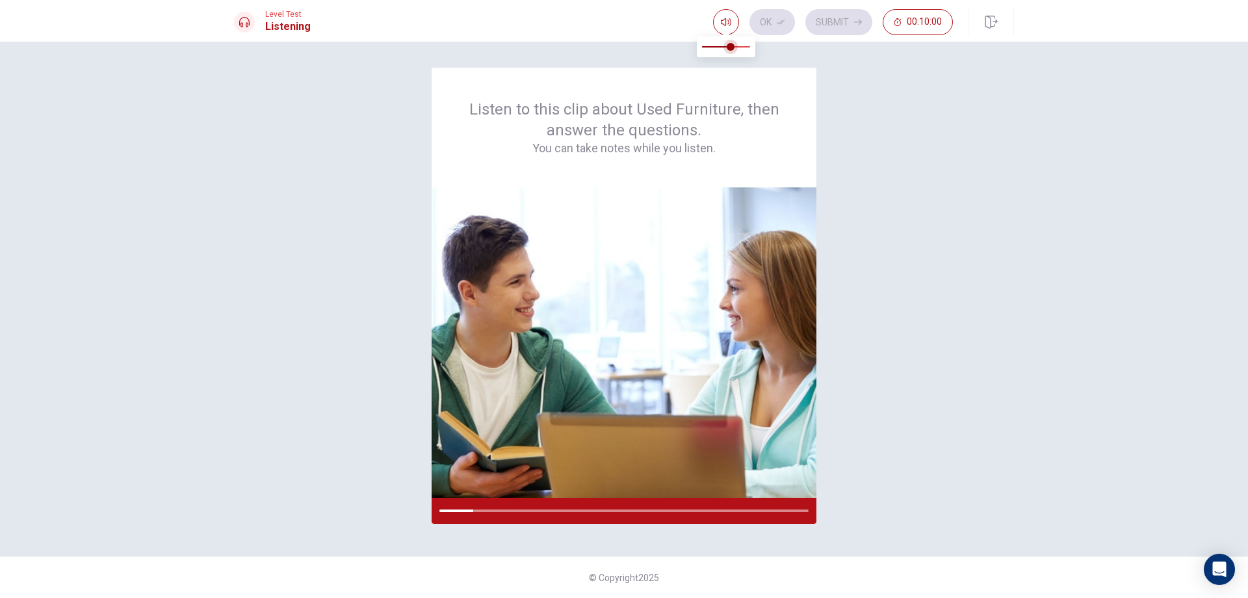
type input "0.8"
click at [735, 47] on span at bounding box center [731, 47] width 8 height 8
click at [906, 446] on div "Listen to this clip about Used Furniture, then answer the questions. You can ta…" at bounding box center [624, 299] width 780 height 462
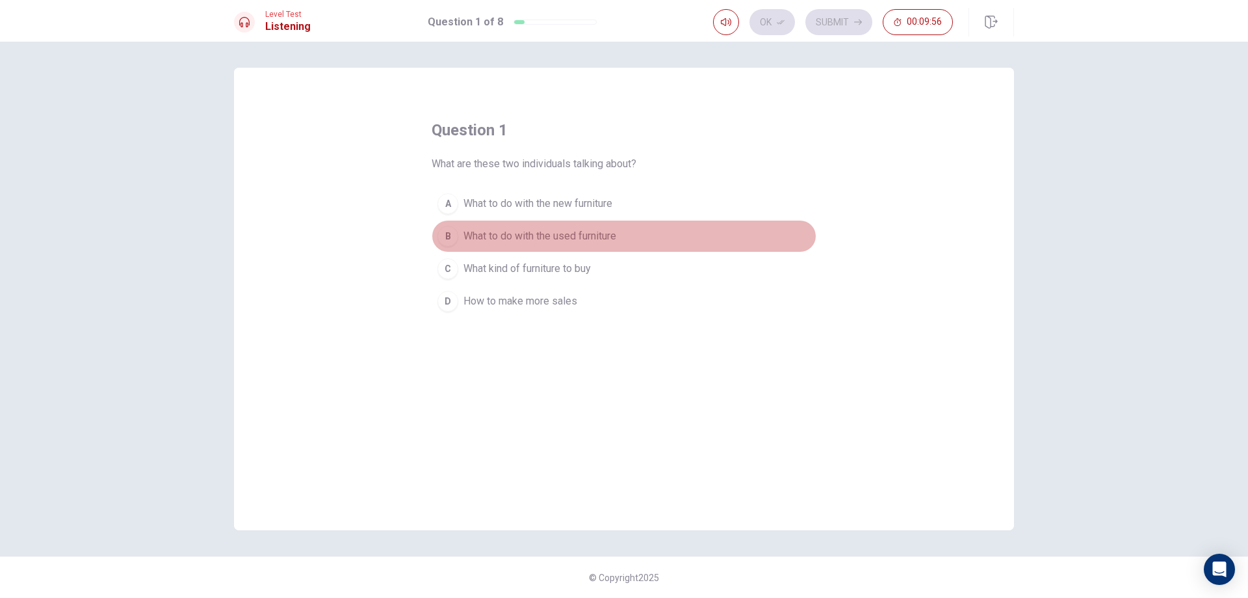
click at [512, 240] on span "What to do with the used furniture" at bounding box center [540, 236] width 153 height 16
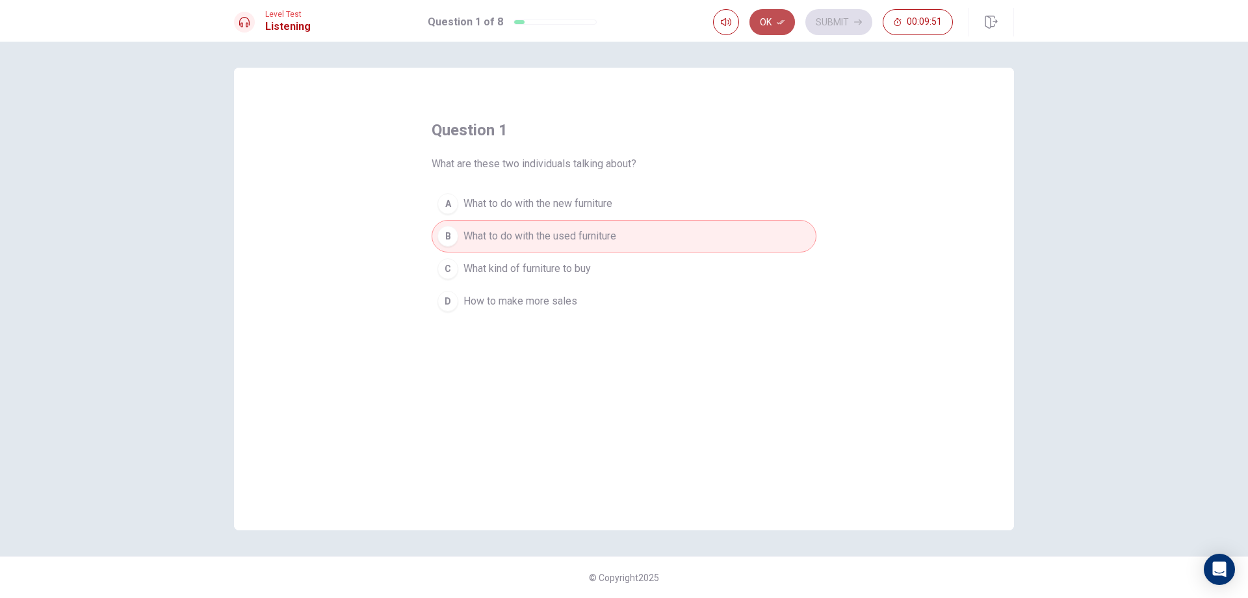
click at [782, 20] on icon "button" at bounding box center [781, 22] width 8 height 8
click at [836, 23] on button "Submit" at bounding box center [839, 22] width 67 height 26
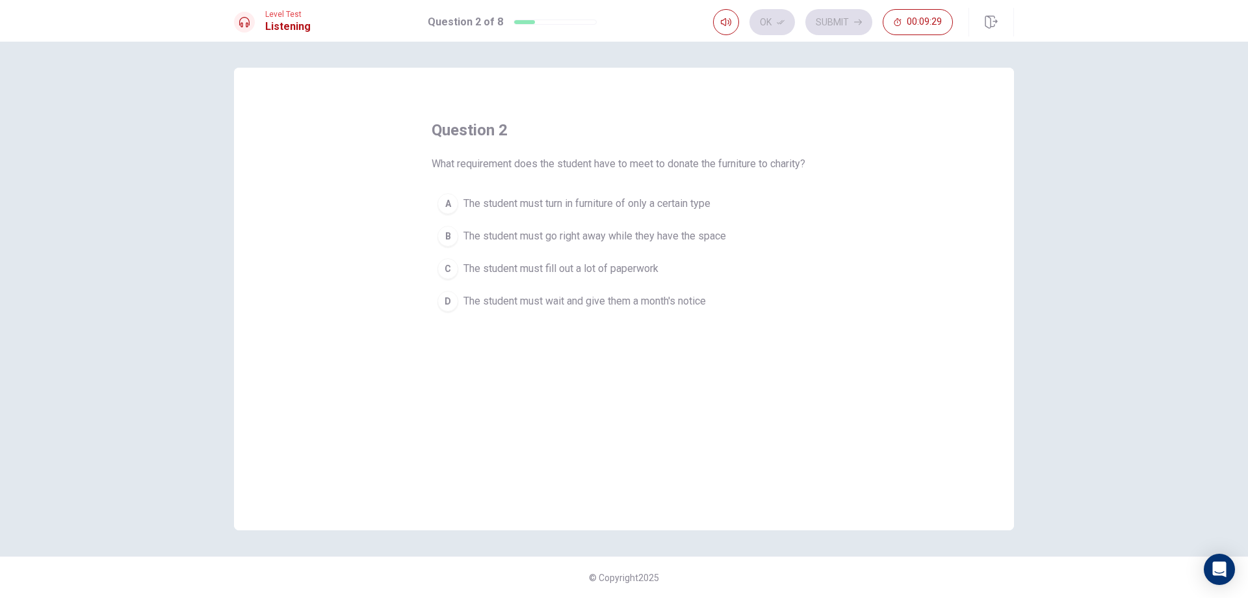
click at [530, 273] on span "The student must fill out a lot of paperwork" at bounding box center [561, 269] width 195 height 16
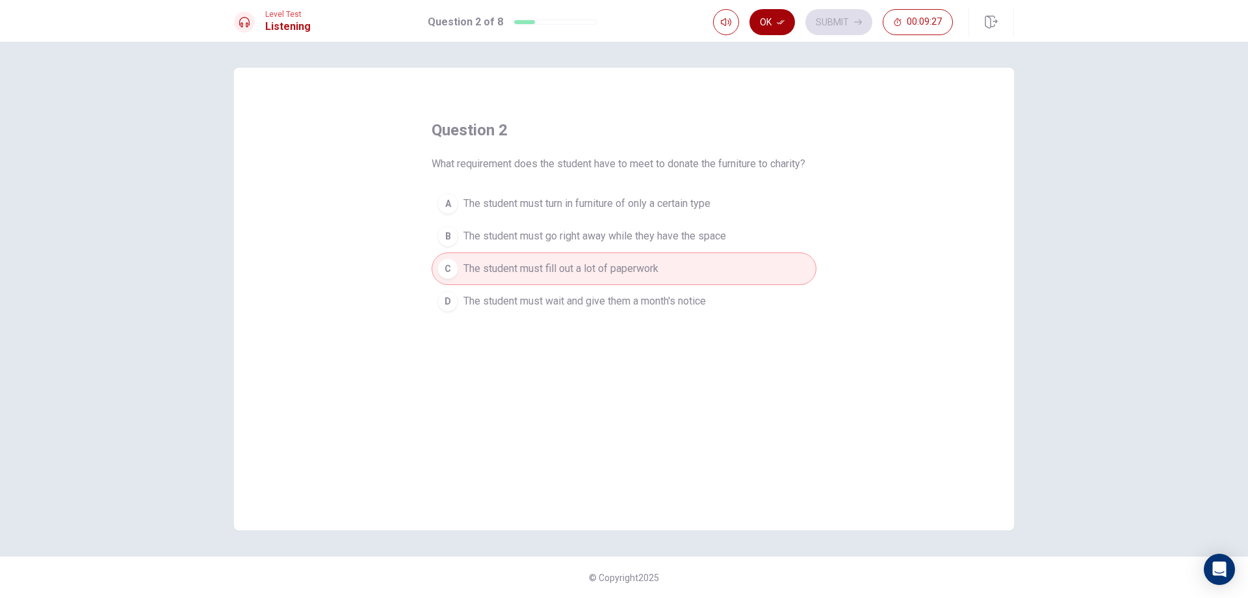
click at [774, 23] on button "Ok" at bounding box center [773, 22] width 46 height 26
click at [844, 16] on button "Submit" at bounding box center [839, 22] width 67 height 26
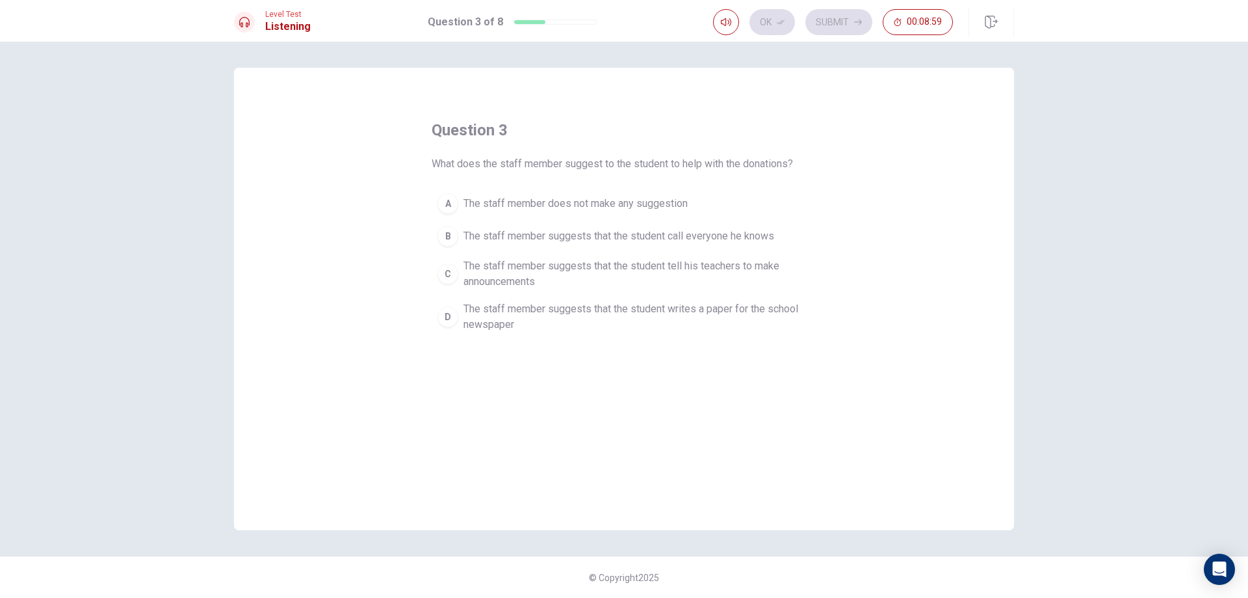
click at [581, 311] on span "The staff member suggests that the student writes a paper for the school newspa…" at bounding box center [637, 316] width 347 height 31
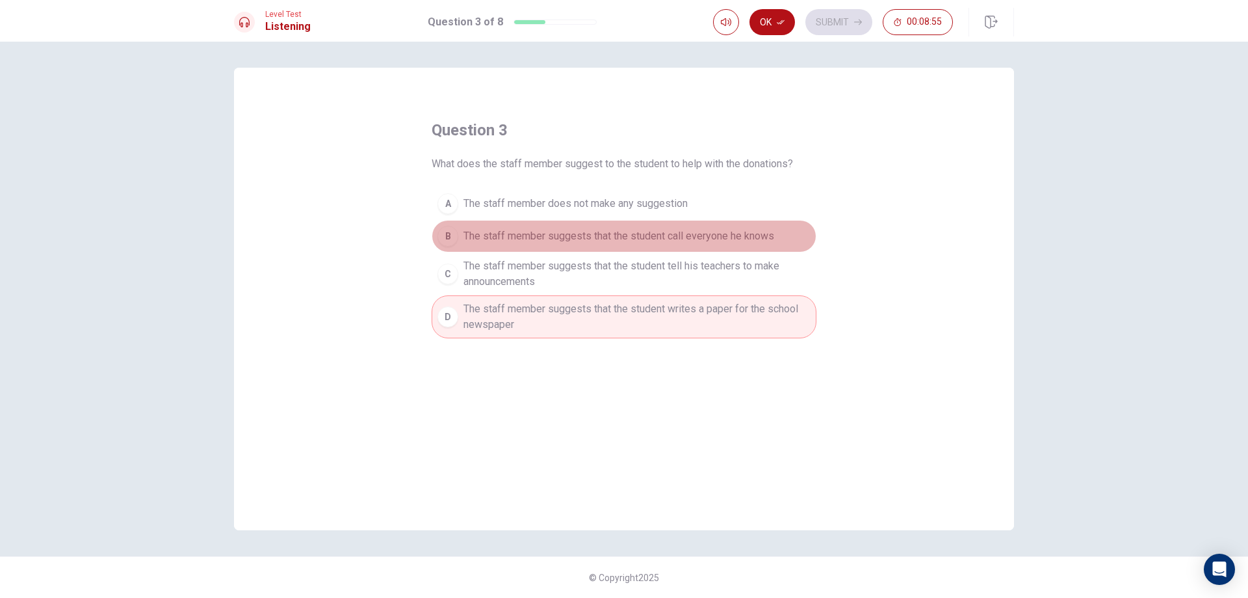
click at [564, 238] on span "The staff member suggests that the student call everyone he knows" at bounding box center [619, 236] width 311 height 16
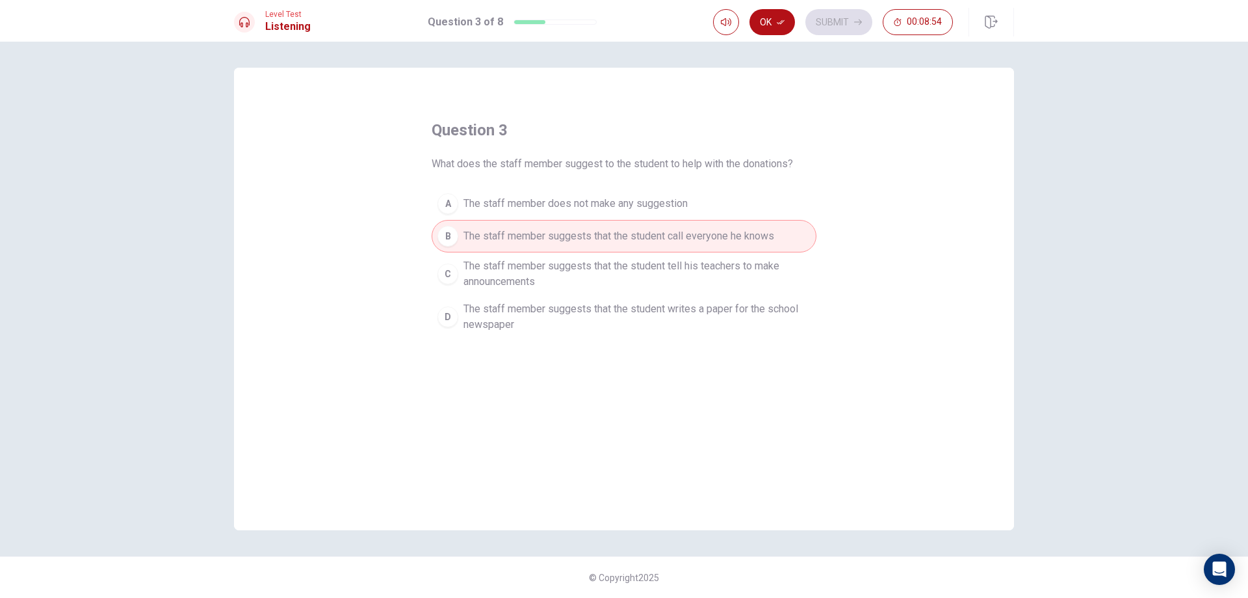
click at [563, 269] on span "The staff member suggests that the student tell his teachers to make announceme…" at bounding box center [637, 273] width 347 height 31
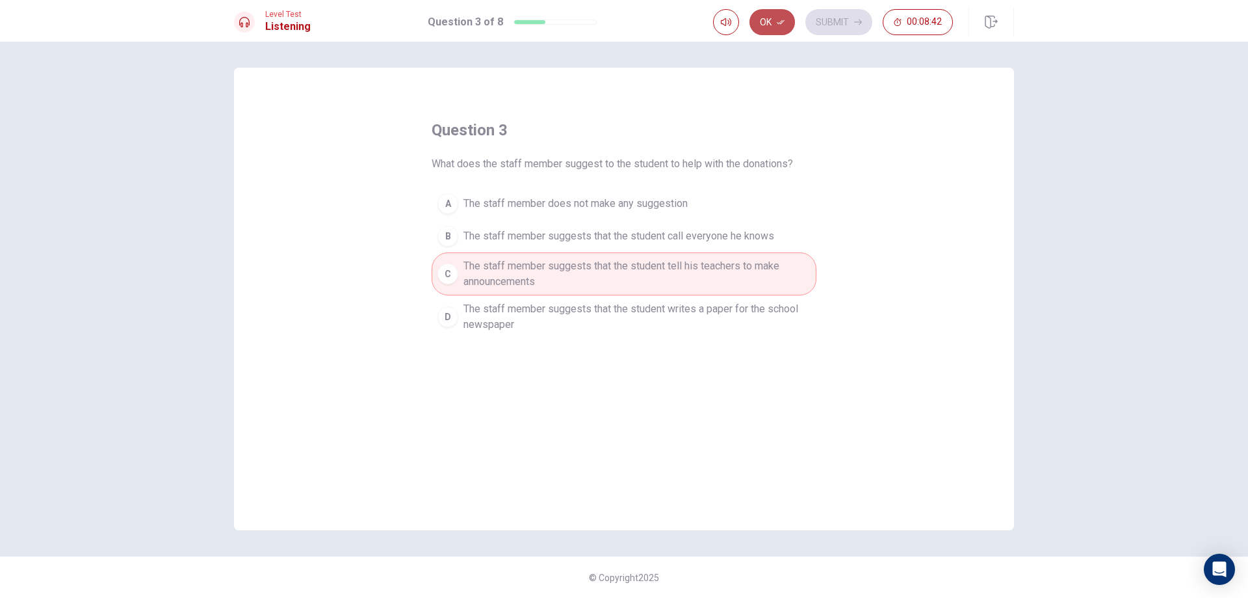
click at [776, 33] on button "Ok" at bounding box center [773, 22] width 46 height 26
click at [808, 22] on button "Submit" at bounding box center [839, 22] width 67 height 26
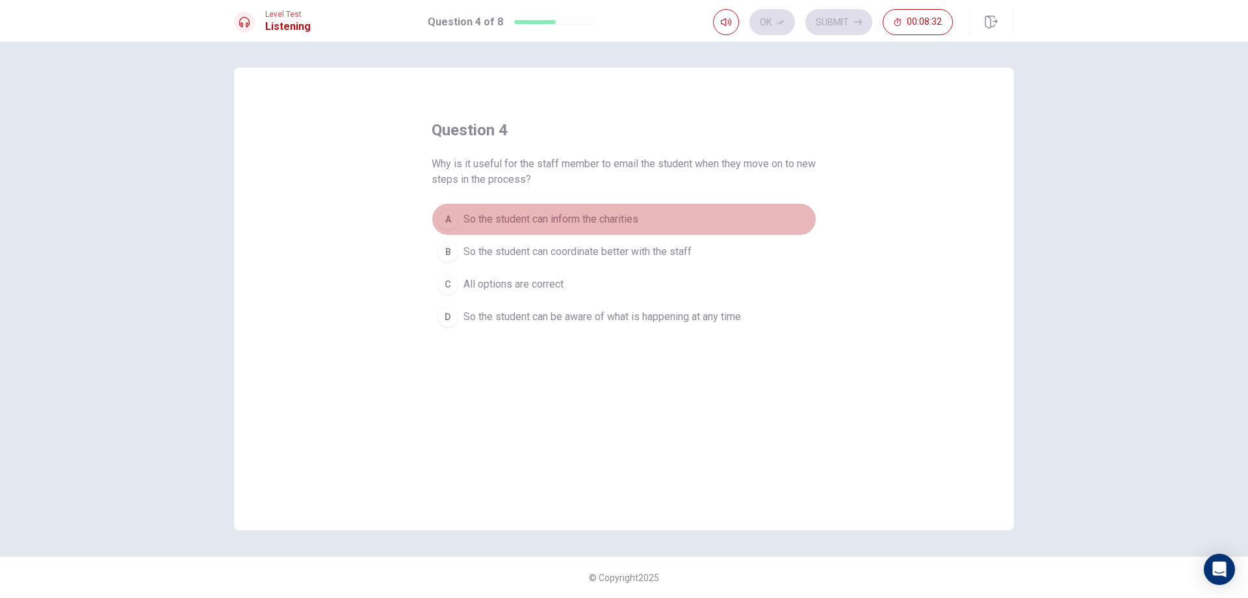
click at [537, 225] on span "So the student can inform the charities" at bounding box center [551, 219] width 175 height 16
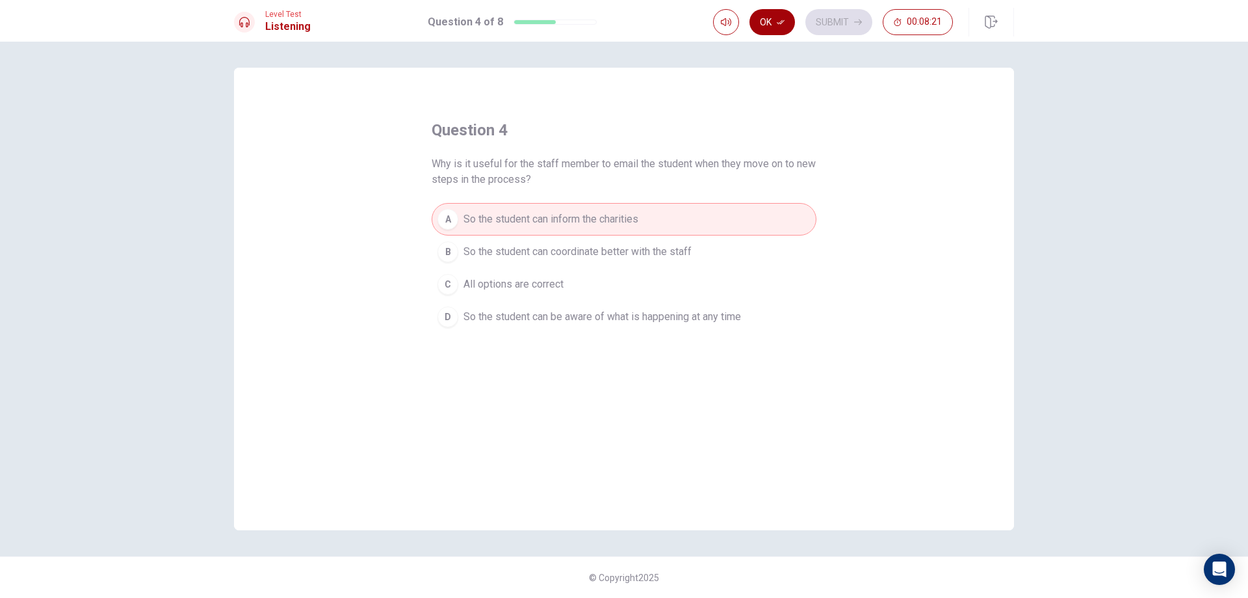
click at [770, 21] on button "Ok" at bounding box center [773, 22] width 46 height 26
click at [860, 18] on icon "button" at bounding box center [858, 22] width 8 height 8
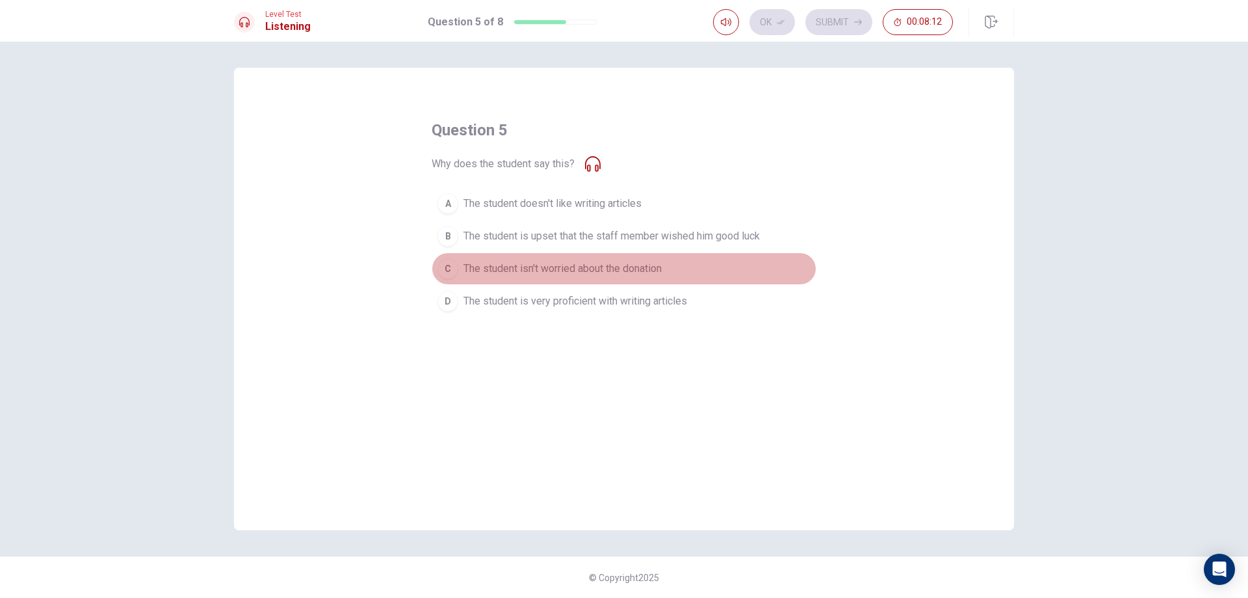
click at [498, 269] on span "The student isn't worried about the donation" at bounding box center [563, 269] width 198 height 16
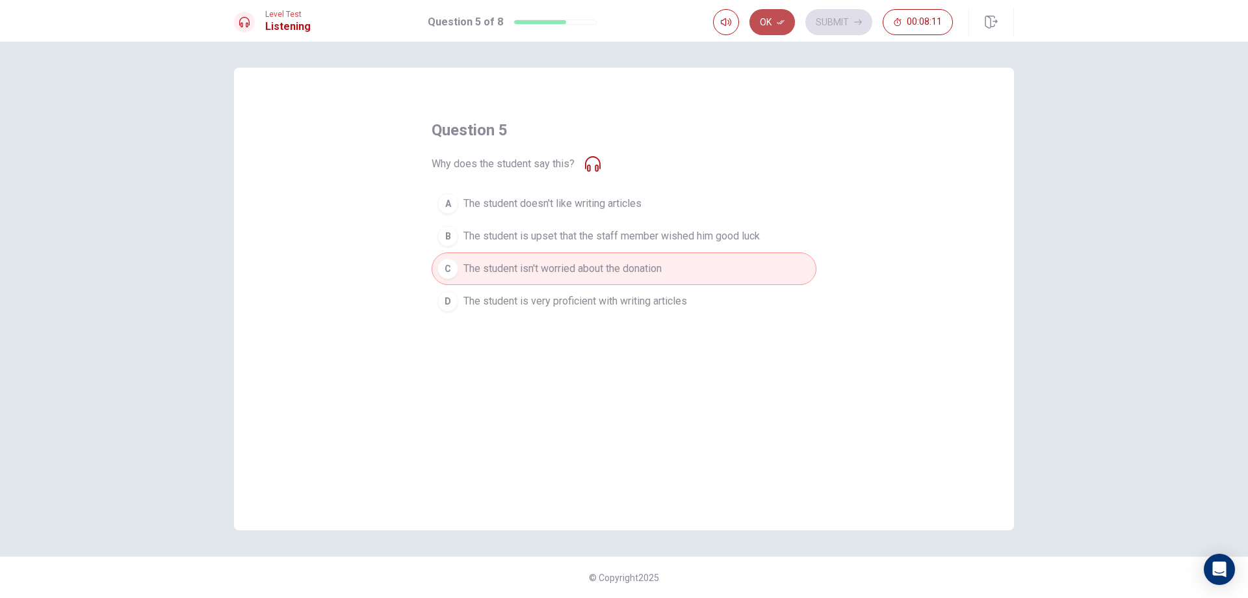
click at [790, 13] on button "Ok" at bounding box center [773, 22] width 46 height 26
click at [811, 17] on button "Submit" at bounding box center [839, 22] width 67 height 26
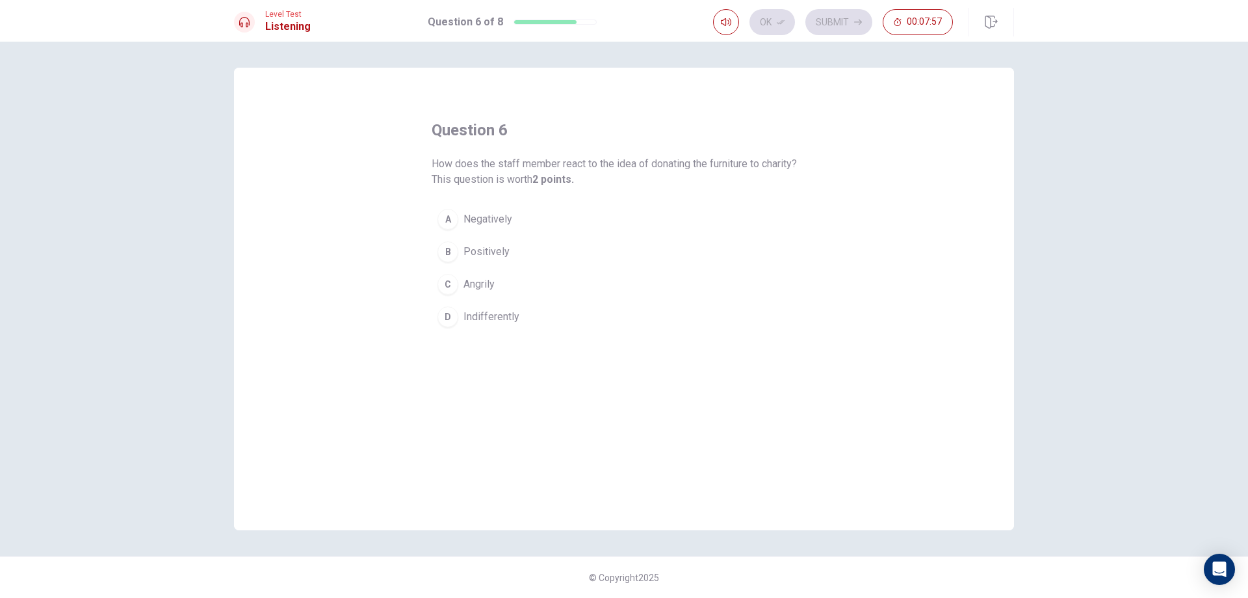
click at [522, 254] on button "B Positively" at bounding box center [624, 251] width 385 height 33
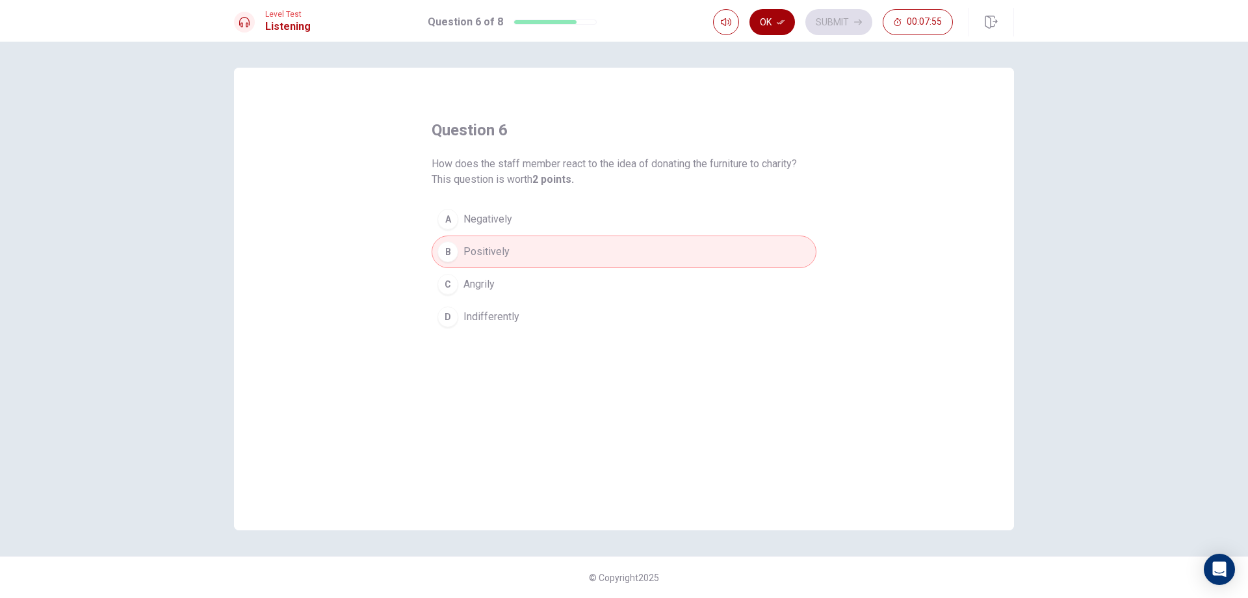
click at [774, 20] on button "Ok" at bounding box center [773, 22] width 46 height 26
click at [843, 19] on button "Submit" at bounding box center [839, 22] width 67 height 26
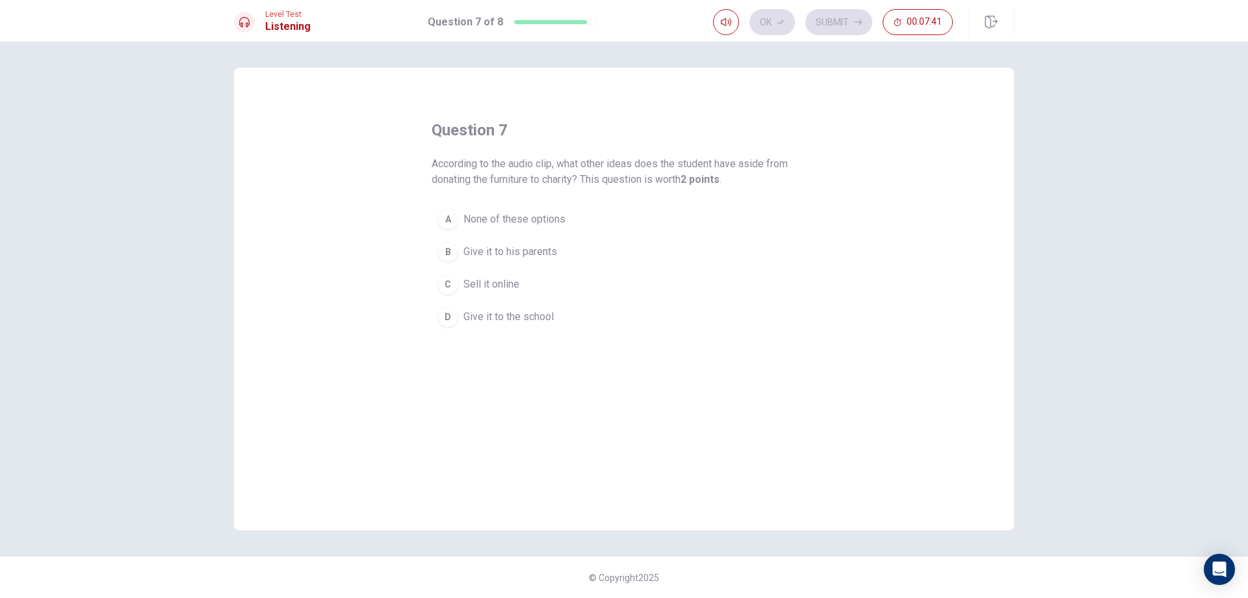
click at [527, 317] on span "Give it to the school" at bounding box center [509, 317] width 90 height 16
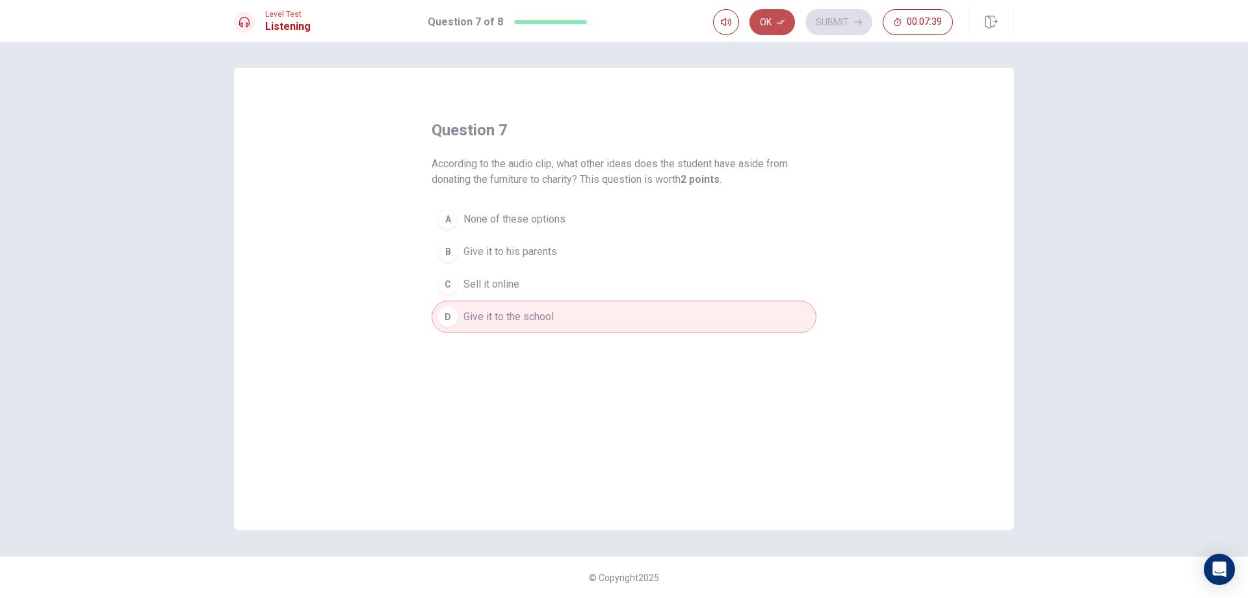
click at [785, 29] on button "Ok" at bounding box center [773, 22] width 46 height 26
click at [818, 20] on button "Submit" at bounding box center [839, 22] width 67 height 26
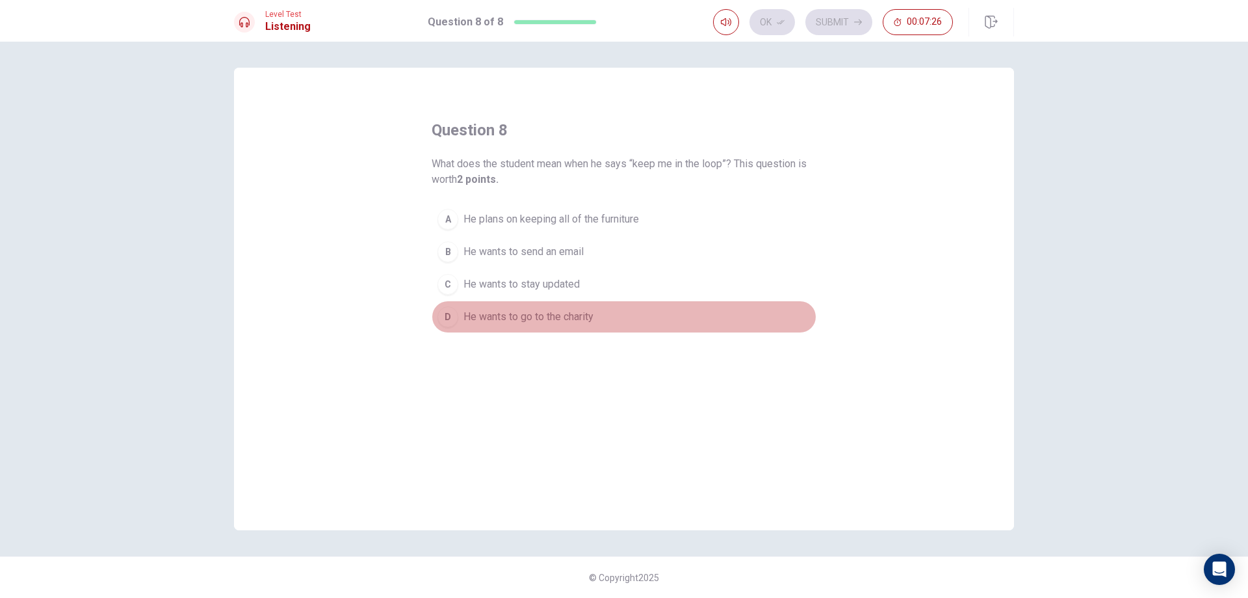
click at [560, 313] on span "He wants to go to the charity" at bounding box center [529, 317] width 130 height 16
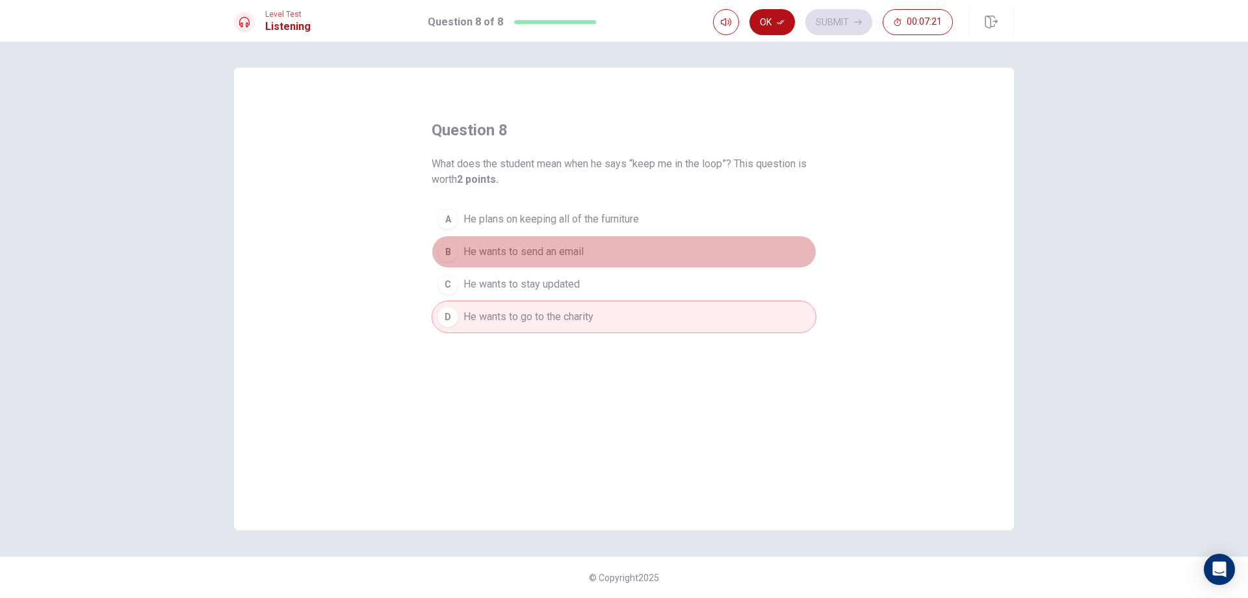
click at [500, 255] on span "He wants to send an email" at bounding box center [524, 252] width 120 height 16
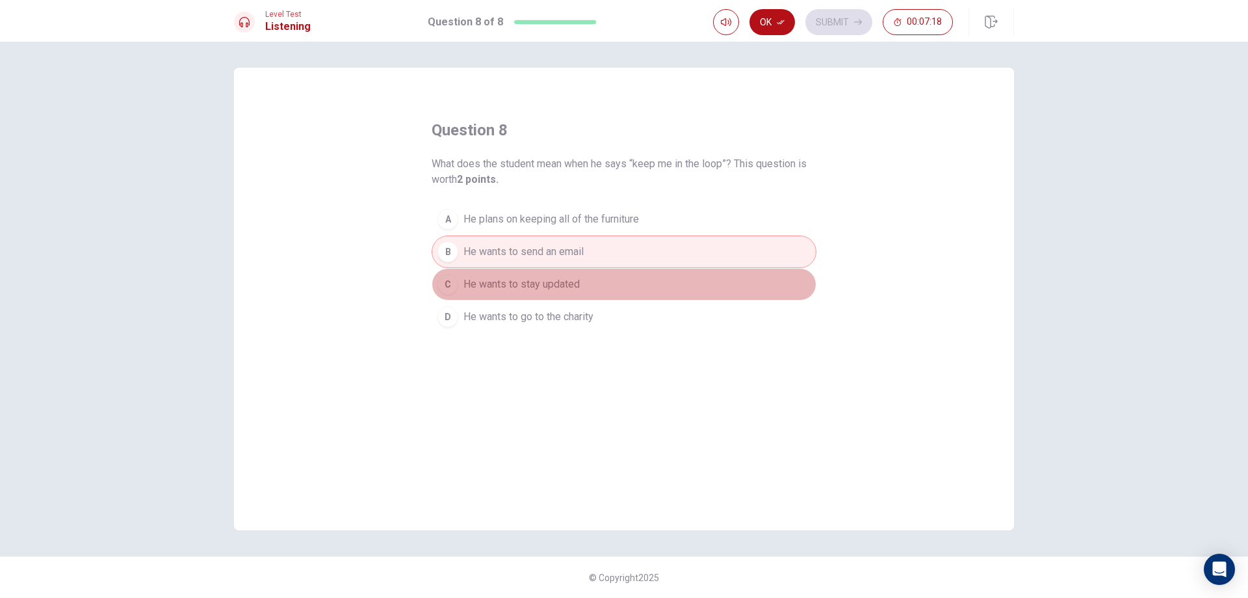
click at [468, 288] on span "He wants to stay updated" at bounding box center [522, 284] width 116 height 16
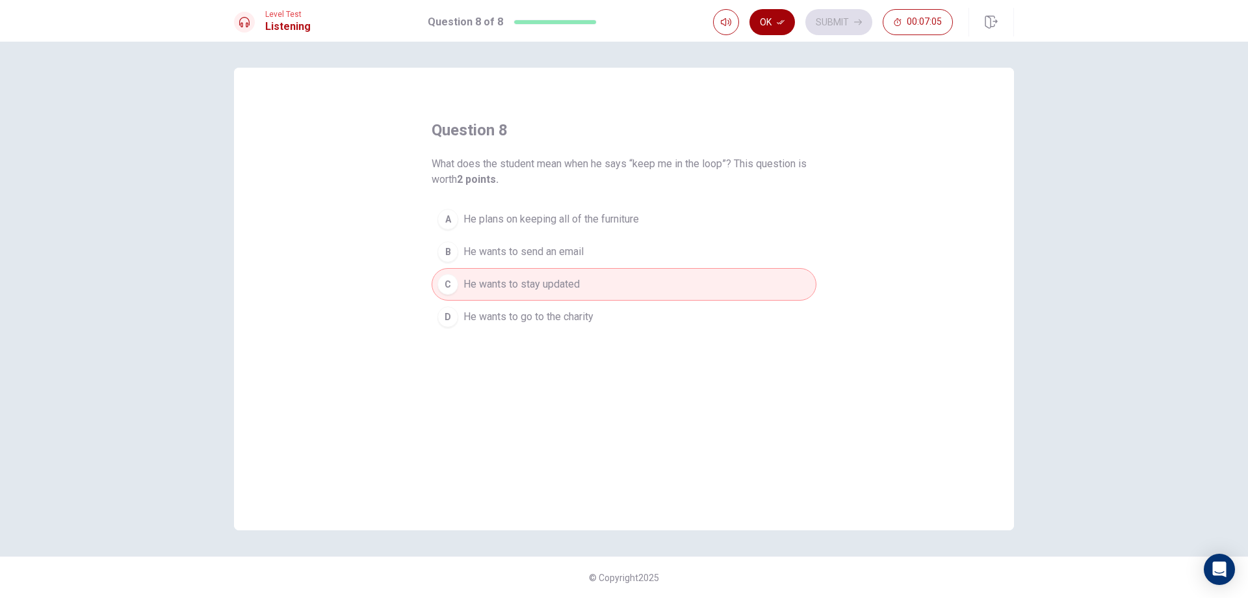
click at [769, 29] on button "Ok" at bounding box center [773, 22] width 46 height 26
click at [824, 9] on button "Submit" at bounding box center [839, 22] width 67 height 26
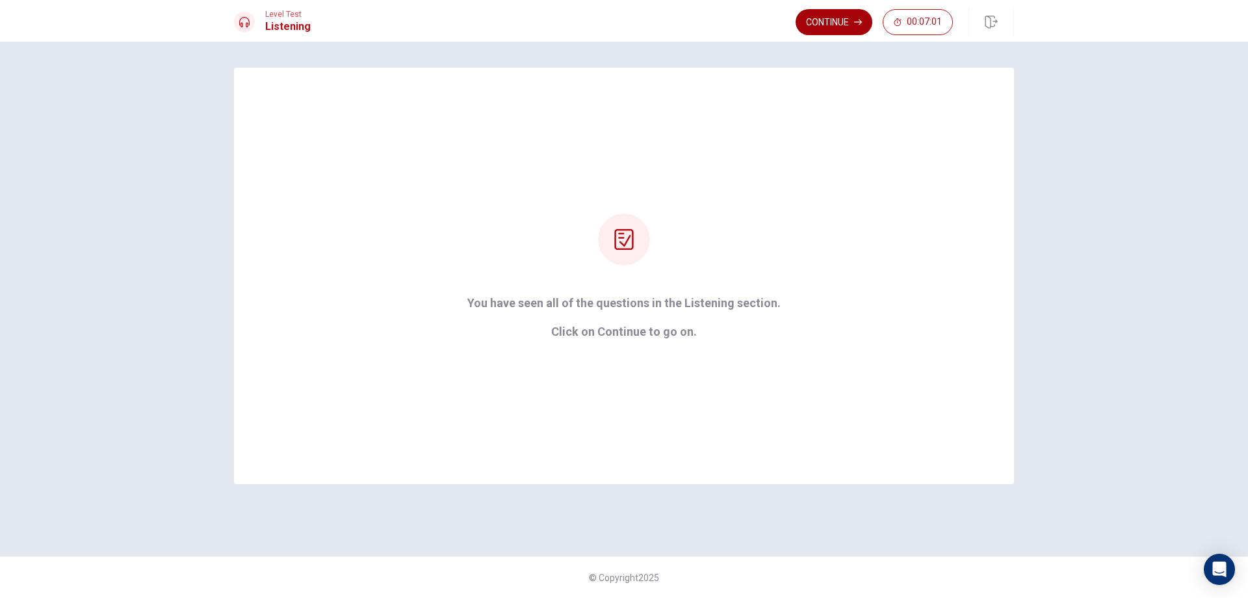
click at [819, 13] on button "Continue" at bounding box center [834, 22] width 77 height 26
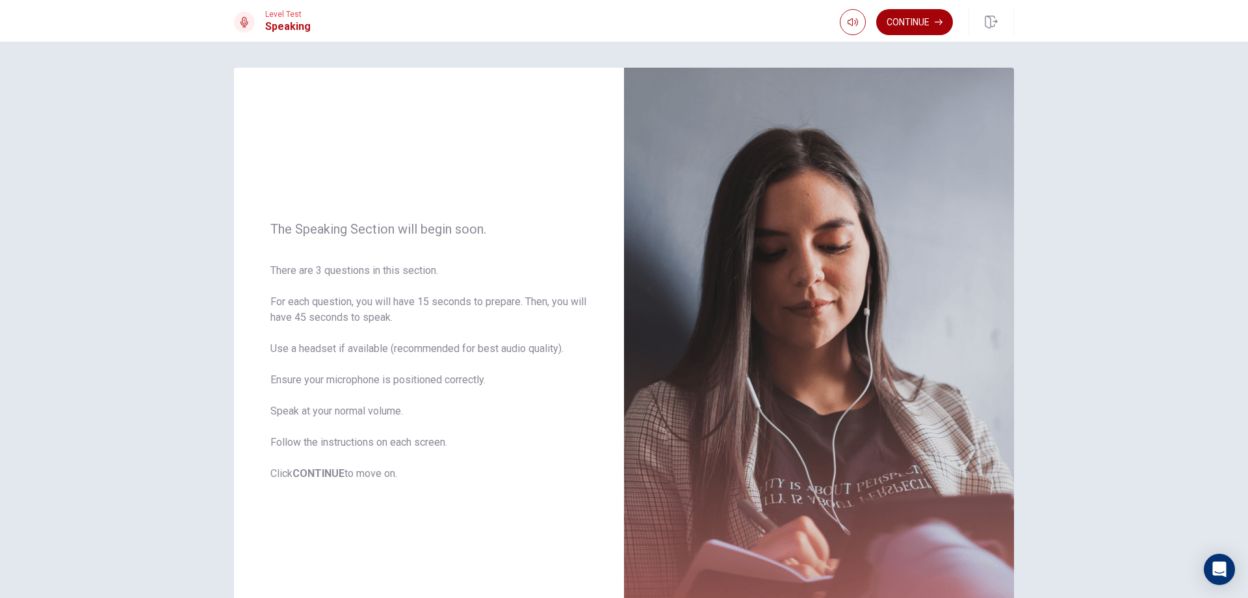
click at [894, 32] on button "Continue" at bounding box center [914, 22] width 77 height 26
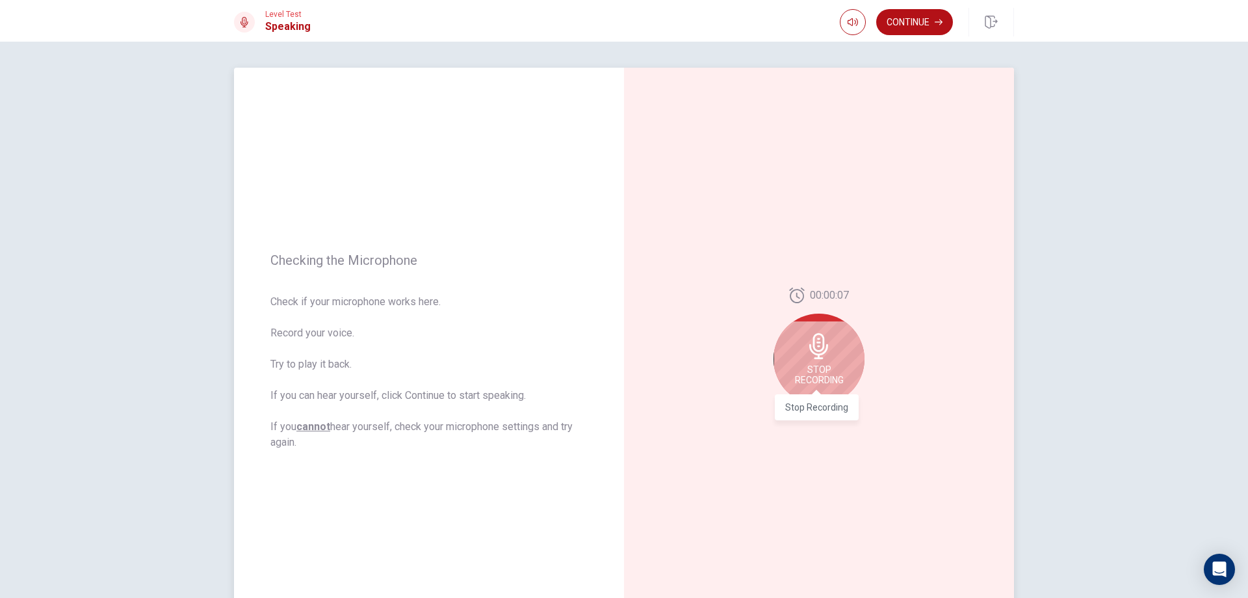
click at [811, 380] on span "Stop Recording" at bounding box center [819, 374] width 49 height 21
click at [831, 414] on icon "Play Audio" at bounding box center [833, 415] width 6 height 8
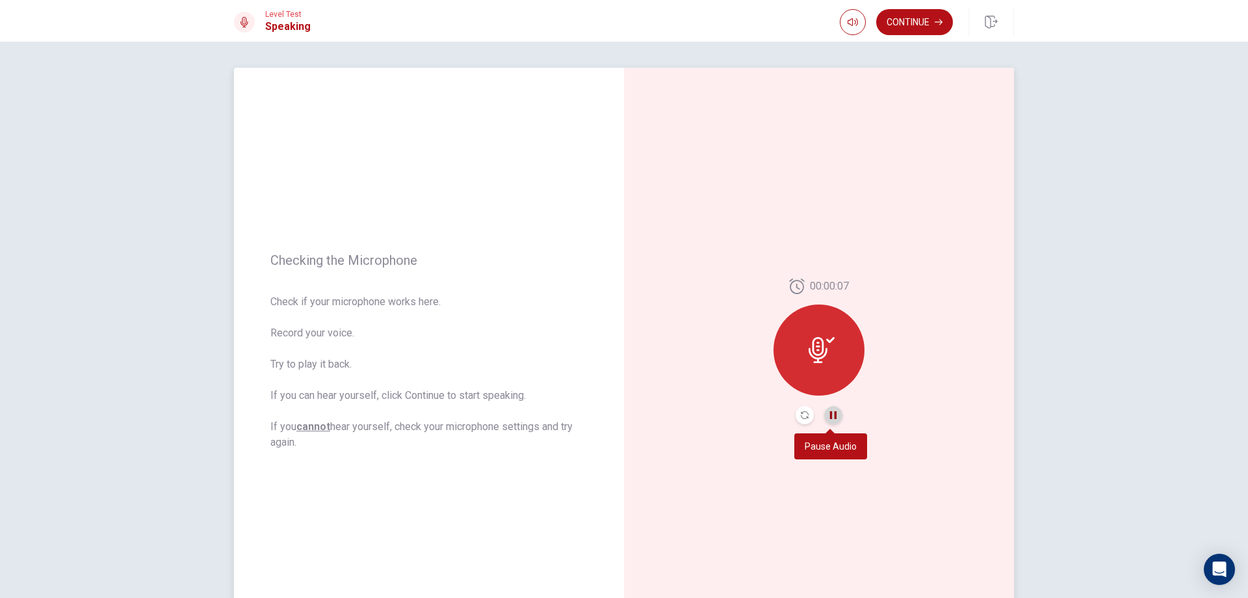
click at [830, 414] on icon "Pause Audio" at bounding box center [834, 415] width 8 height 8
click at [912, 21] on button "Continue" at bounding box center [914, 22] width 77 height 26
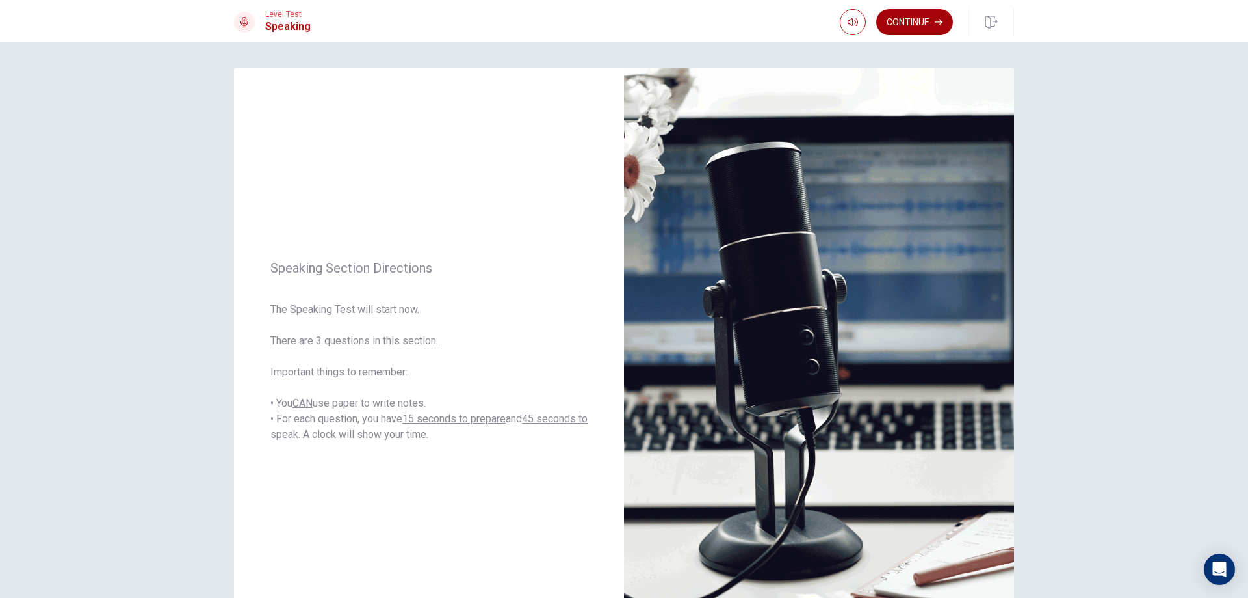
click at [895, 18] on button "Continue" at bounding box center [914, 22] width 77 height 26
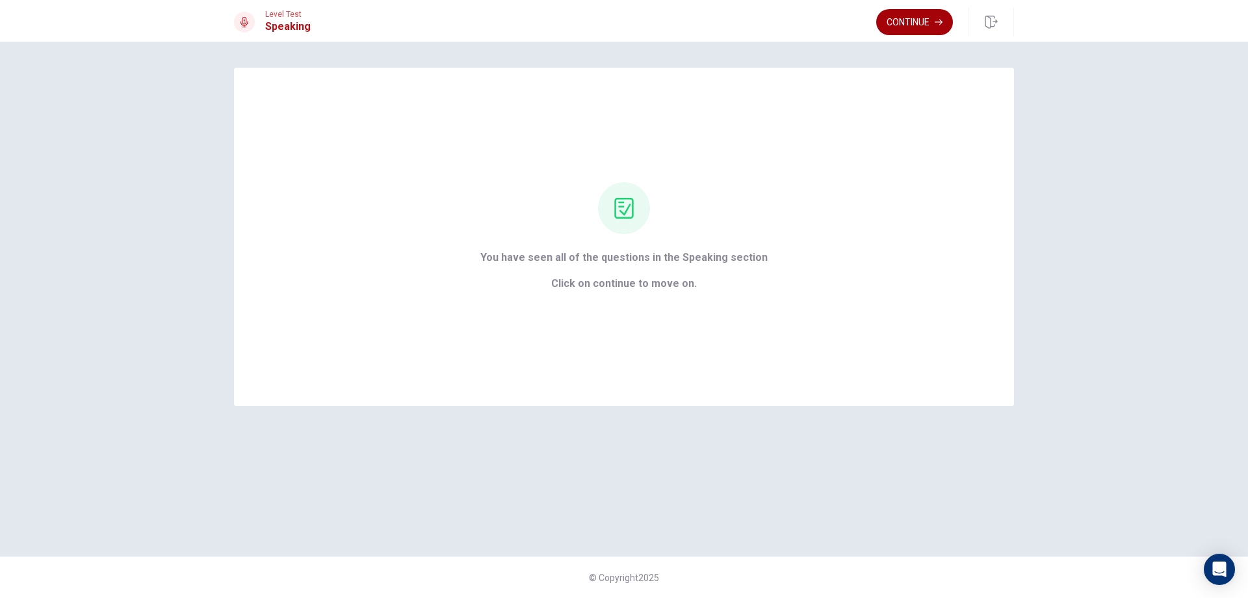
click at [930, 12] on button "Continue" at bounding box center [914, 22] width 77 height 26
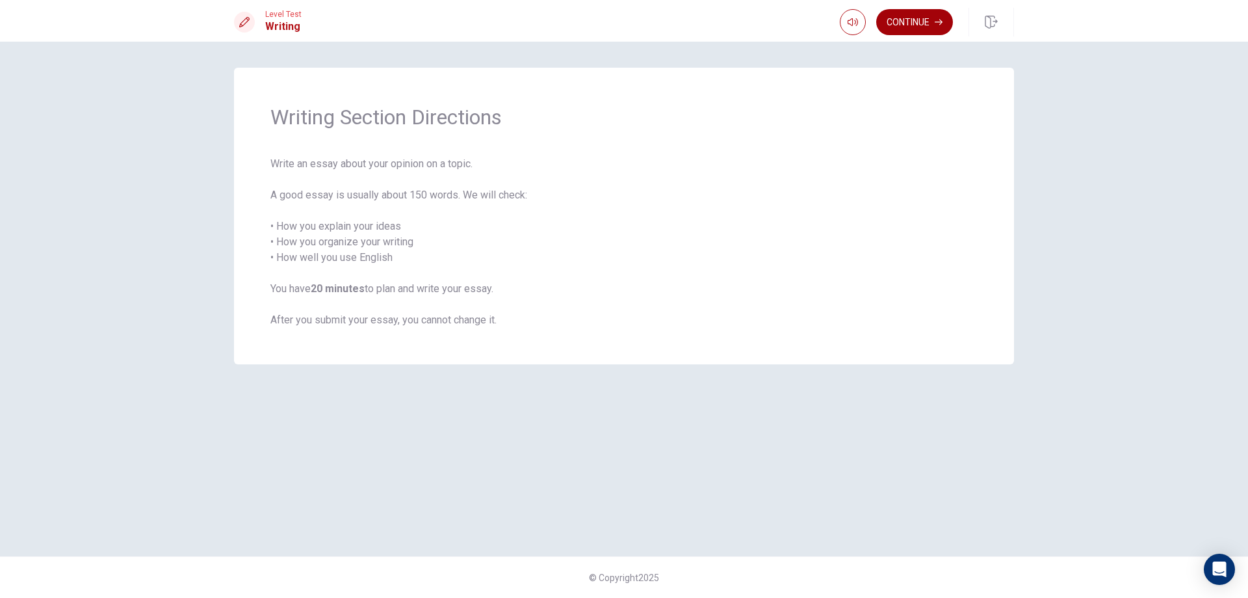
click at [919, 23] on button "Continue" at bounding box center [914, 22] width 77 height 26
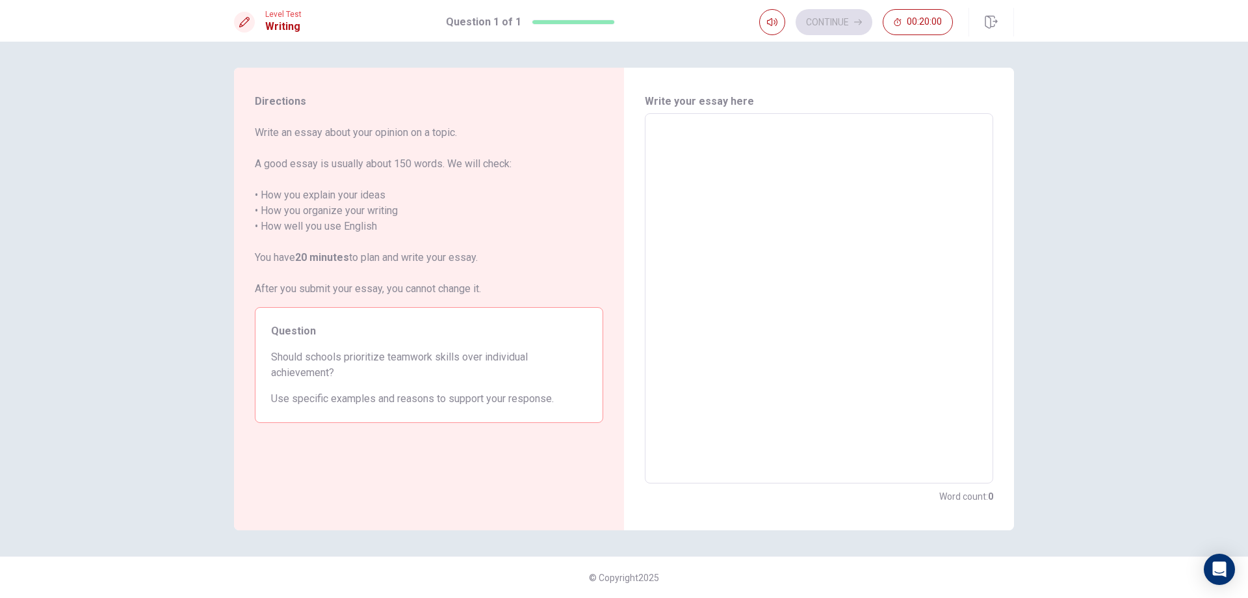
click at [808, 156] on textarea at bounding box center [819, 298] width 330 height 348
type textarea "s"
type textarea "x"
type textarea "sc"
type textarea "x"
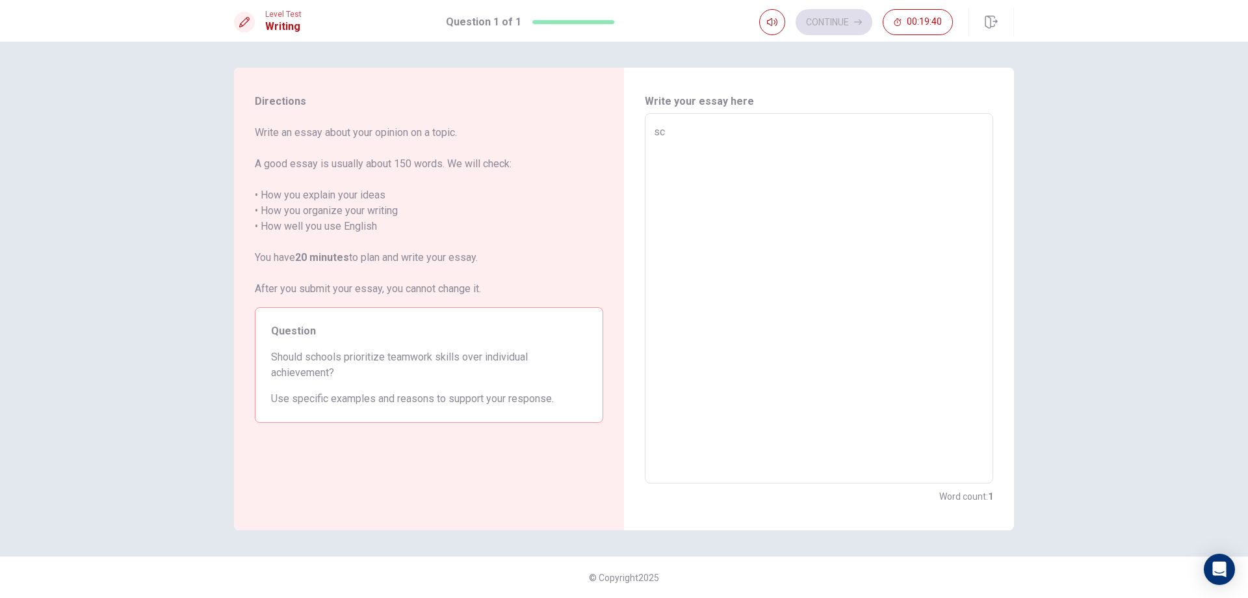
type textarea "sch"
type textarea "x"
type textarea "sc"
type textarea "x"
type textarea "s"
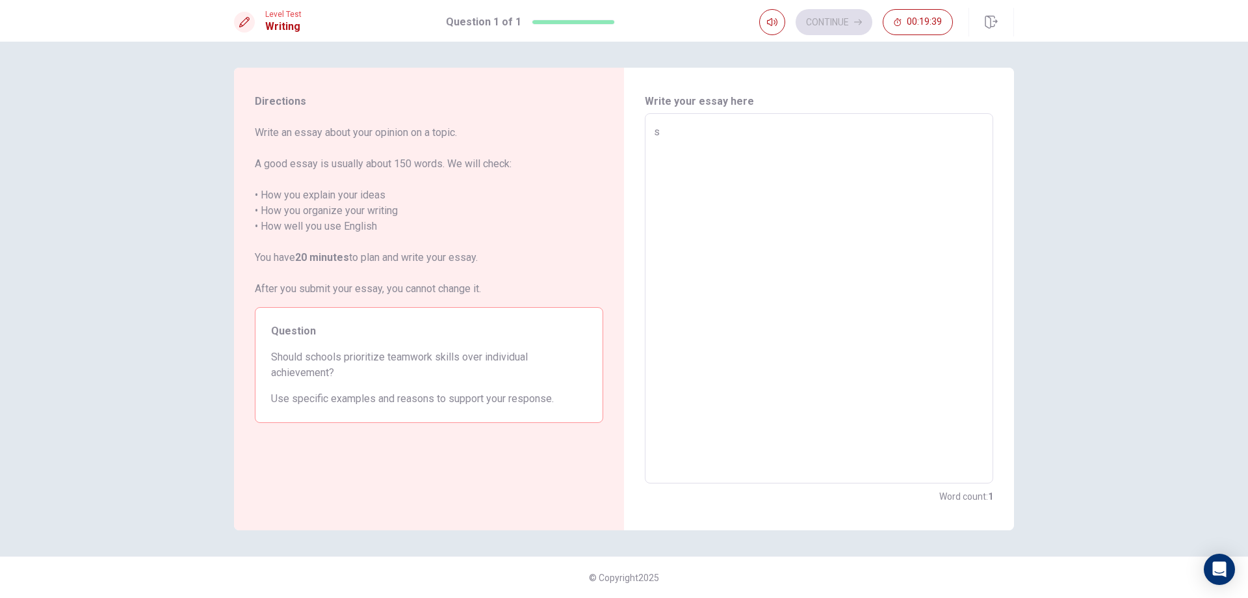
type textarea "x"
type textarea "S"
type textarea "x"
type textarea "Sc"
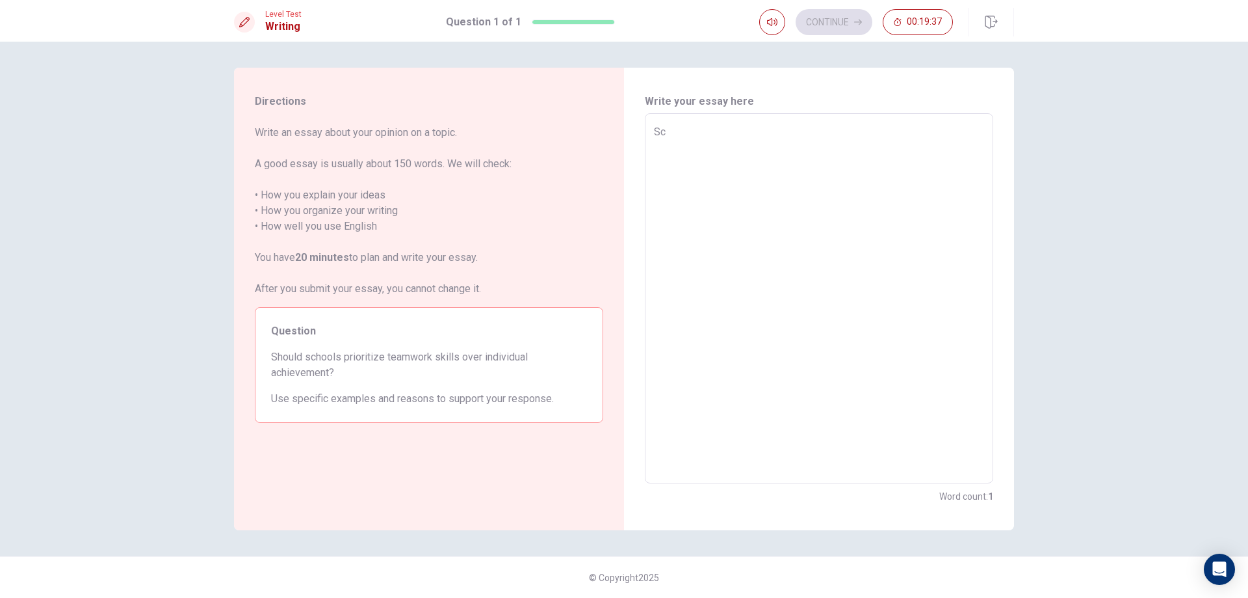
type textarea "x"
type textarea "Sch"
type textarea "x"
type textarea "Scho"
type textarea "x"
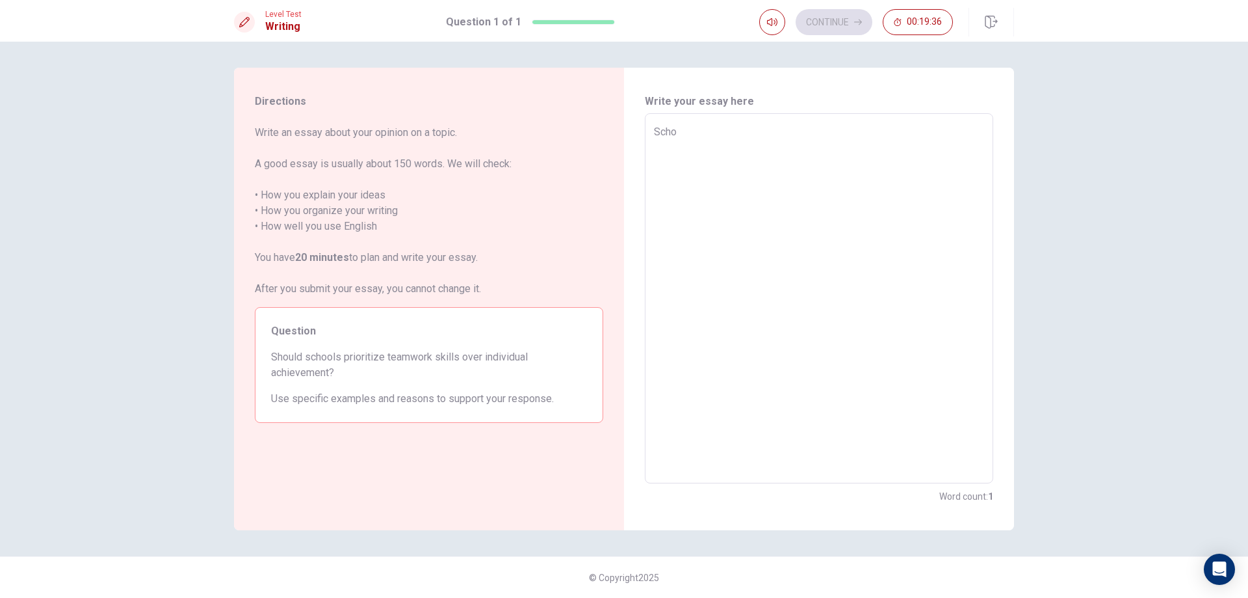
type textarea "Schoo"
type textarea "x"
type textarea "School"
type textarea "x"
type textarea "School"
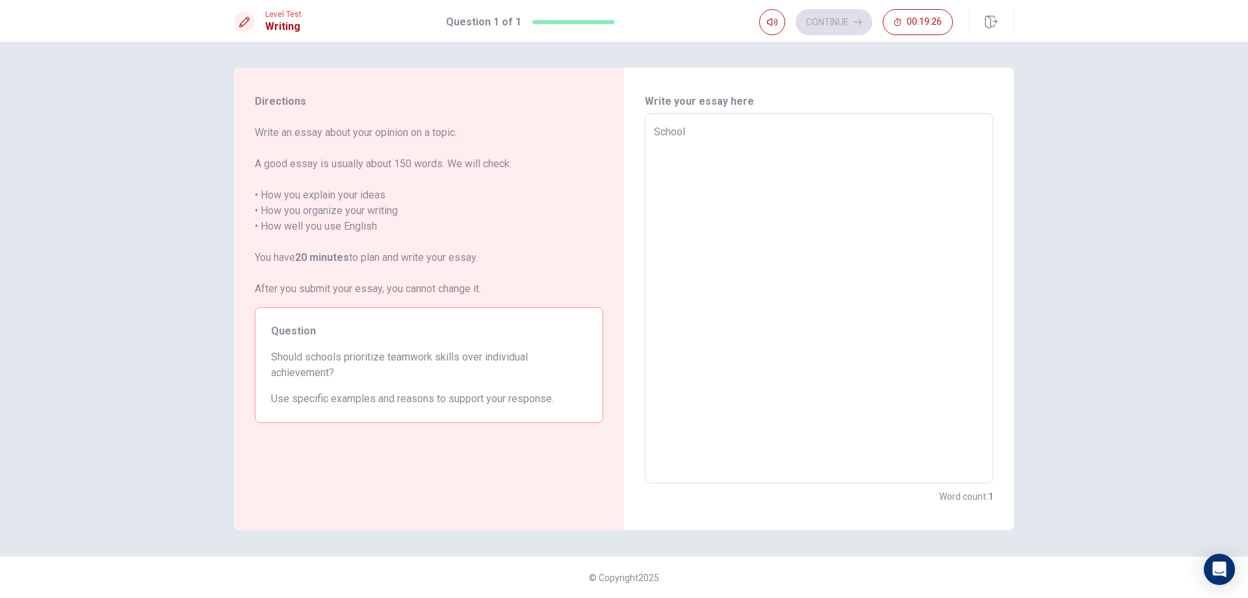
type textarea "x"
type textarea "School i"
type textarea "x"
type textarea "School is"
type textarea "x"
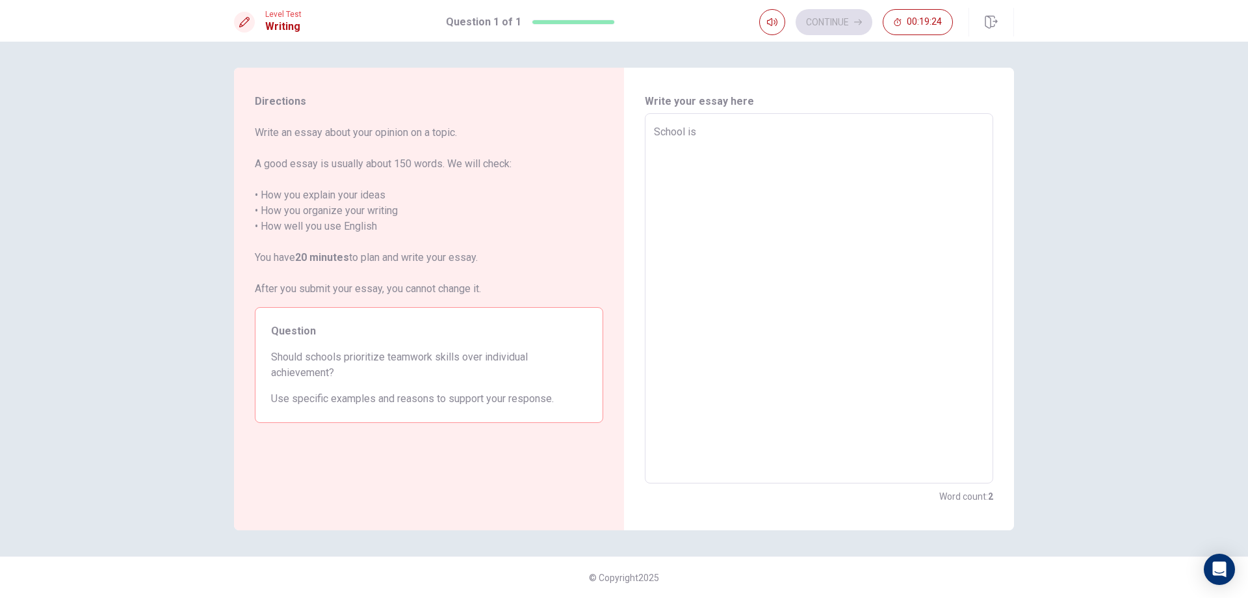
type textarea "School is"
type textarea "x"
type textarea "School is t"
type textarea "x"
type textarea "School is th"
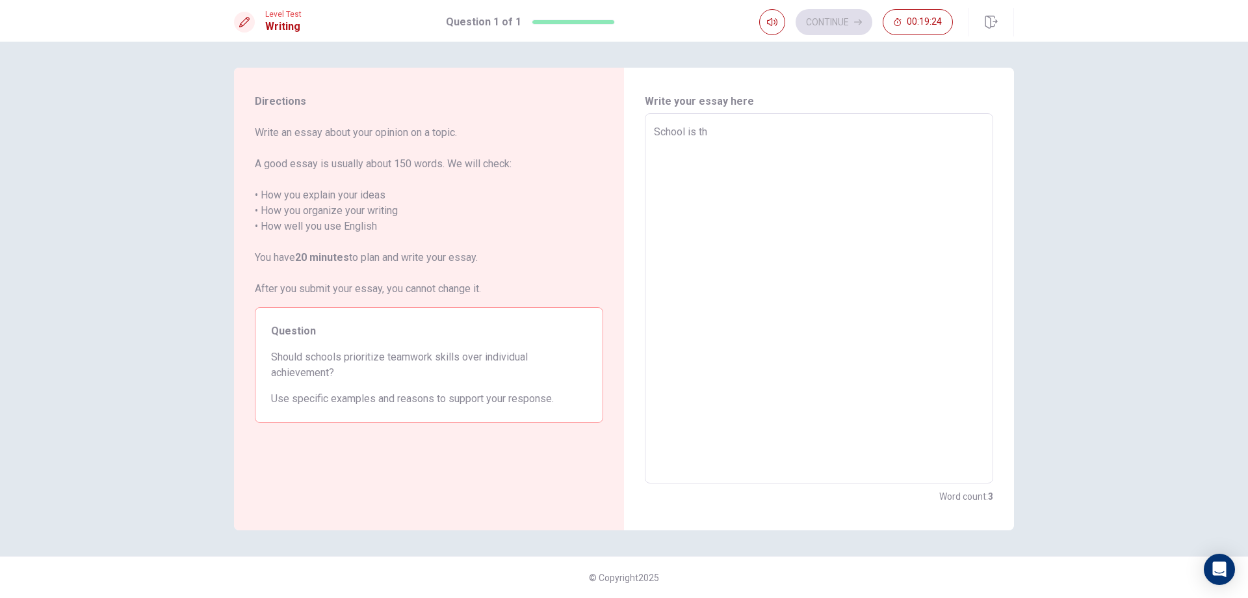
type textarea "x"
type textarea "School is the"
type textarea "x"
type textarea "School is the"
type textarea "x"
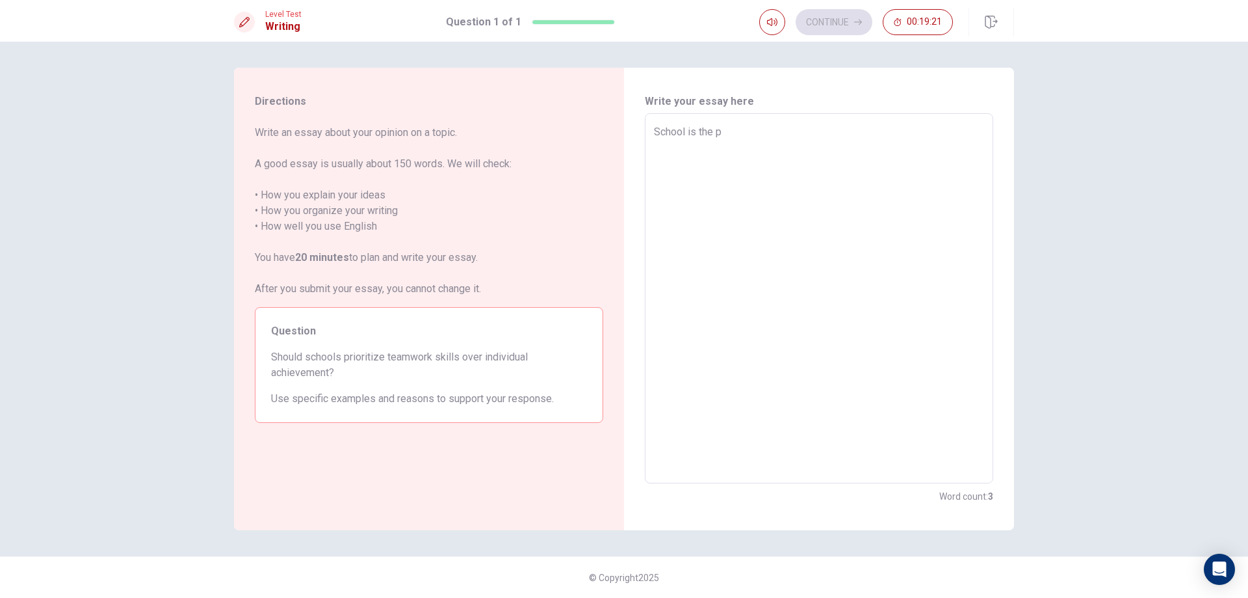
type textarea "School is the p;"
type textarea "x"
type textarea "School is the p"
type textarea "x"
type textarea "School is the pl"
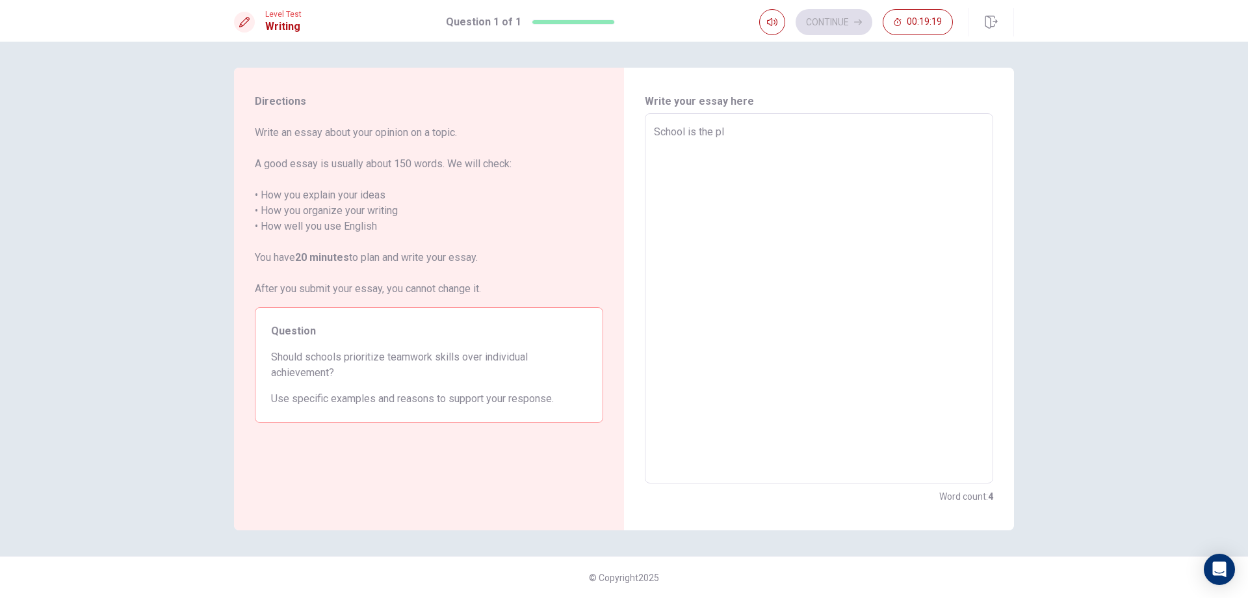
type textarea "x"
type textarea "School is the pla"
type textarea "x"
type textarea "School is the plac"
type textarea "x"
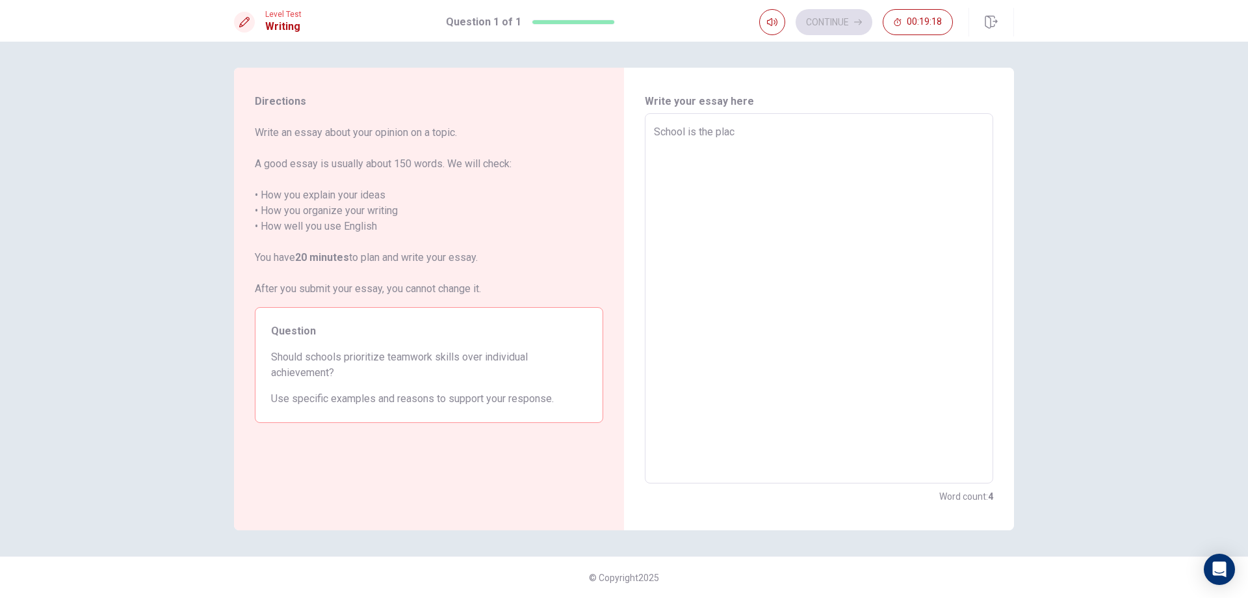
type textarea "School is the place"
type textarea "x"
type textarea "School is the place"
type textarea "x"
type textarea "School is the place t"
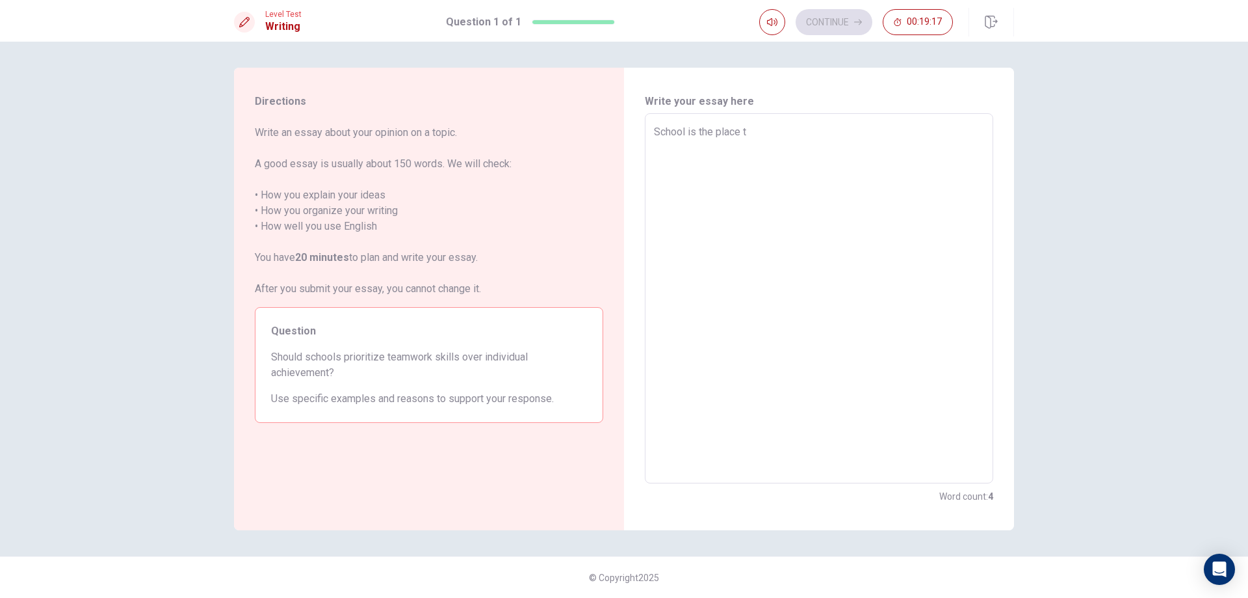
type textarea "x"
type textarea "School is the place th"
type textarea "x"
type textarea "School is the place tha"
type textarea "x"
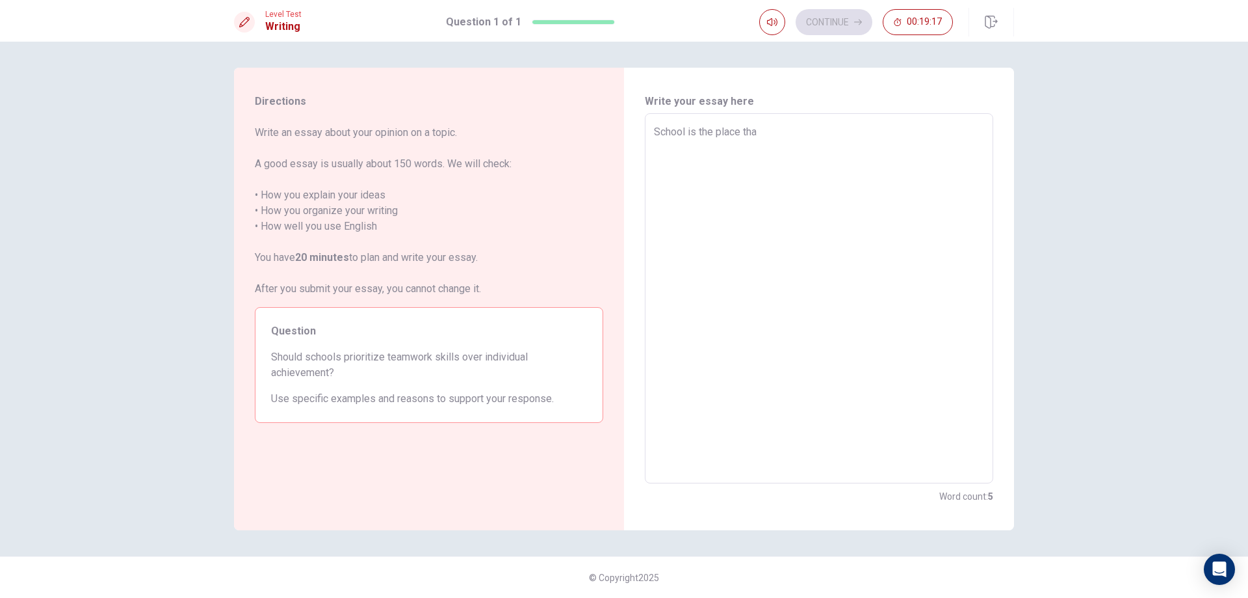
type textarea "School is the place that"
type textarea "x"
type textarea "School is the place that"
type textarea "x"
type textarea "School is the place that"
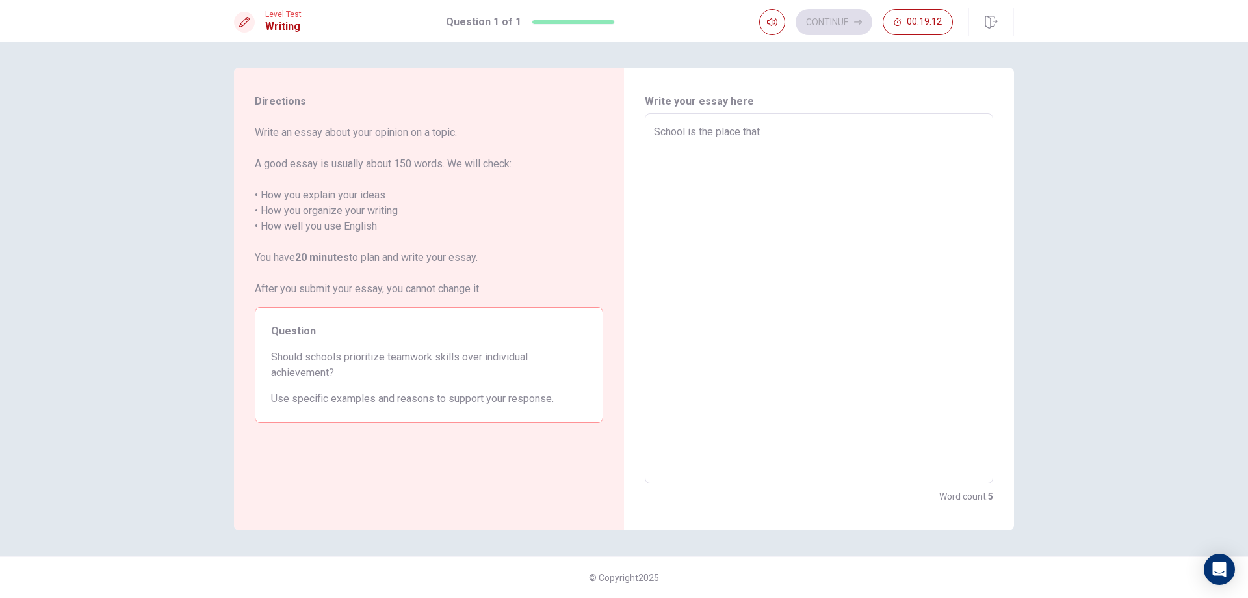
type textarea "x"
type textarea "School is the place that/"
type textarea "x"
type textarea "School is the place that/s"
type textarea "x"
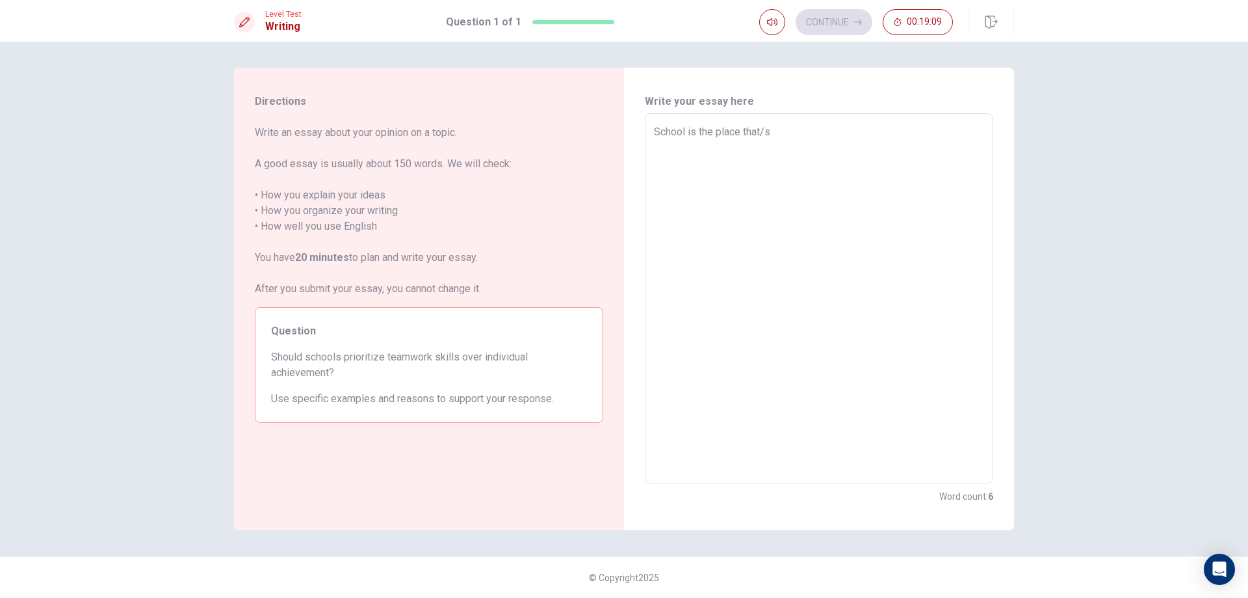
type textarea "School is the place that/"
type textarea "x"
type textarea "School is the place that"
type textarea "x"
type textarea "School is the place that'"
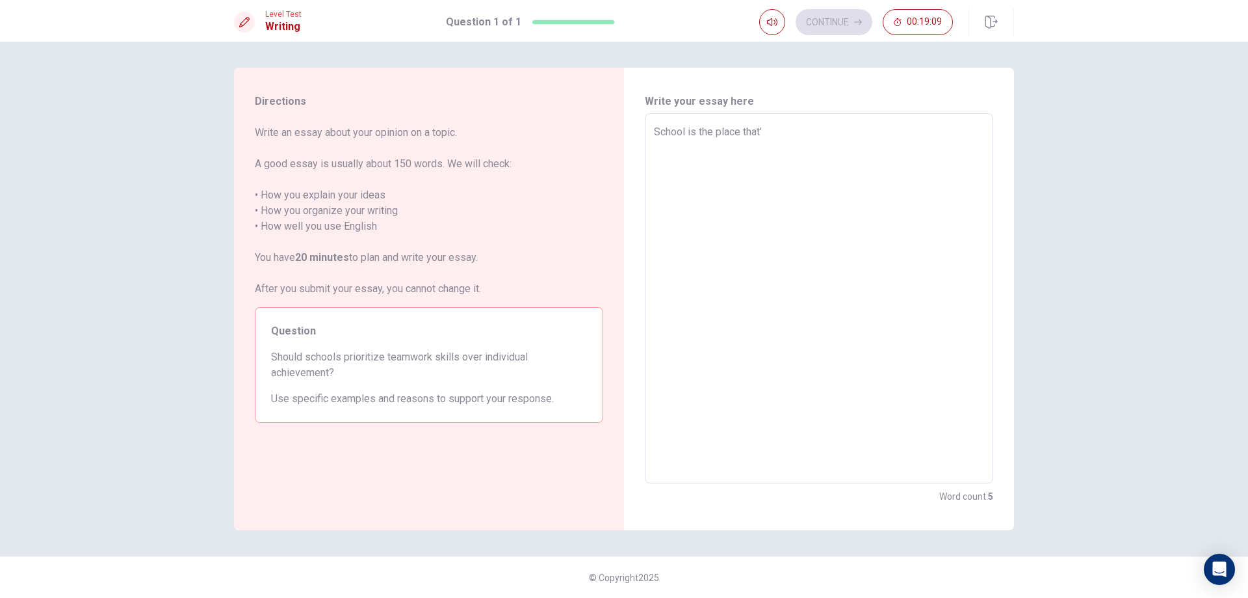
type textarea "x"
type textarea "School is the place that's"
type textarea "x"
type textarea "School is the place that's"
type textarea "x"
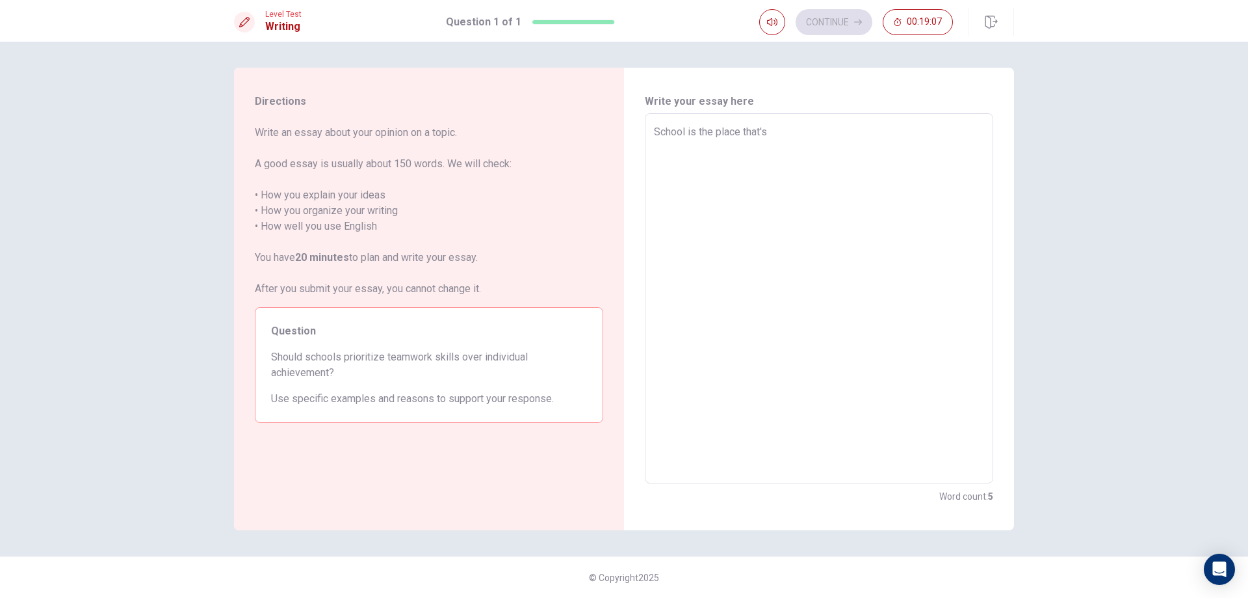
type textarea "School is the place that's h"
type textarea "x"
type textarea "School is the place that's he"
type textarea "x"
type textarea "School is the place that's hel"
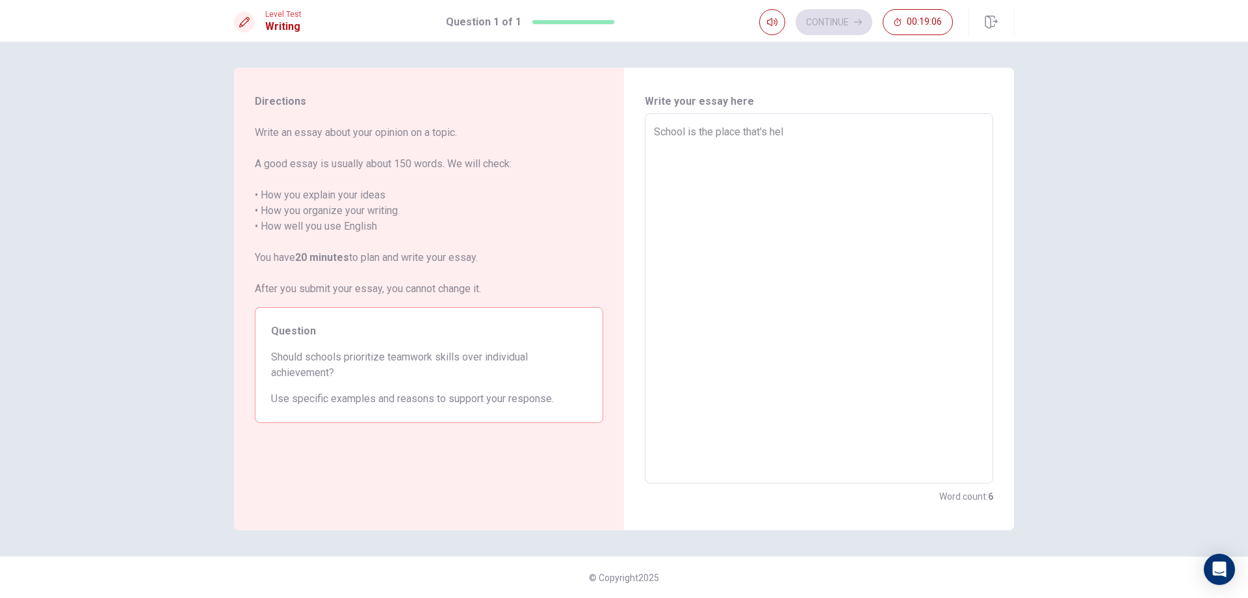
type textarea "x"
type textarea "School is the place that's help"
type textarea "x"
type textarea "School is the place that's help"
type textarea "x"
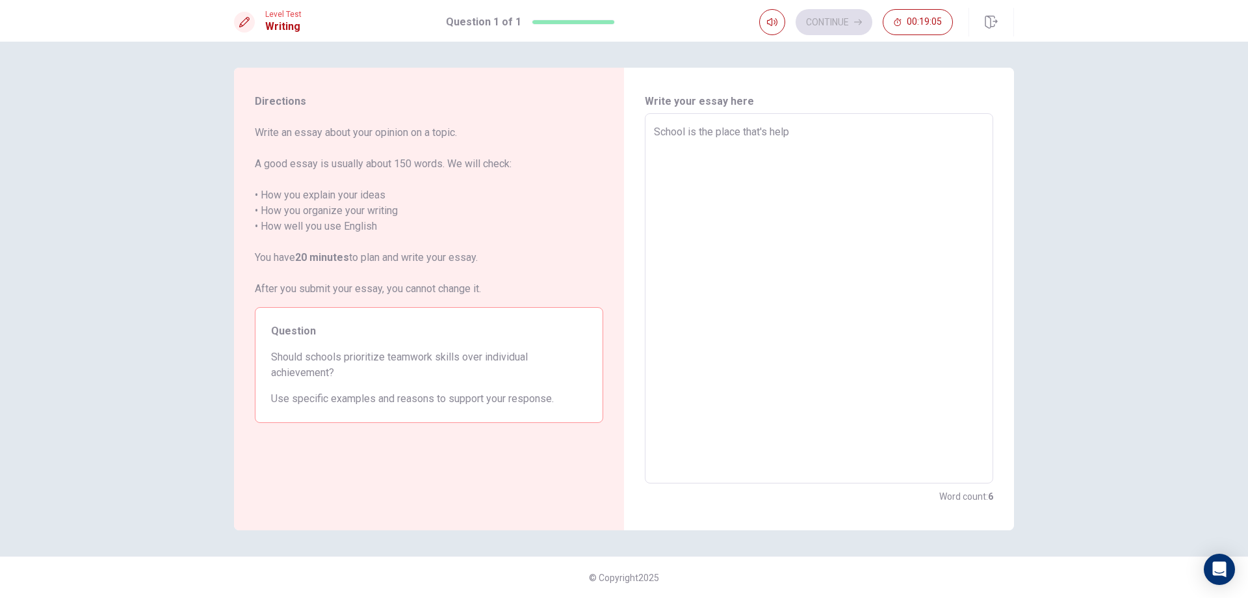
type textarea "School is the place that's help p"
type textarea "x"
type textarea "School is the place that's help pr"
type textarea "x"
type textarea "School is the place that's help pro"
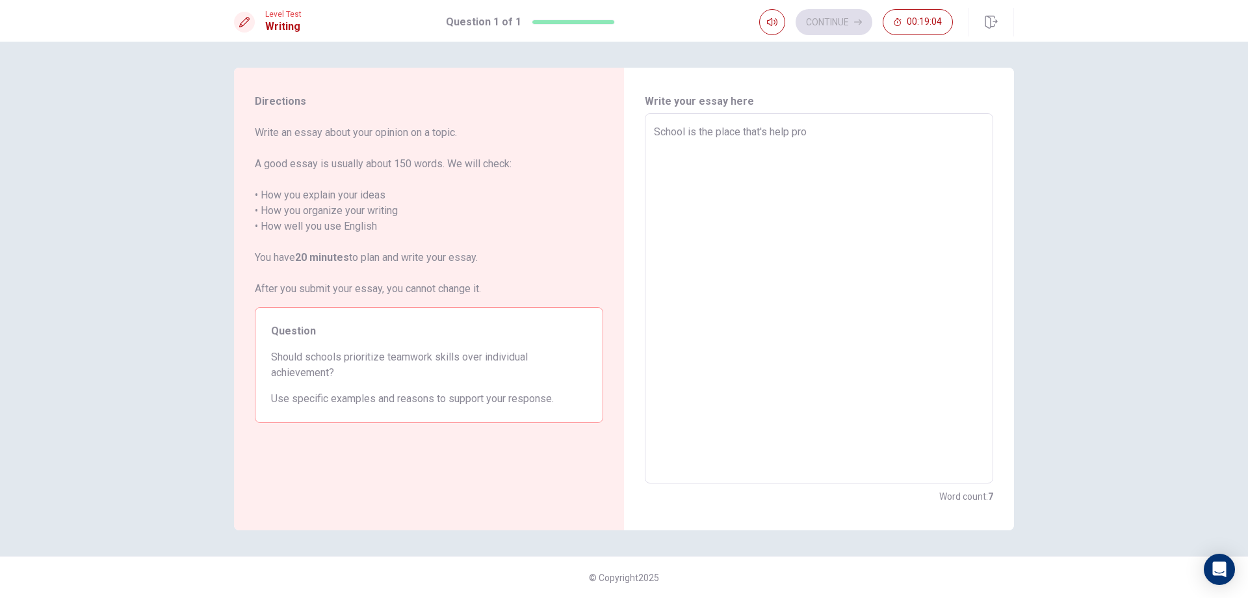
type textarea "x"
type textarea "School is the place that's help prop"
type textarea "x"
type textarea "School is the place that's help propl"
type textarea "x"
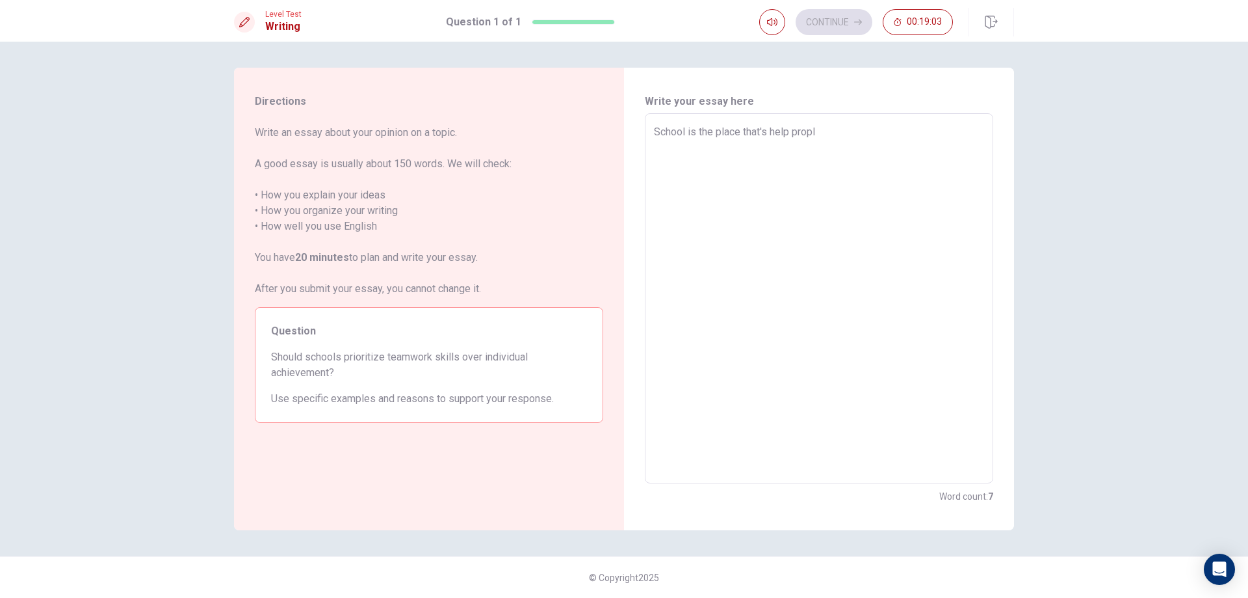
type textarea "School is the place that's help prople"
type textarea "x"
type textarea "School is the place that's help prople"
type textarea "x"
type textarea "School is the place that's help prople l"
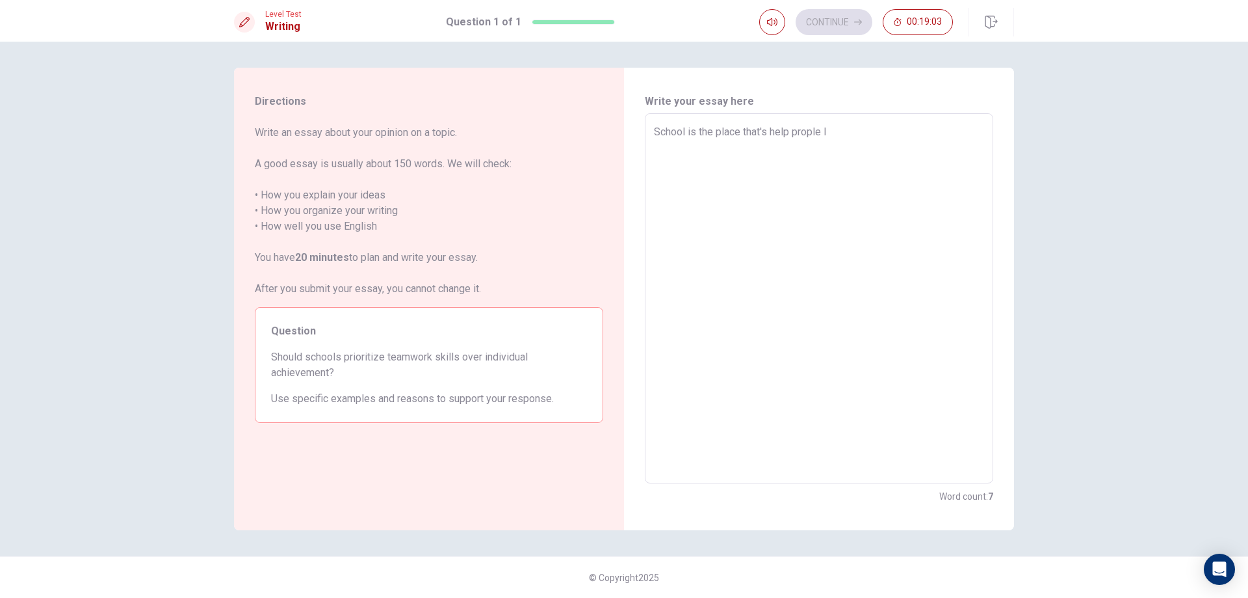
type textarea "x"
type textarea "School is the place that's help prople le"
type textarea "x"
type textarea "School is the place that's help prople lea"
type textarea "x"
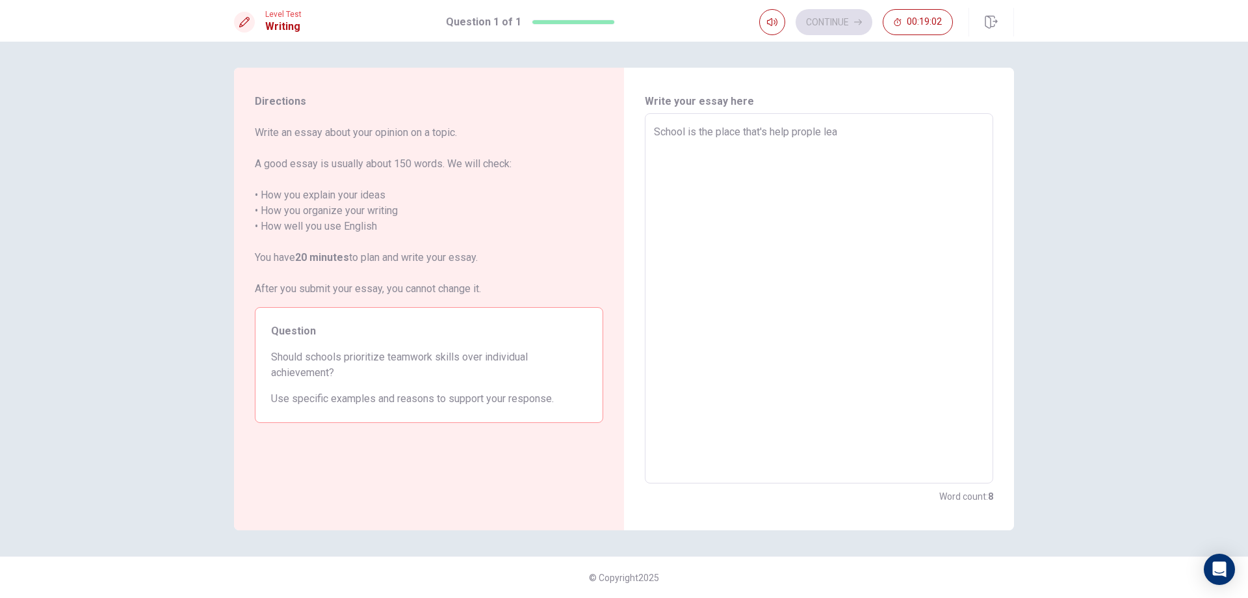
type textarea "School is the place that's help prople [PERSON_NAME]"
type textarea "x"
type textarea "School is the place that's help prople learn"
type textarea "x"
type textarea "School is the place that's help prople learn,"
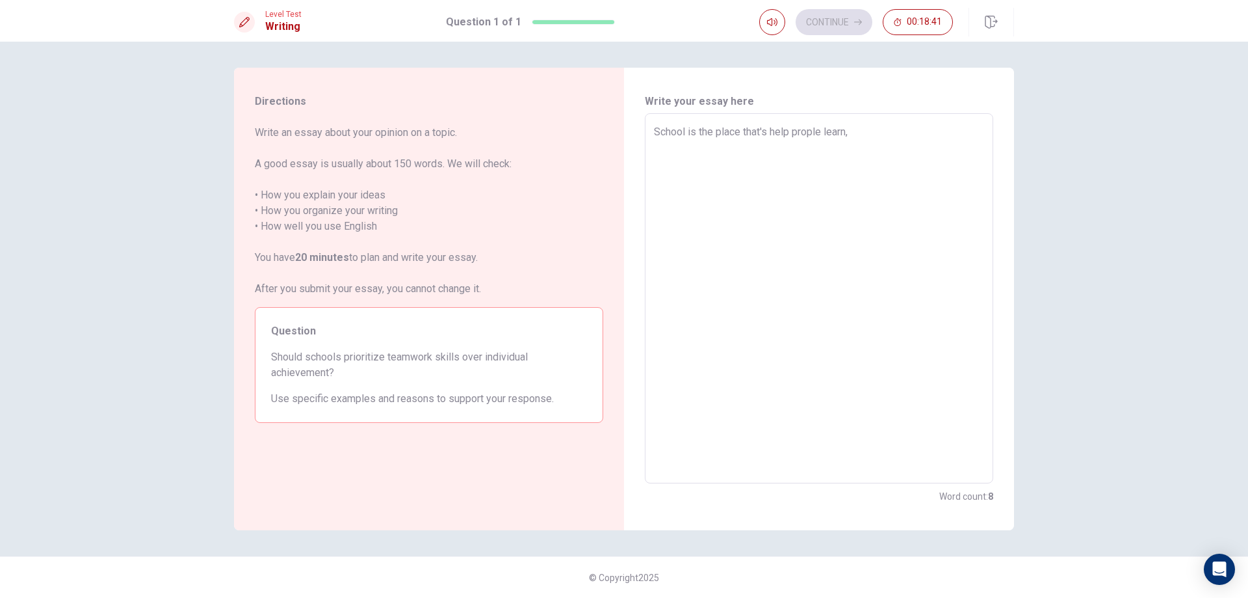
type textarea "x"
type textarea "School is the place that's help prople learn,"
type textarea "x"
type textarea "School is the place that's help prople learn,"
type textarea "x"
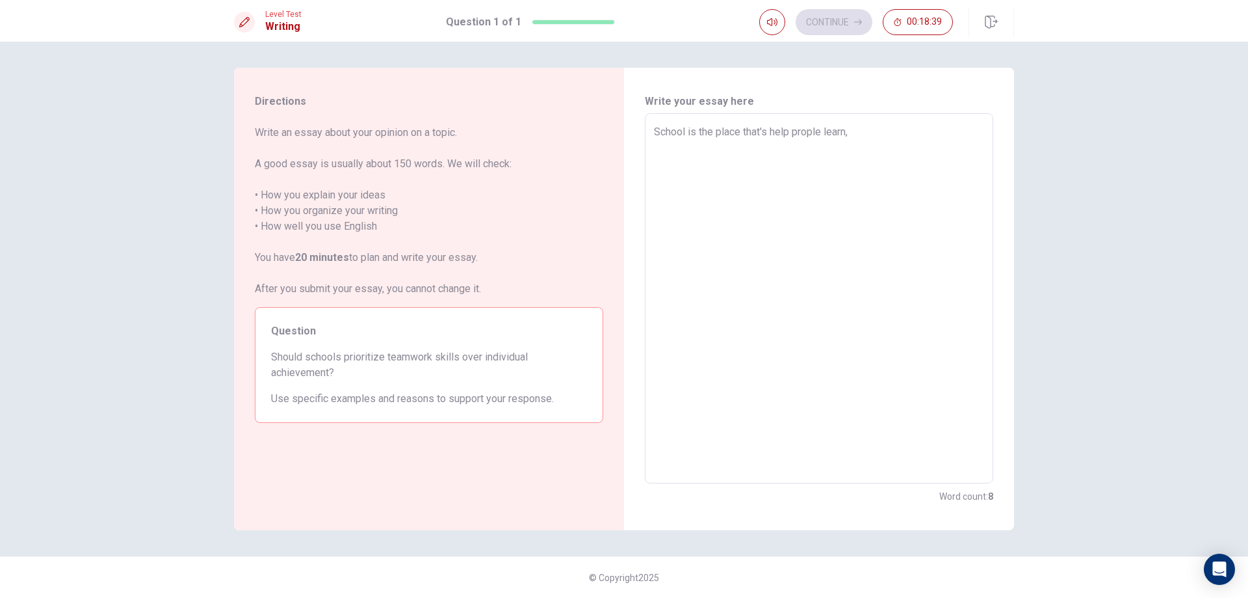
type textarea "School is the place that's help prople learn,"
type textarea "x"
type textarea "School is the place that's help prople learn, s"
type textarea "x"
type textarea "School is the place that's help prople learn, st"
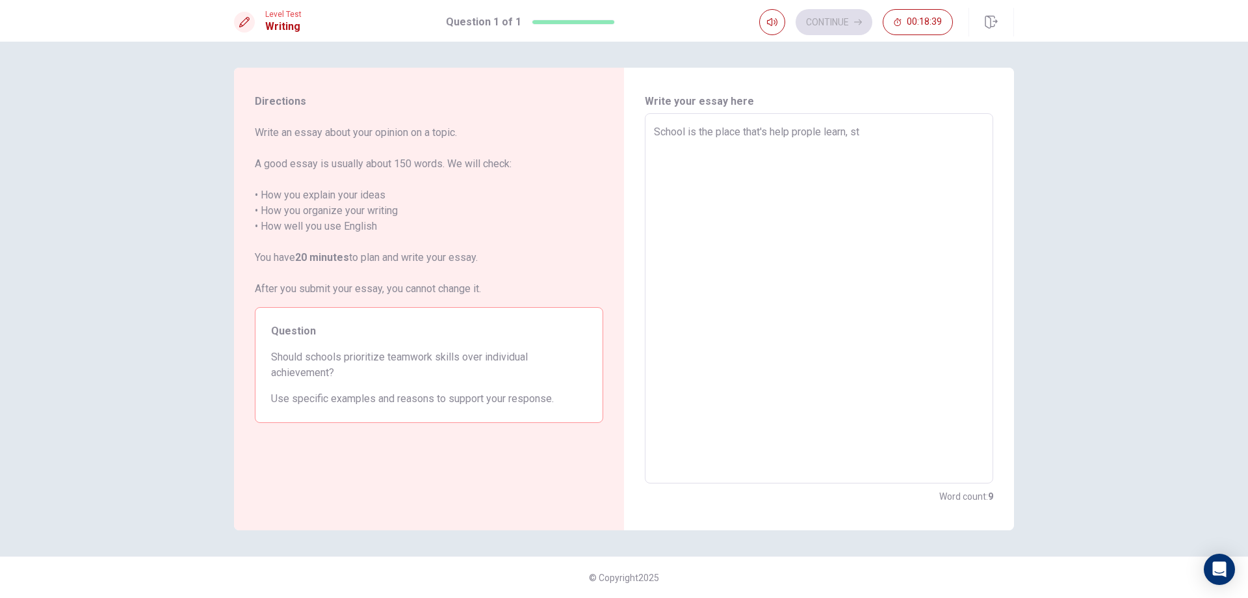
type textarea "x"
type textarea "School is the place that's help prople learn, stu"
type textarea "x"
type textarea "School is the place that's help prople learn, stud"
type textarea "x"
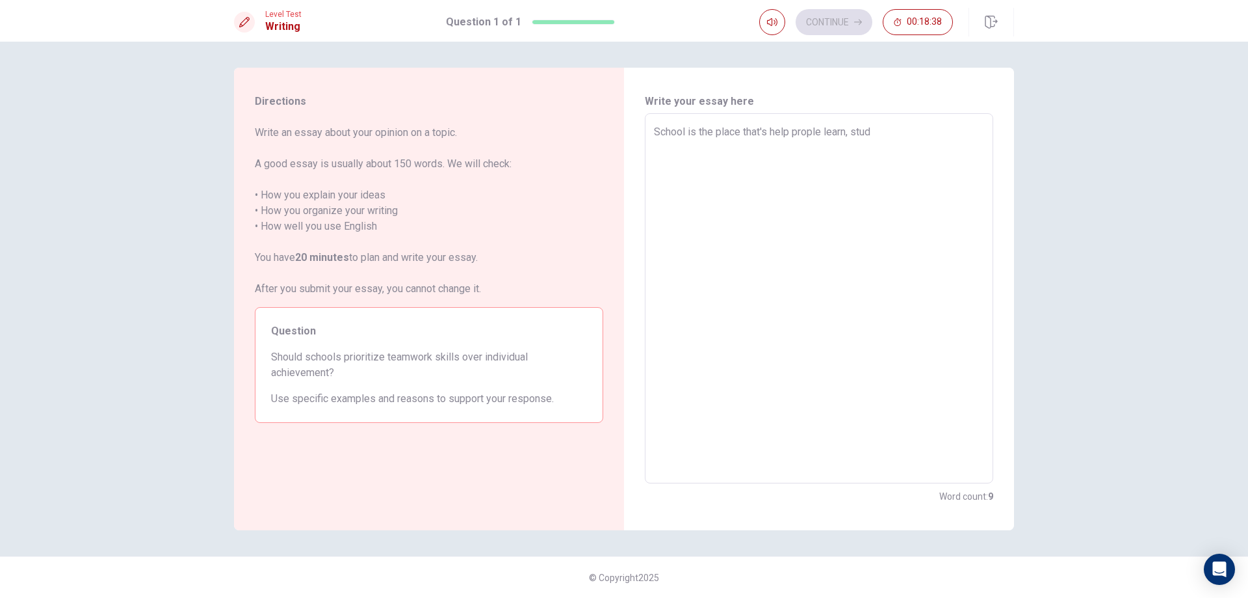
type textarea "School is the place that's help prople learn, study"
type textarea "x"
type textarea "School is the place that's help prople learn, study."
type textarea "x"
type textarea "School is the place that's help prople learn, study."
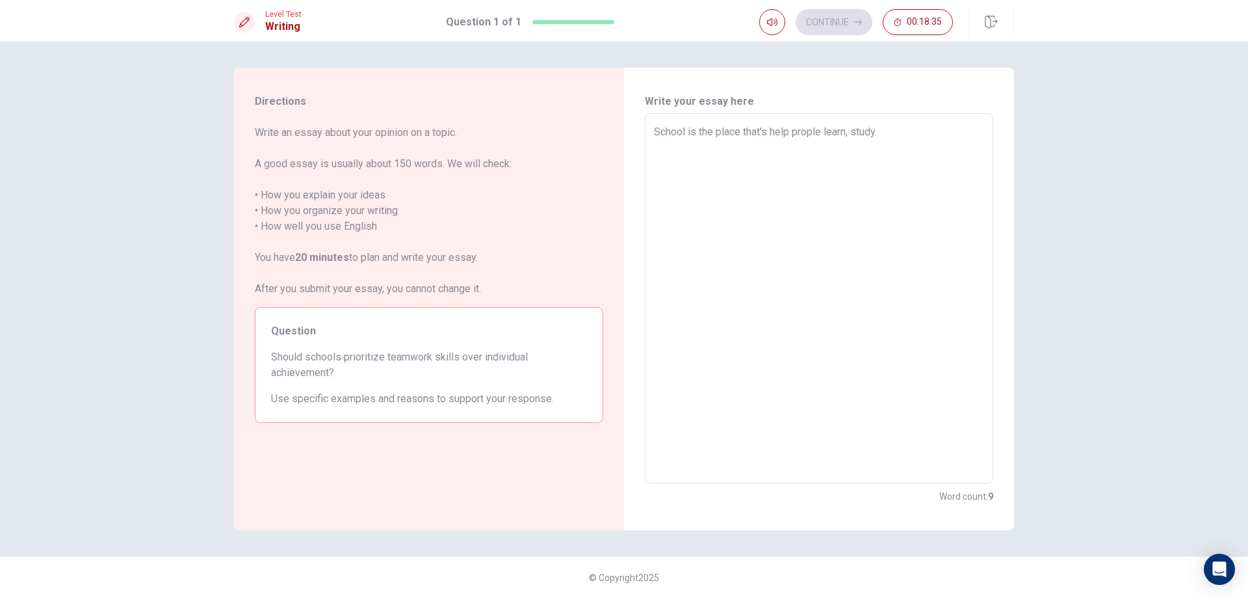
type textarea "x"
type textarea "School is the place that's help prople learn, study. T"
type textarea "x"
type textarea "School is the place that's help prople learn, study. Th"
type textarea "x"
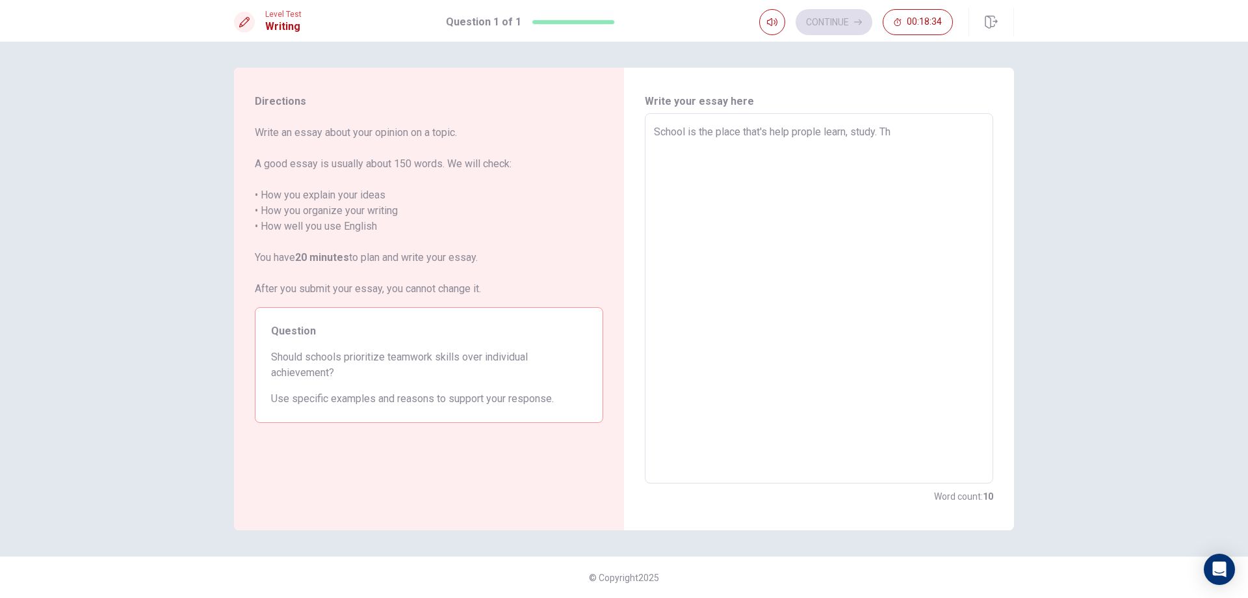
type textarea "School is the place that's help prople learn, study. The"
type textarea "x"
type textarea "School is the place that's help prople learn, study. They"
type textarea "x"
type textarea "School is the place that's help prople learn, study. They"
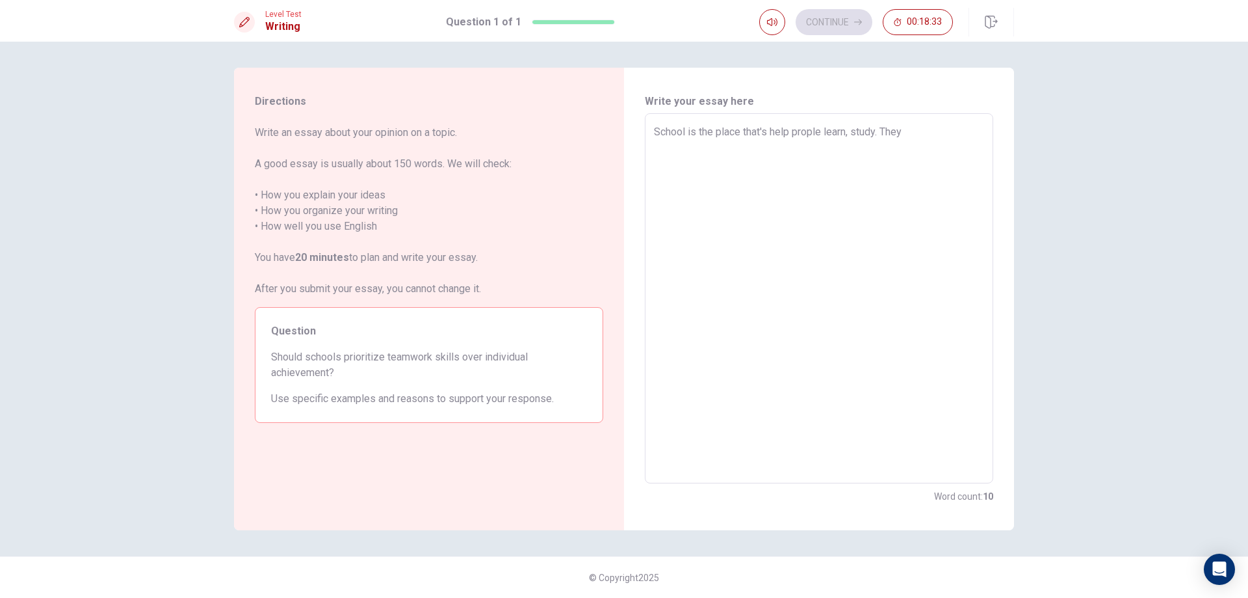
type textarea "x"
type textarea "School is the place that's help prople learn, study. They w"
type textarea "x"
type textarea "School is the place that's help prople learn, study. They wi"
type textarea "x"
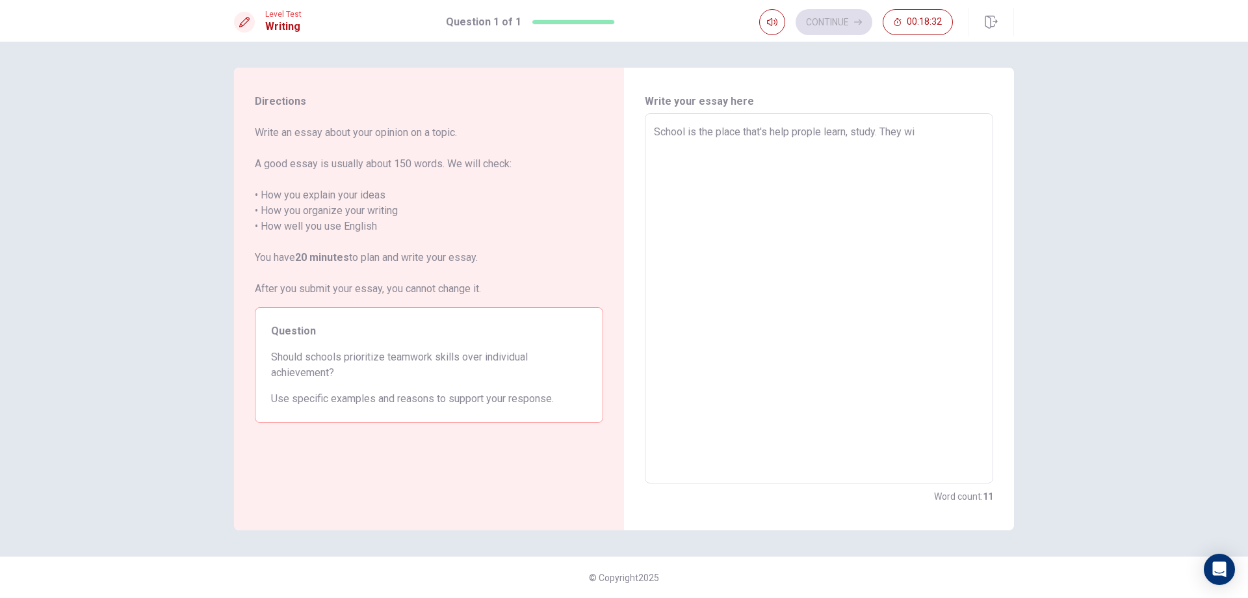
type textarea "School is the place that's help prople learn, study. They wil"
type textarea "x"
type textarea "School is the place that's help prople learn, study. They will"
type textarea "x"
type textarea "School is the place that's help prople learn, study. They will"
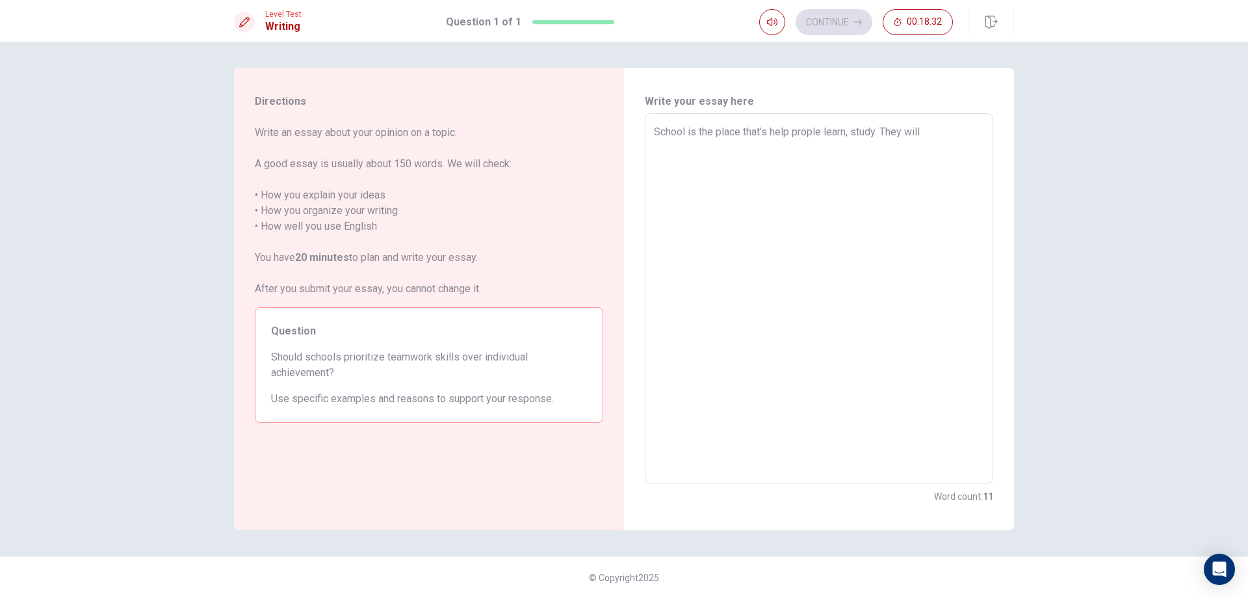
type textarea "x"
type textarea "School is the place that's help prople learn, study. They will g"
type textarea "x"
type textarea "School is the place that's help prople learn, study. They will gi"
type textarea "x"
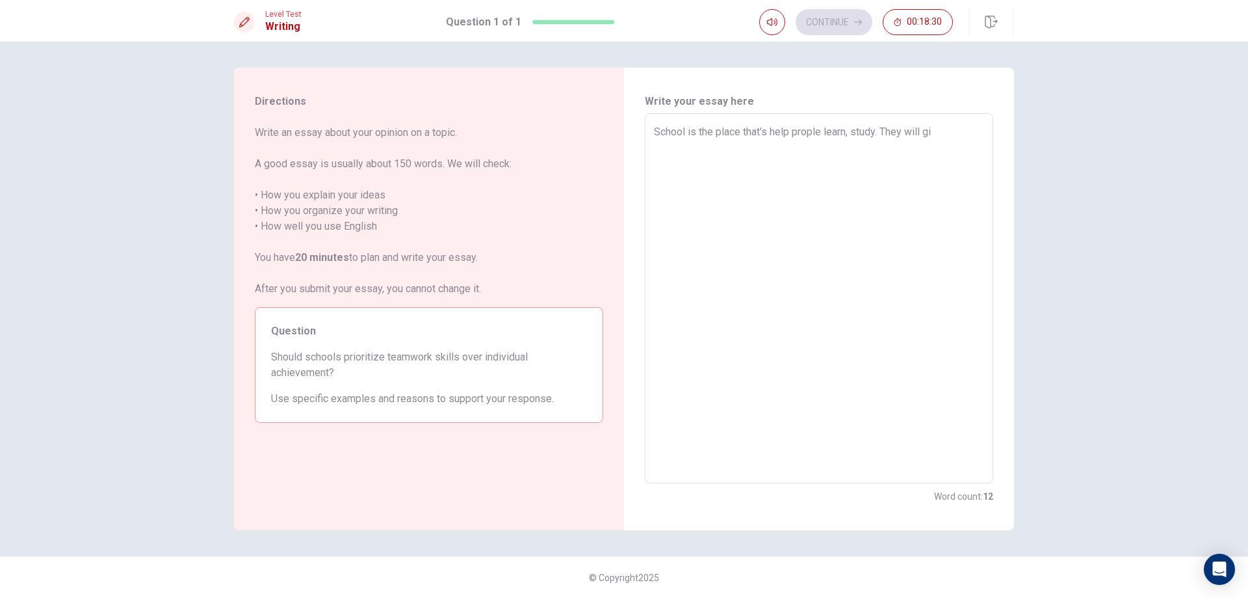
type textarea "School is the place that's help prople learn, study. They will gia"
type textarea "x"
type textarea "School is the place that's help prople learn, study. They will gian"
type textarea "x"
type textarea "School is the place that's help prople learn, study. They will gian"
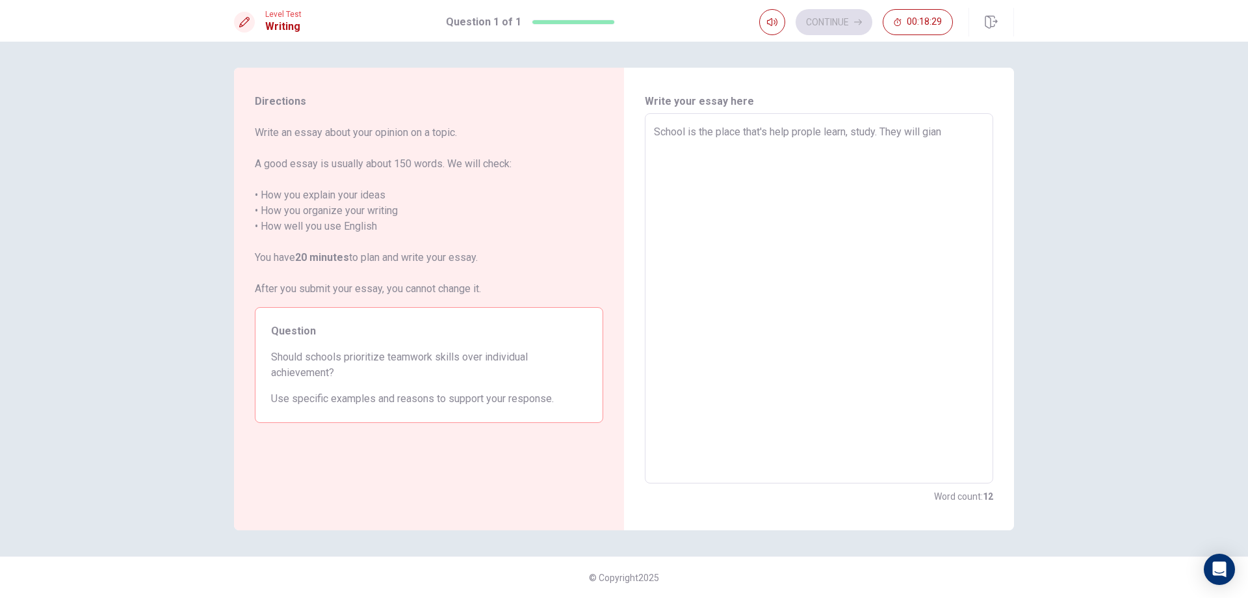
type textarea "x"
type textarea "School is the place that's help prople learn, study. They will gian k"
type textarea "x"
type textarea "School is the place that's help prople learn, study. They will gian kn"
type textarea "x"
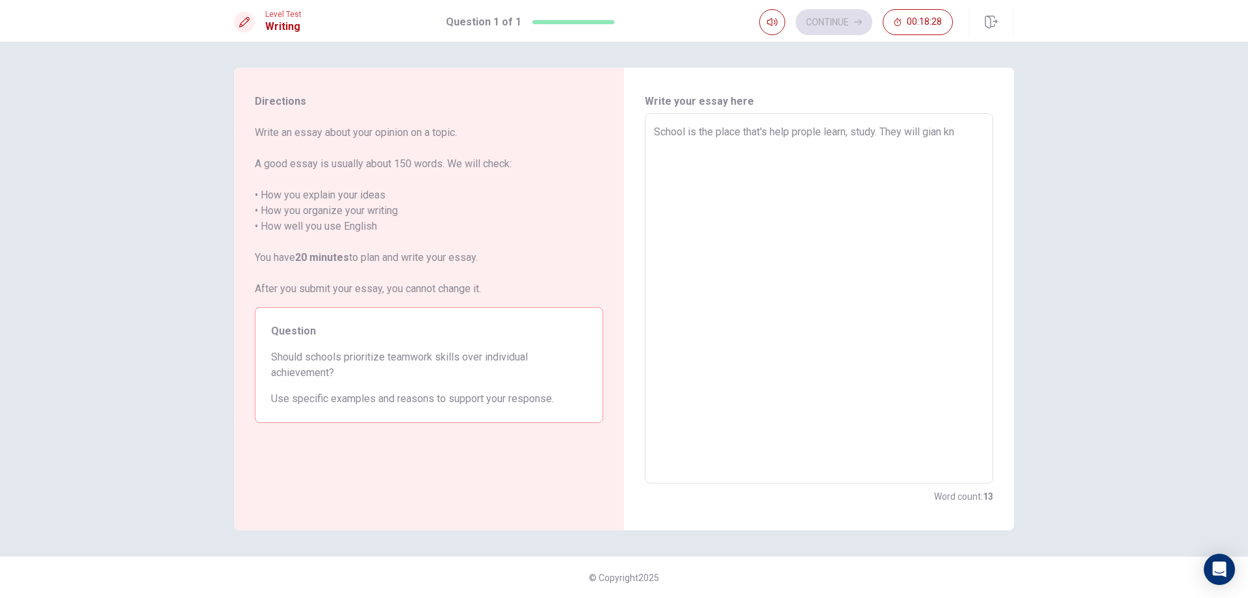
type textarea "School is the place that's help prople learn, study. They will gian kno"
type textarea "x"
type textarea "School is the place that's help prople learn, study. They will gian know"
type textarea "x"
type textarea "School is the place that's help prople learn, study. They will gian knowl"
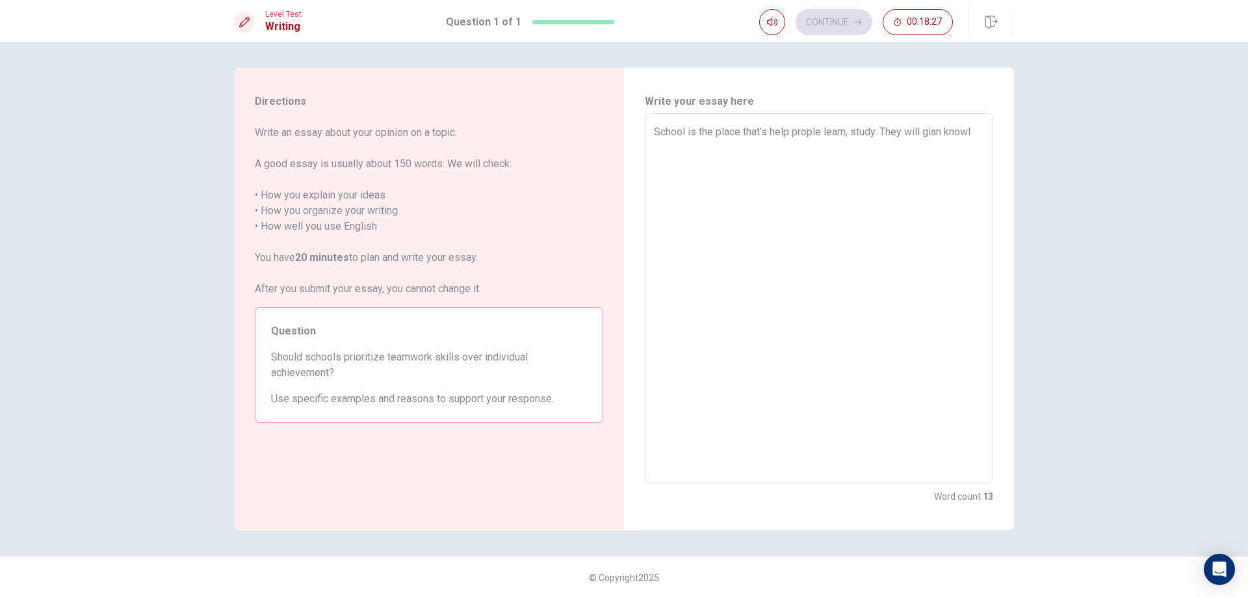
type textarea "x"
type textarea "School is the place that's help prople learn, study. They will gian knowla"
type textarea "x"
type textarea "School is the place that's help prople learn, study. They will gian knowlag"
type textarea "x"
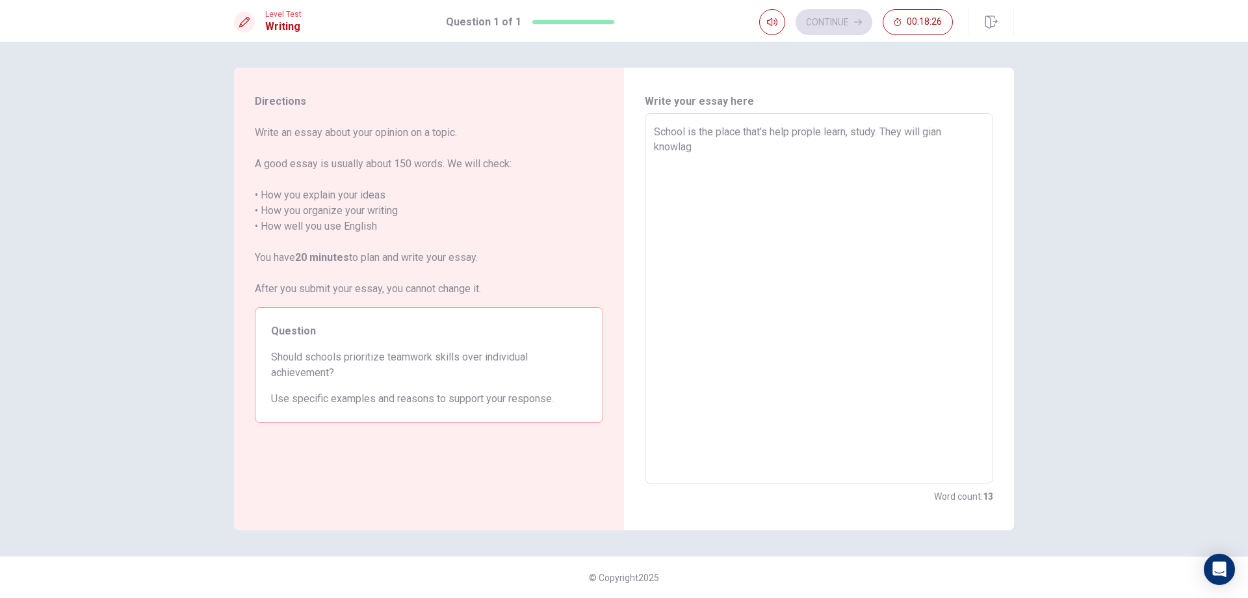
type textarea "School is the place that's help prople learn, study. They will gian knowlagh"
type textarea "x"
type textarea "School is the place that's help prople learn, study. They will gian knowlaghe"
type textarea "x"
type textarea "School is the place that's help prople learn, study. They will gian knowlagh"
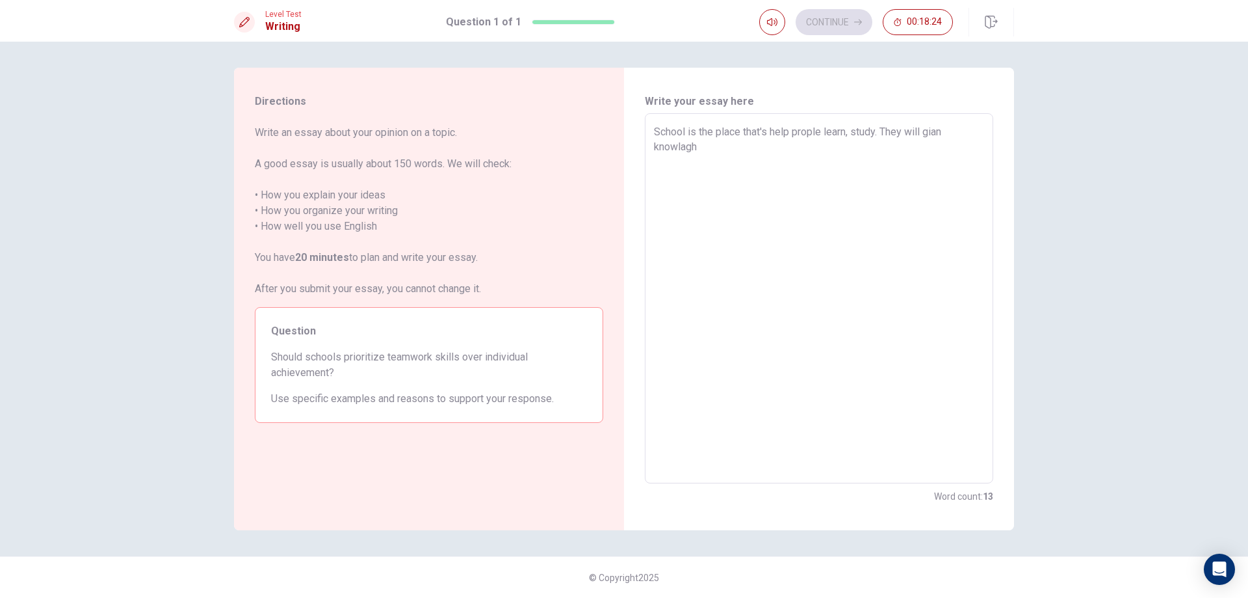
type textarea "x"
type textarea "School is the place that's help prople learn, study. They will gian knowlag"
type textarea "x"
type textarea "School is the place that's help prople learn, study. They will gian knowla"
type textarea "x"
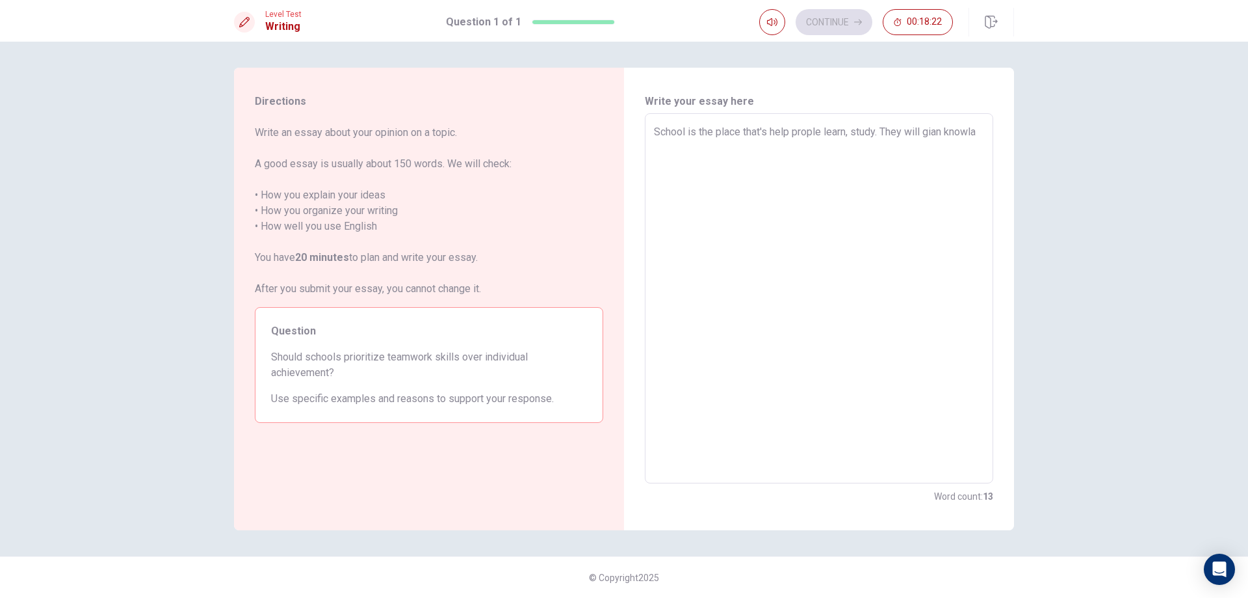
type textarea "School is the place that's help prople learn, study. They will gian knowlah"
type textarea "x"
type textarea "School is the place that's help prople learn, study. They will gian knowlahg"
type textarea "x"
type textarea "School is the place that's help prople learn, study. They will gian knowlahge"
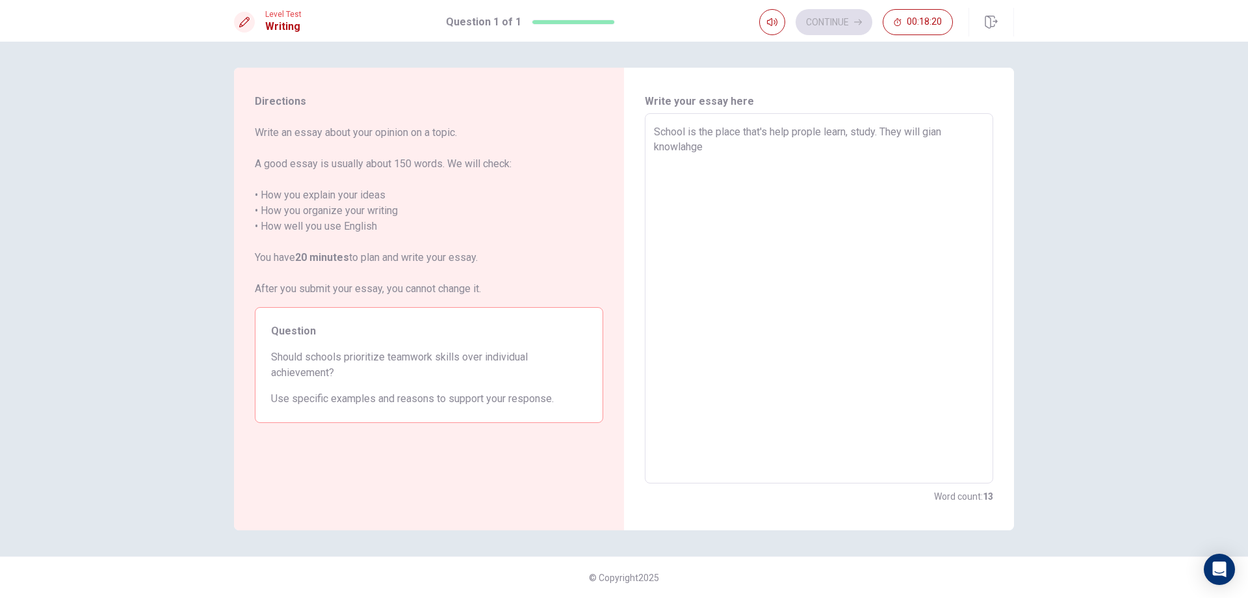
type textarea "x"
type textarea "School is the place that's help prople learn, study. They will gian knowlahg"
click at [950, 131] on textarea "School is the place that's help prople learn, study. They will gian knowlaghe h…" at bounding box center [819, 298] width 330 height 348
click at [771, 143] on textarea "School is the place that's help prople learn, study. They will gian a lot knowl…" at bounding box center [819, 298] width 330 height 348
click at [836, 150] on textarea "School is the place that's help prople learn, study. They will gian a lot knowl…" at bounding box center [819, 298] width 330 height 348
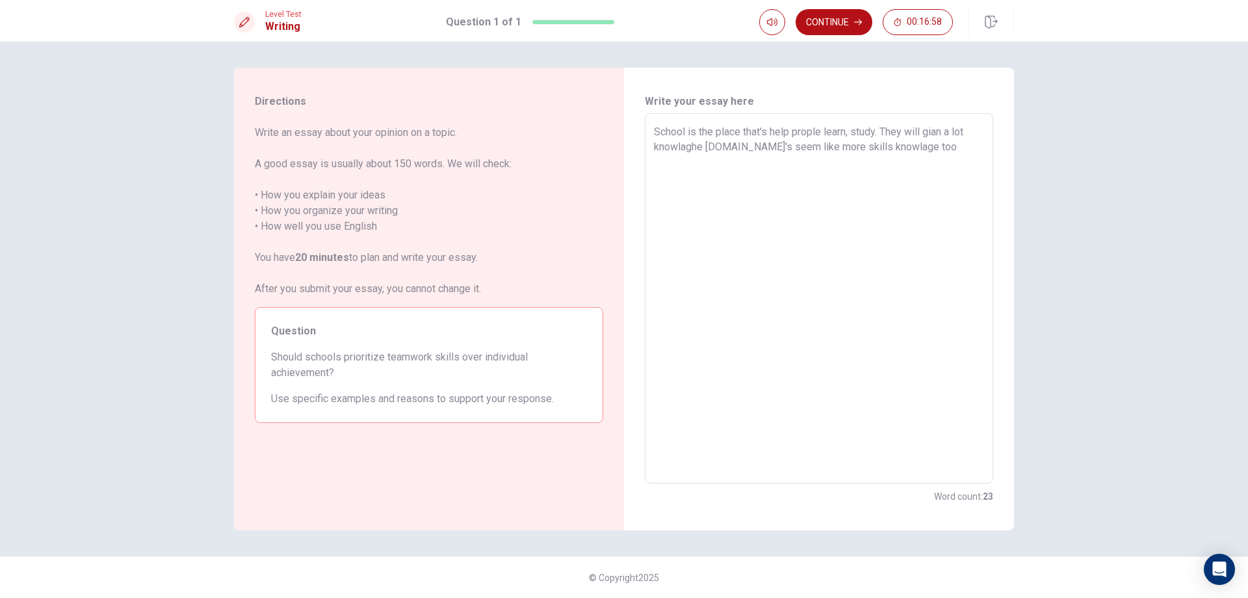
click at [934, 144] on textarea "School is the place that's help prople learn, study. They will gian a lot knowl…" at bounding box center [819, 298] width 330 height 348
click at [687, 177] on textarea "School is the place that's help prople learn, study. They will gian a lot knowl…" at bounding box center [819, 298] width 330 height 348
click at [714, 177] on textarea "School is the place that's help prople learn, study. They will gian a lot knowl…" at bounding box center [819, 298] width 330 height 348
click at [711, 179] on textarea "School is the place that's help prople learn, study. They will gian a lot knowl…" at bounding box center [819, 298] width 330 height 348
click at [760, 176] on textarea "School is the place that's help prople learn, study. They will gian a lot knowl…" at bounding box center [819, 298] width 330 height 348
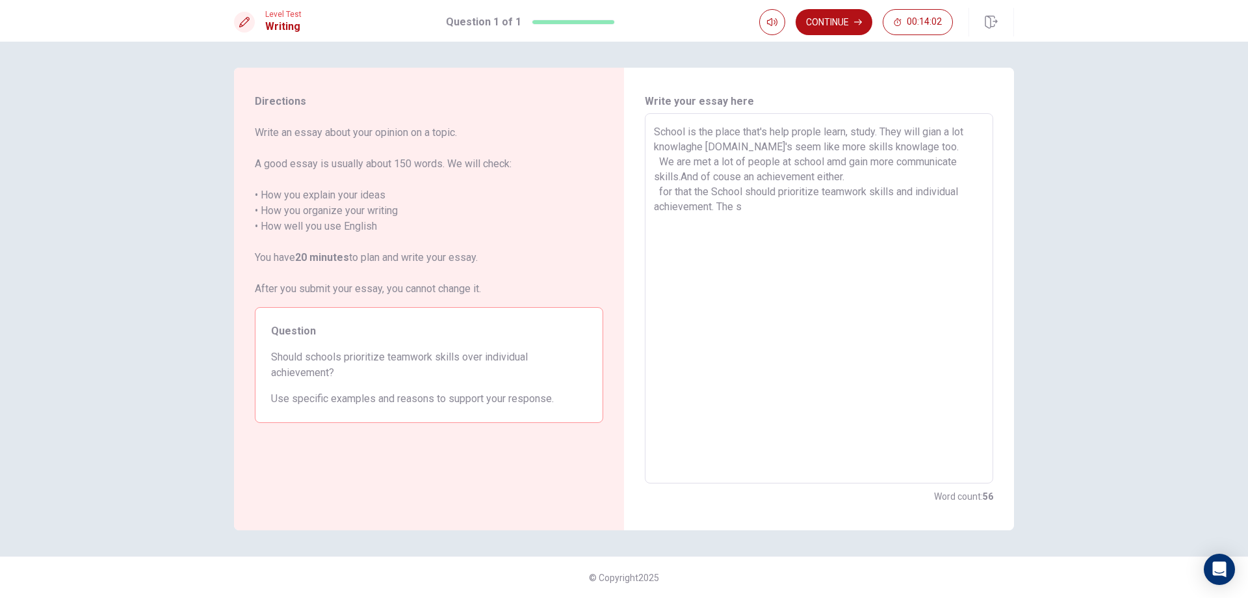
click at [700, 192] on textarea "School is the place that's help prople learn, study. They will gian a lot knowl…" at bounding box center [819, 298] width 330 height 348
click at [752, 205] on textarea "School is the place that's help prople learn, study. They will gian a lot knowl…" at bounding box center [819, 298] width 330 height 348
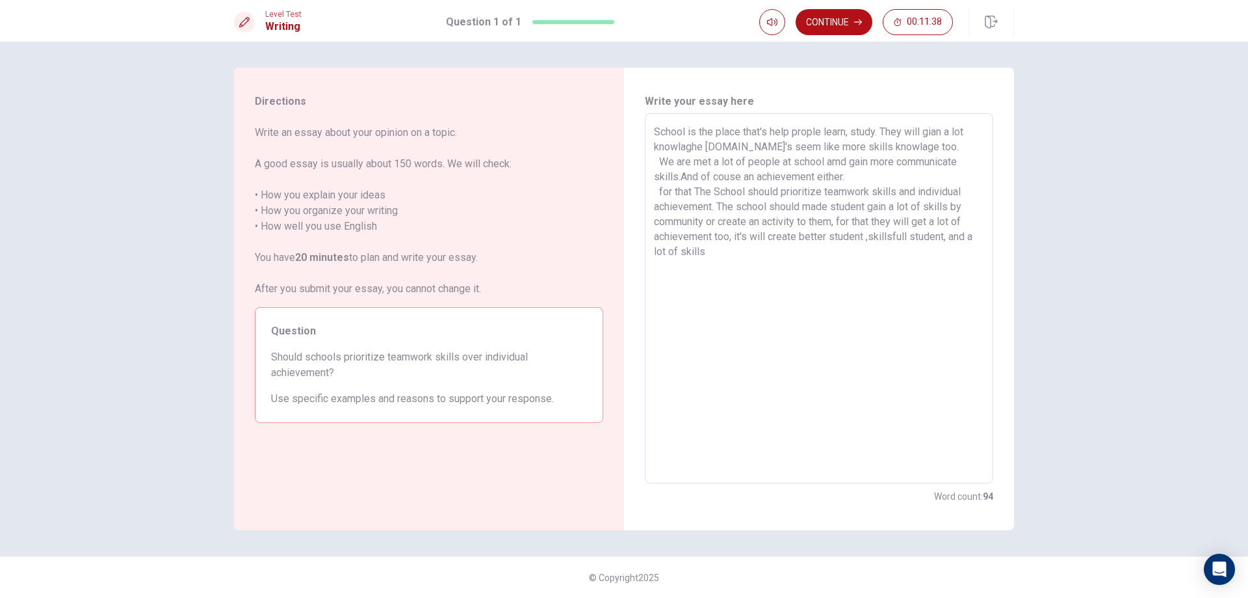
click at [665, 258] on textarea "School is the place that's help prople learn, study. They will gian a lot knowl…" at bounding box center [819, 298] width 330 height 348
click at [740, 251] on textarea "School is the place that's help prople learn, study. They will gian a lot knowl…" at bounding box center [819, 298] width 330 height 348
click at [677, 270] on textarea "School is the place that's help prople learn, study. They will gian a lot knowl…" at bounding box center [819, 298] width 330 height 348
click at [684, 267] on textarea "School is the place that's help prople learn, study. They will gian a lot knowl…" at bounding box center [819, 298] width 330 height 348
click at [754, 270] on textarea "School is the place that's help prople learn, study. They will gian a lot knowl…" at bounding box center [819, 298] width 330 height 348
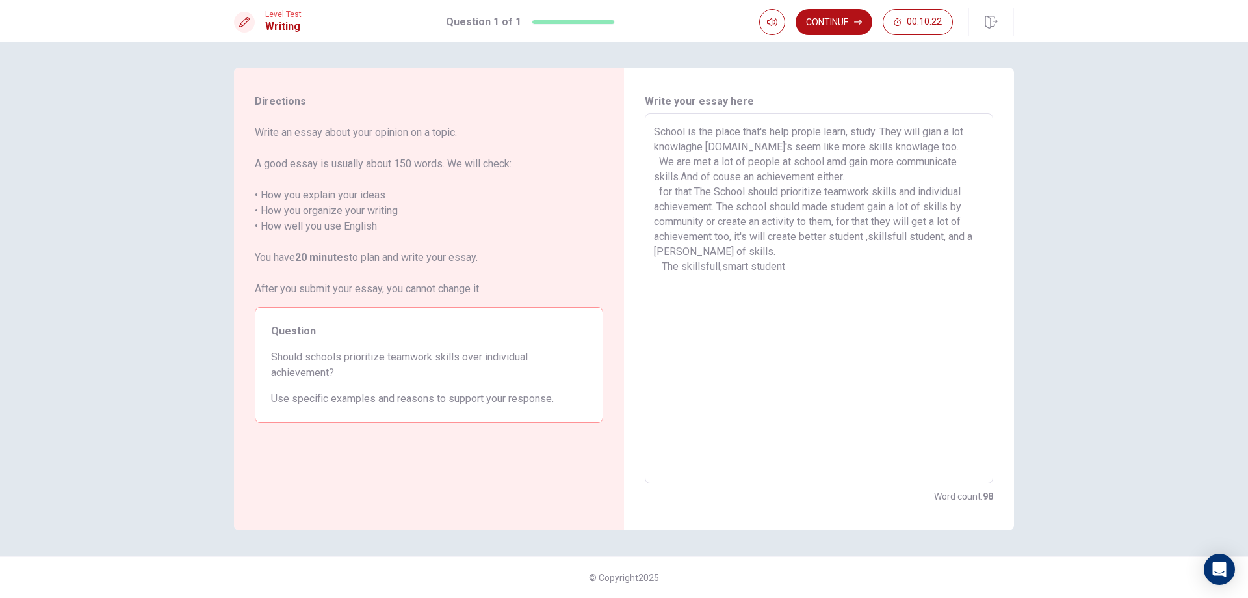
click at [759, 267] on textarea "School is the place that's help prople learn, study. They will gian a lot knowl…" at bounding box center [819, 298] width 330 height 348
click at [811, 266] on textarea "School is the place that's help prople learn, study. They will gian a lot knowl…" at bounding box center [819, 298] width 330 height 348
click at [947, 284] on textarea "School is the place that's help prople learn, study. They will gian a lot knowl…" at bounding box center [819, 298] width 330 height 348
click at [751, 302] on textarea "School is the place that's help prople learn, study. They will gian a lot knowl…" at bounding box center [819, 298] width 330 height 348
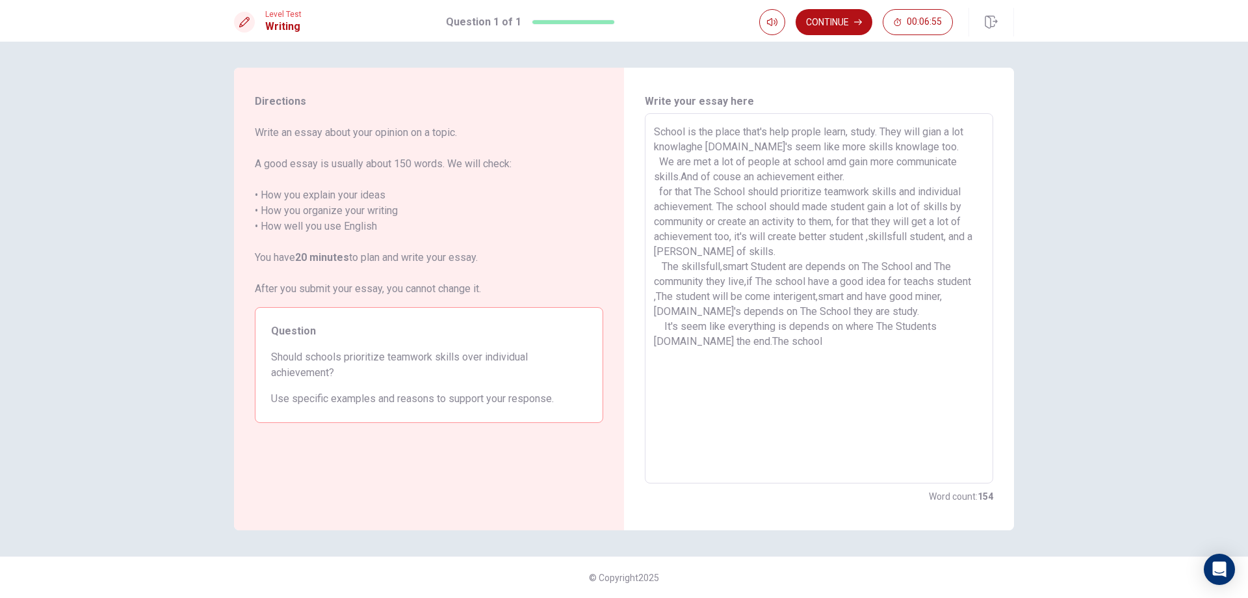
click at [716, 345] on textarea "School is the place that's help prople learn, study. They will gian a lot knowl…" at bounding box center [819, 298] width 330 height 348
click at [834, 347] on textarea "School is the place that's help prople learn, study. They will gian a lot knowl…" at bounding box center [819, 298] width 330 height 348
click at [743, 246] on textarea "School is the place that's help prople learn, study. They will gian a lot knowl…" at bounding box center [819, 298] width 330 height 348
click at [679, 175] on textarea "School is the place that's help prople learn, study. They will gian a lot knowl…" at bounding box center [819, 298] width 330 height 348
click at [705, 225] on textarea "School is the place that's help prople learn, study. They will gian a lot knowl…" at bounding box center [819, 298] width 330 height 348
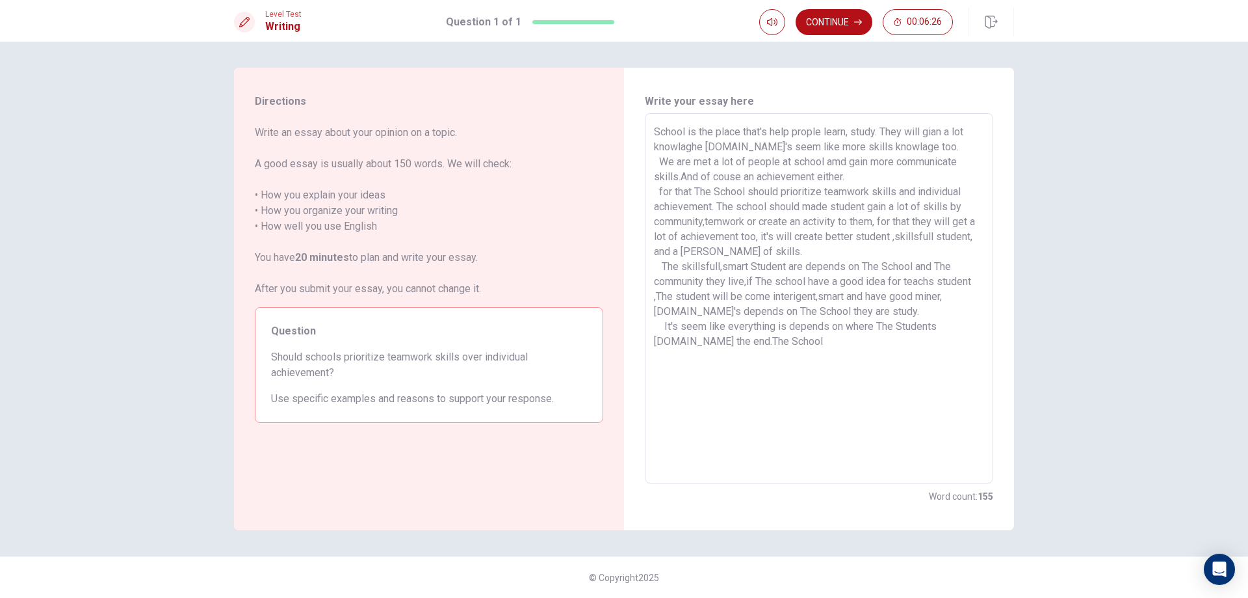
click at [718, 224] on textarea "School is the place that's help prople learn, study. They will gian a lot knowl…" at bounding box center [819, 298] width 330 height 348
click at [756, 341] on textarea "School is the place that's help prople learn, study. They will gian a lot knowl…" at bounding box center [819, 298] width 330 height 348
click at [814, 342] on textarea "School is the place that's help prople learn, study. They will gian a lot knowl…" at bounding box center [819, 298] width 330 height 348
click at [825, 342] on textarea "School is the place that's help prople learn, study. They will gian a lot knowl…" at bounding box center [819, 298] width 330 height 348
click at [778, 350] on textarea "School is the place that's help prople learn, study. They will gian a lot knowl…" at bounding box center [819, 298] width 330 height 348
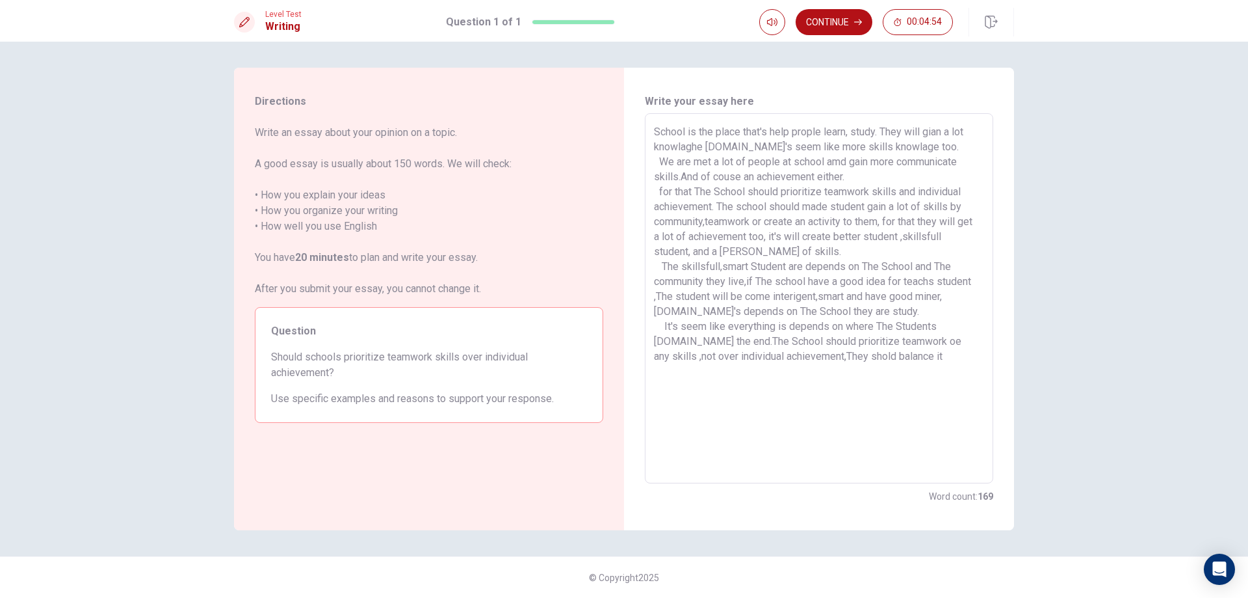
click at [867, 351] on textarea "School is the place that's help prople learn, study. They will gian a lot knowl…" at bounding box center [819, 298] width 330 height 348
click at [956, 328] on textarea "School is the place that's help prople learn, study. They will gian a lot knowl…" at bounding box center [819, 298] width 330 height 348
click at [955, 357] on textarea "School is the place that's help prople learn, study. They will gian a lot knowl…" at bounding box center [819, 298] width 330 height 348
click at [679, 376] on textarea at bounding box center [819, 298] width 330 height 348
click at [677, 376] on textarea at bounding box center [819, 298] width 330 height 348
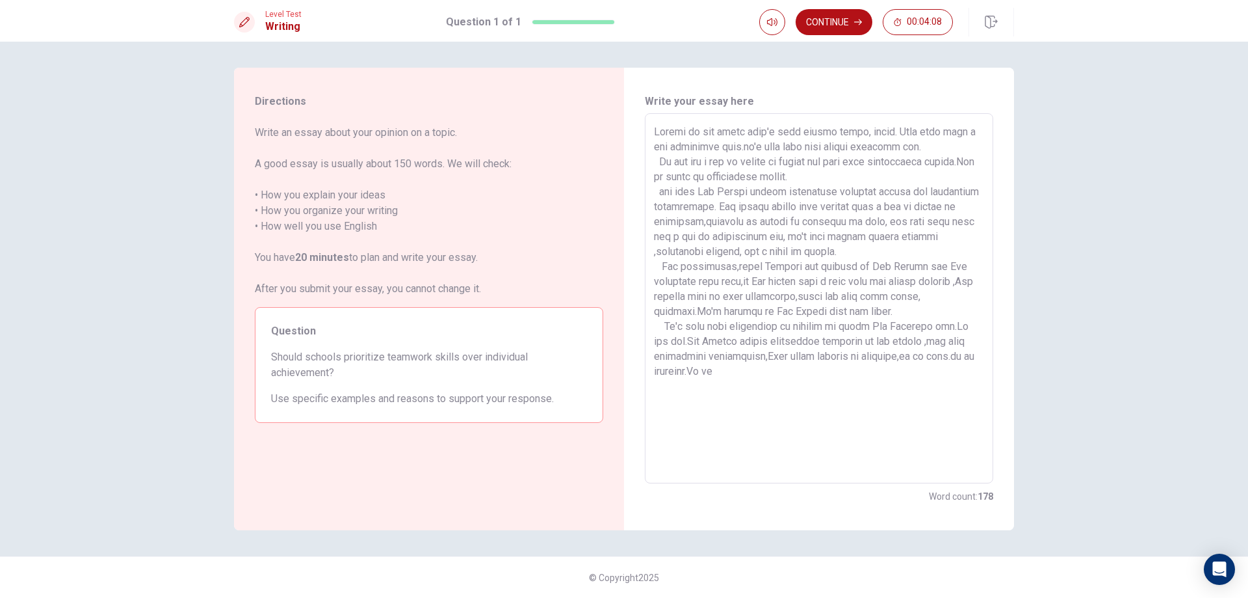
click at [952, 355] on textarea at bounding box center [819, 298] width 330 height 348
click at [848, 384] on textarea at bounding box center [819, 298] width 330 height 348
click at [908, 354] on textarea at bounding box center [819, 298] width 330 height 348
click at [722, 371] on textarea at bounding box center [819, 298] width 330 height 348
click at [726, 365] on textarea at bounding box center [819, 298] width 330 height 348
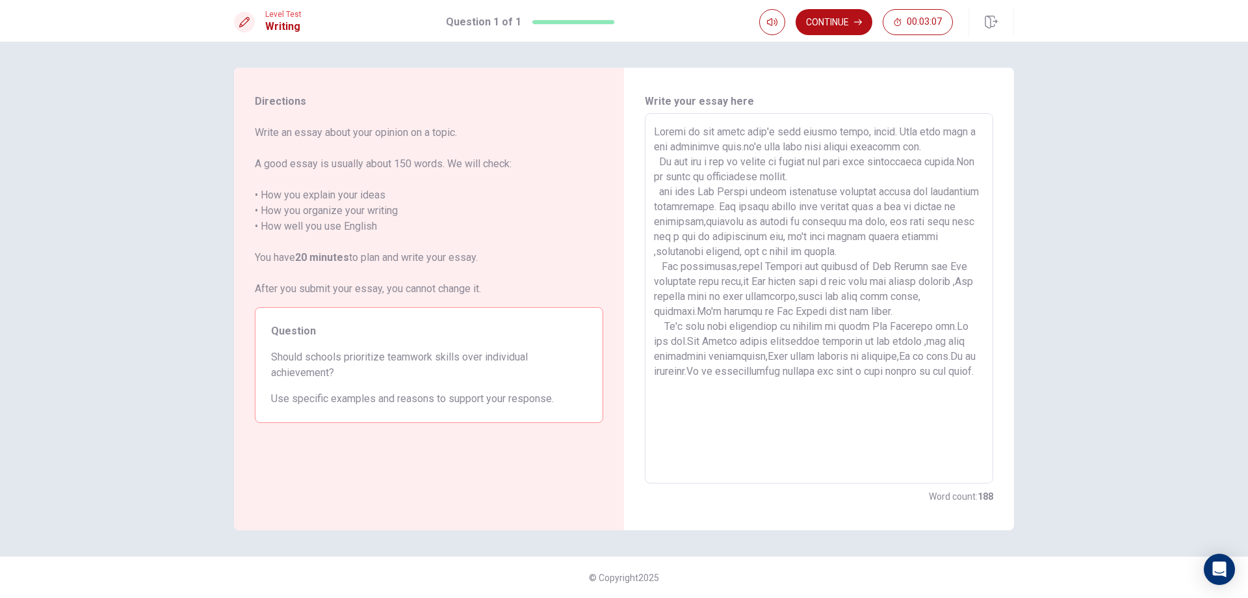
click at [752, 280] on textarea at bounding box center [819, 298] width 330 height 348
click at [947, 285] on textarea at bounding box center [819, 298] width 330 height 348
click at [679, 295] on textarea at bounding box center [819, 298] width 330 height 348
click at [684, 298] on textarea at bounding box center [819, 298] width 330 height 348
click at [677, 300] on textarea at bounding box center [819, 298] width 330 height 348
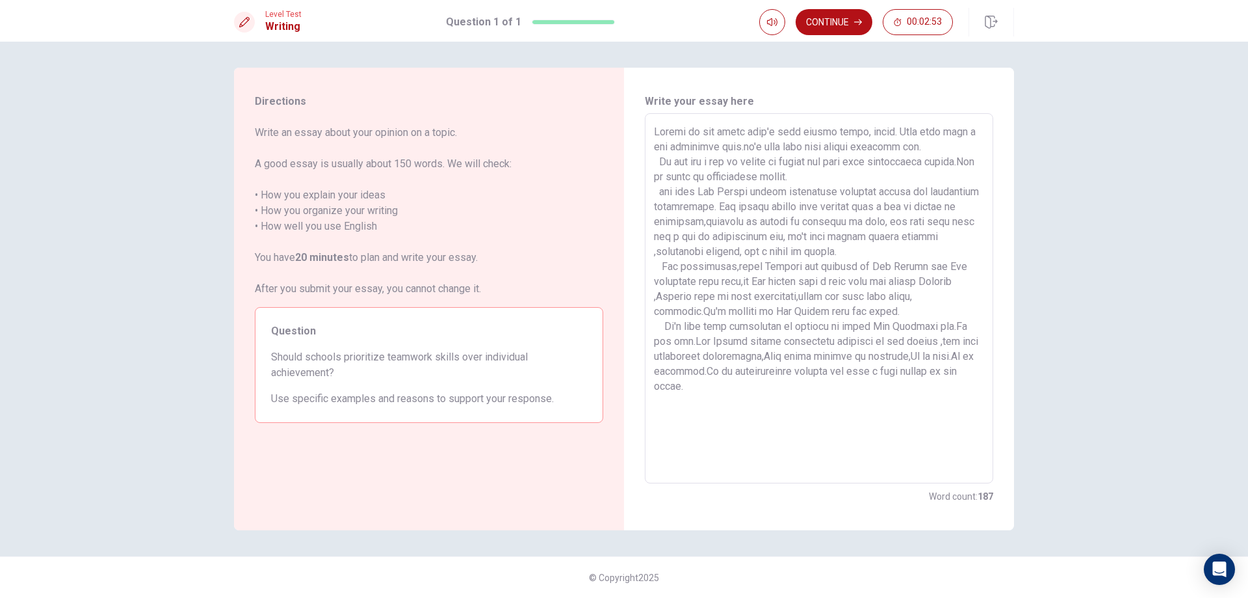
click at [693, 297] on textarea at bounding box center [819, 298] width 330 height 348
click at [979, 287] on textarea at bounding box center [819, 298] width 330 height 348
click at [975, 281] on textarea at bounding box center [819, 298] width 330 height 348
click at [975, 280] on textarea at bounding box center [819, 298] width 330 height 348
click at [976, 282] on textarea at bounding box center [819, 298] width 330 height 348
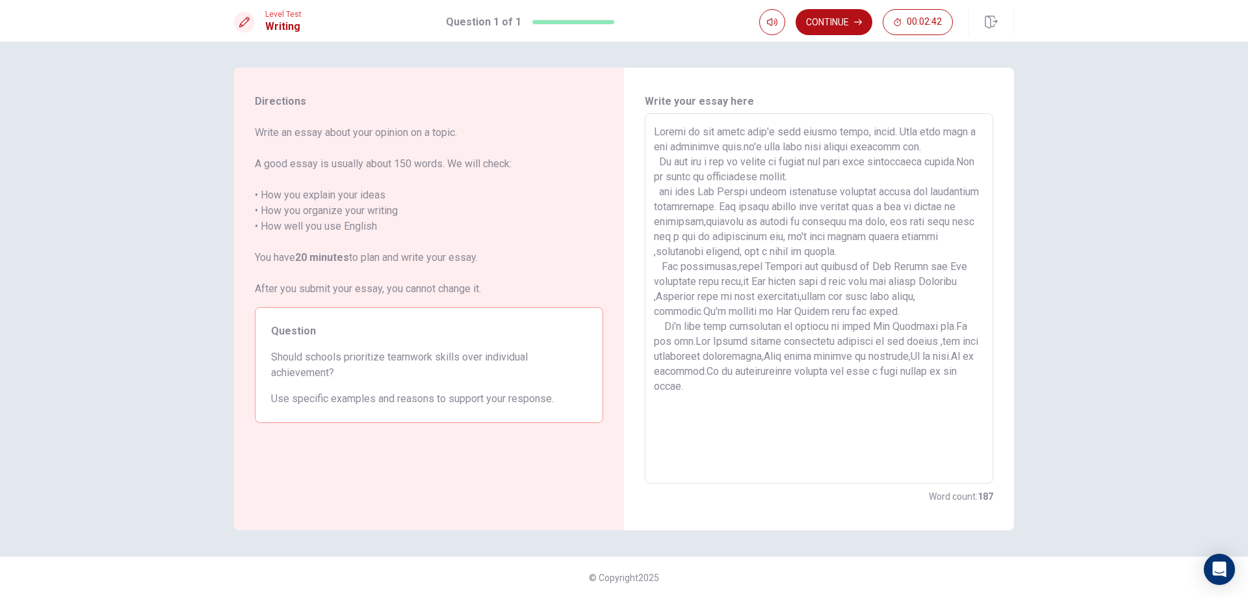
click at [896, 326] on textarea at bounding box center [819, 298] width 330 height 348
click at [687, 252] on textarea at bounding box center [819, 298] width 330 height 348
click at [688, 254] on textarea at bounding box center [819, 298] width 330 height 348
click at [915, 239] on textarea at bounding box center [819, 298] width 330 height 348
click at [916, 238] on textarea at bounding box center [819, 298] width 330 height 348
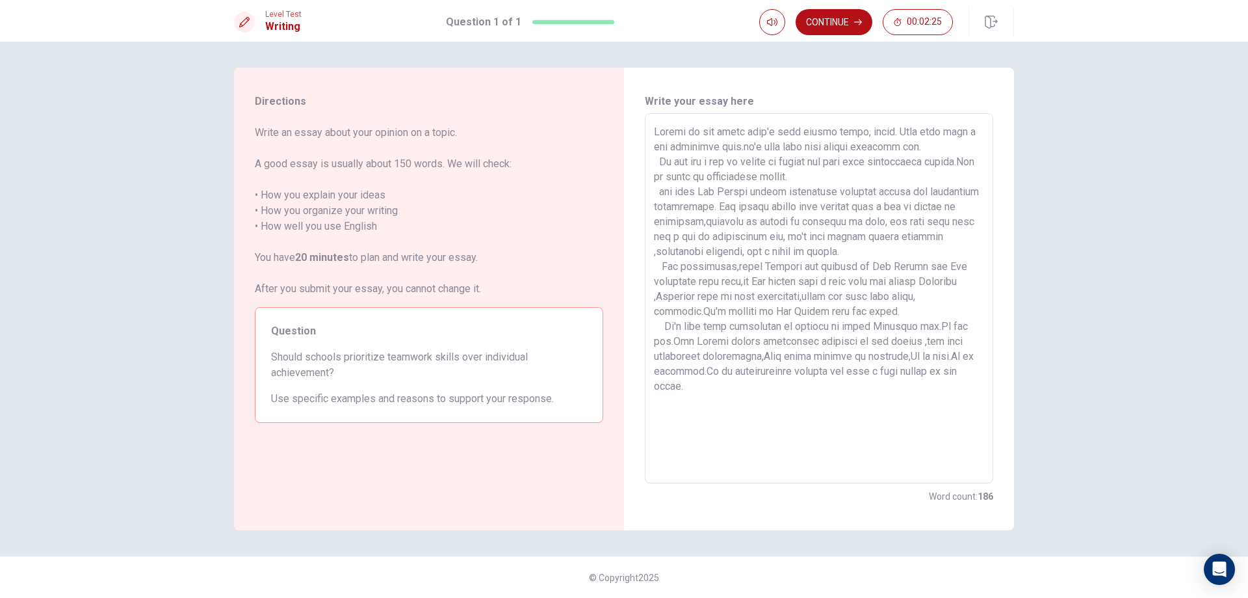
click at [702, 145] on textarea at bounding box center [819, 298] width 330 height 348
click at [685, 148] on textarea at bounding box center [819, 298] width 330 height 348
click at [683, 149] on textarea at bounding box center [819, 298] width 330 height 348
click at [687, 149] on textarea at bounding box center [819, 298] width 330 height 348
click at [726, 148] on textarea at bounding box center [819, 298] width 330 height 348
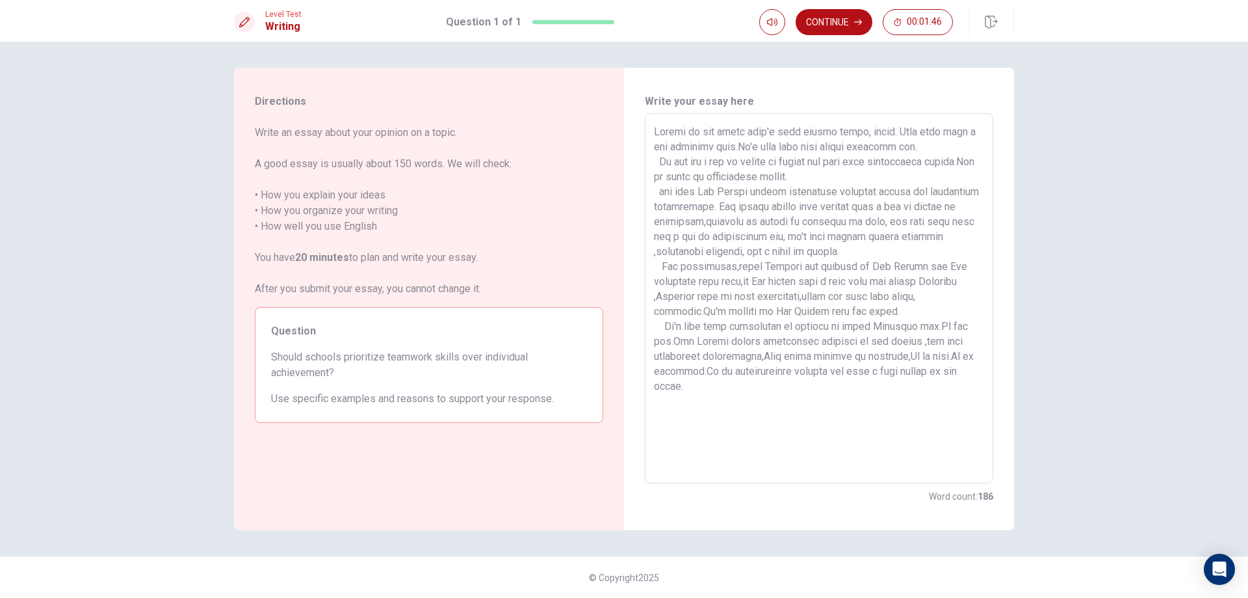
click at [843, 163] on textarea at bounding box center [819, 298] width 330 height 348
click at [662, 193] on textarea at bounding box center [819, 298] width 330 height 348
click at [871, 211] on textarea at bounding box center [819, 298] width 330 height 348
click at [867, 209] on textarea at bounding box center [819, 298] width 330 height 348
click at [870, 209] on textarea at bounding box center [819, 298] width 330 height 348
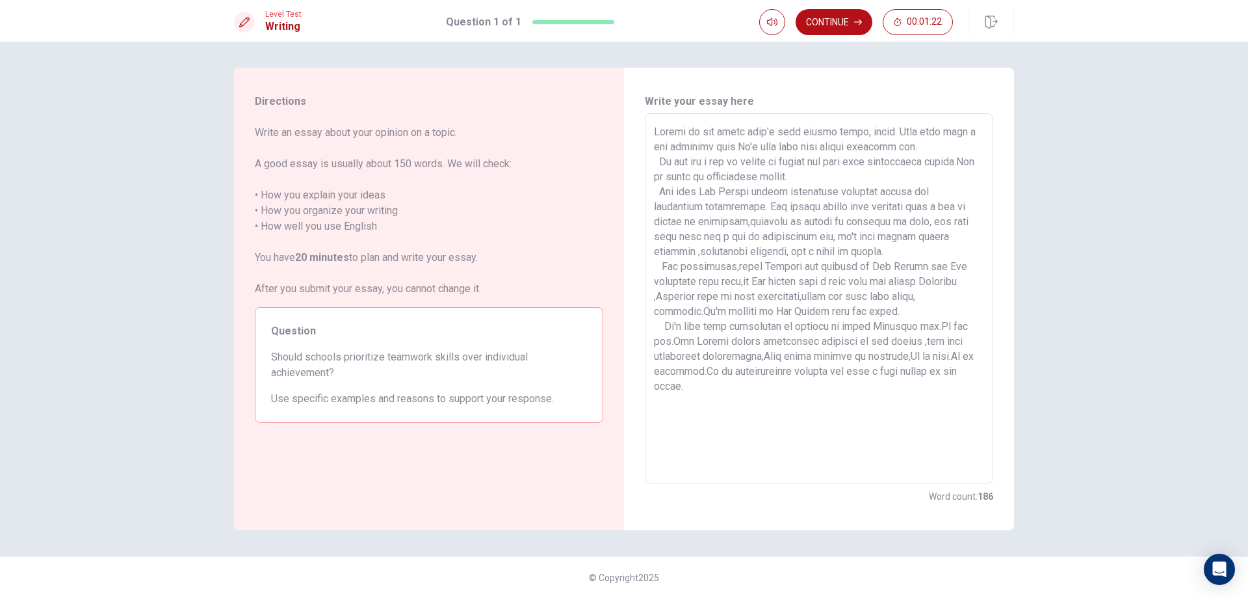
click at [847, 223] on textarea at bounding box center [819, 298] width 330 height 348
click at [889, 223] on textarea at bounding box center [819, 298] width 330 height 348
click at [912, 224] on textarea at bounding box center [819, 298] width 330 height 348
click at [925, 222] on textarea at bounding box center [819, 298] width 330 height 348
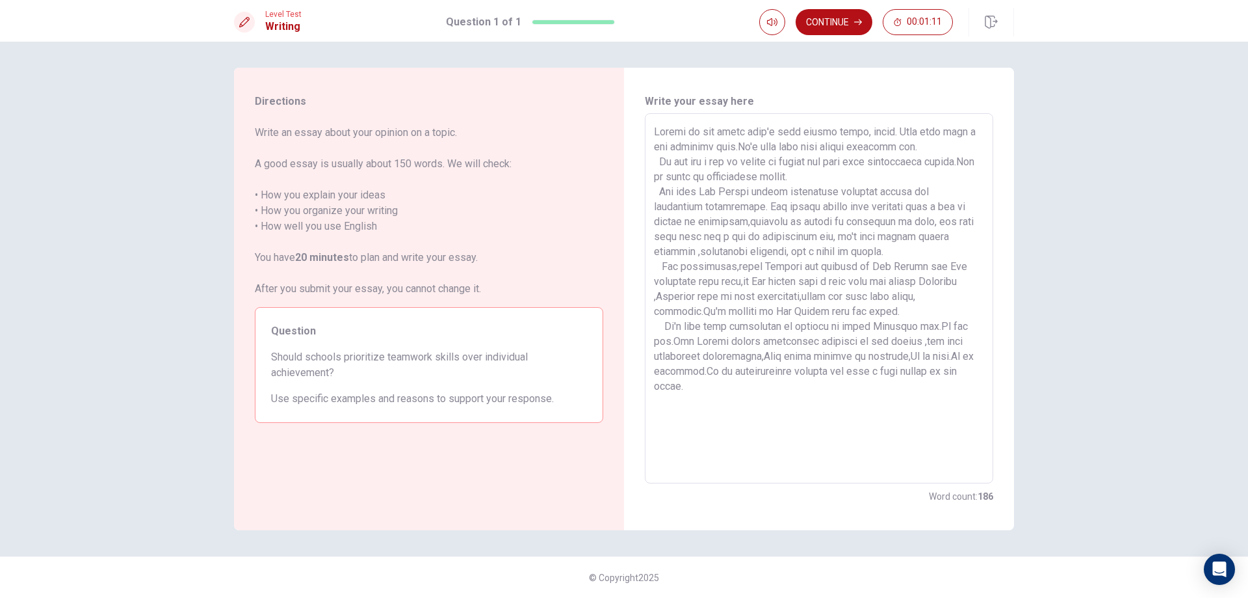
drag, startPoint x: 909, startPoint y: 221, endPoint x: 893, endPoint y: 216, distance: 16.4
click at [893, 216] on textarea at bounding box center [819, 298] width 330 height 348
click at [930, 218] on textarea at bounding box center [819, 298] width 330 height 348
click at [744, 235] on textarea at bounding box center [819, 298] width 330 height 348
click at [899, 239] on textarea at bounding box center [819, 298] width 330 height 348
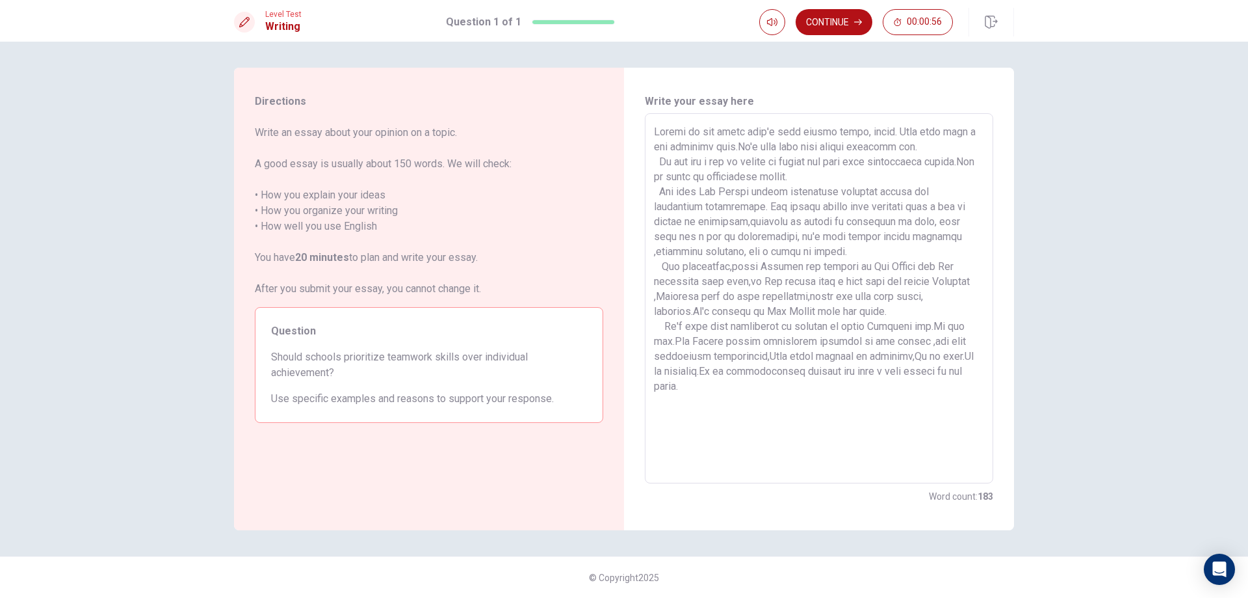
click at [912, 238] on textarea at bounding box center [819, 298] width 330 height 348
click at [908, 238] on textarea at bounding box center [819, 298] width 330 height 348
click at [858, 252] on textarea at bounding box center [819, 298] width 330 height 348
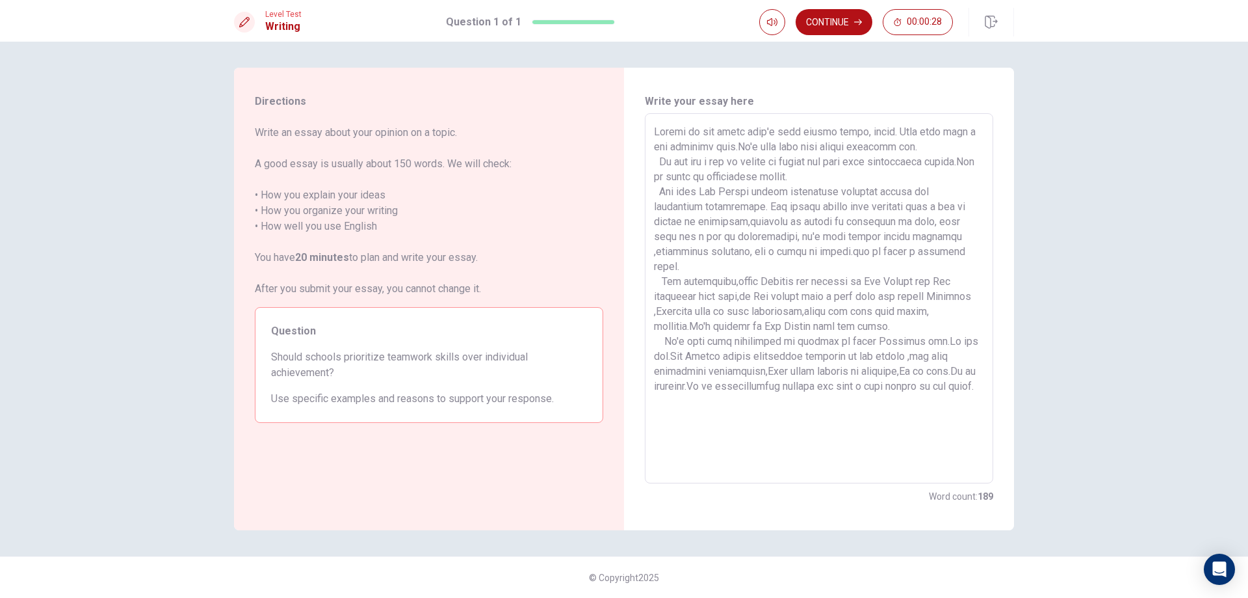
click at [734, 254] on textarea at bounding box center [819, 298] width 330 height 348
click at [736, 254] on textarea at bounding box center [819, 298] width 330 height 348
click at [760, 250] on textarea at bounding box center [819, 298] width 330 height 348
click at [735, 249] on textarea at bounding box center [819, 298] width 330 height 348
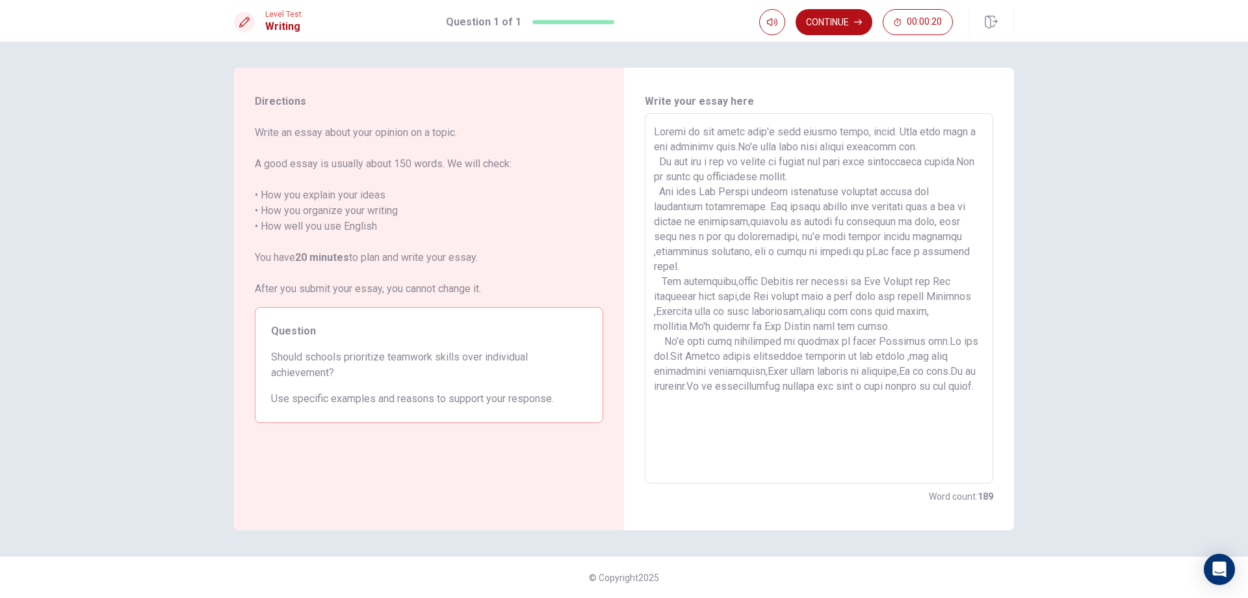
click at [793, 252] on textarea at bounding box center [819, 298] width 330 height 348
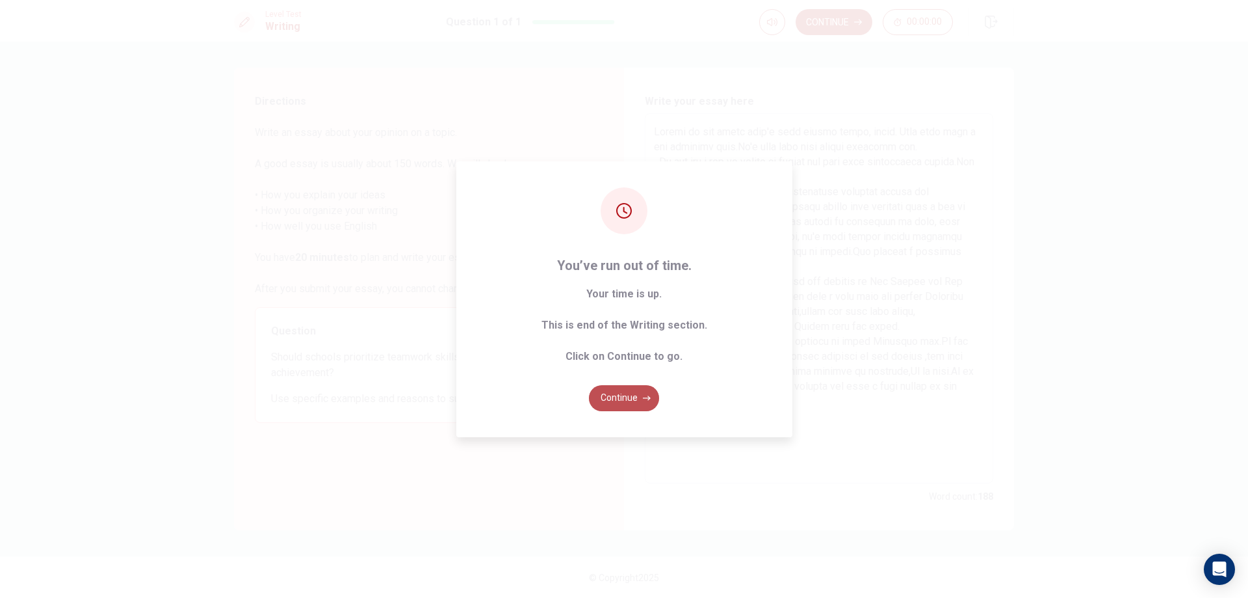
click at [647, 401] on icon "button" at bounding box center [647, 398] width 8 height 8
